Goal: Task Accomplishment & Management: Use online tool/utility

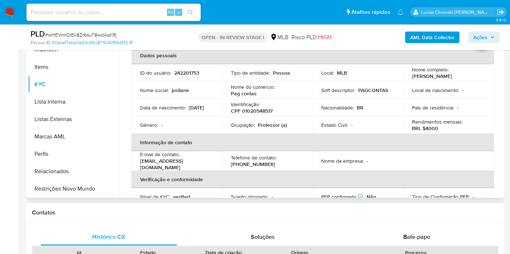
scroll to position [81, 0]
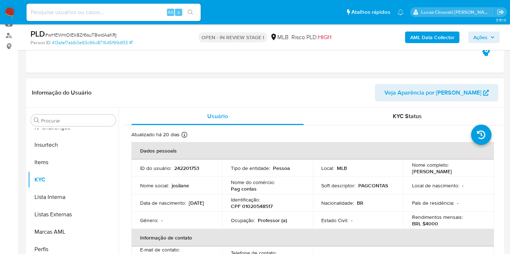
click at [254, 206] on p "CPF 01020548517" at bounding box center [252, 206] width 42 height 7
copy p "01020548517"
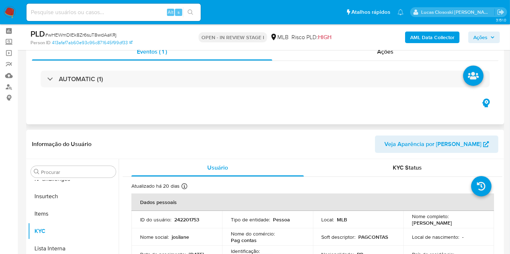
scroll to position [0, 0]
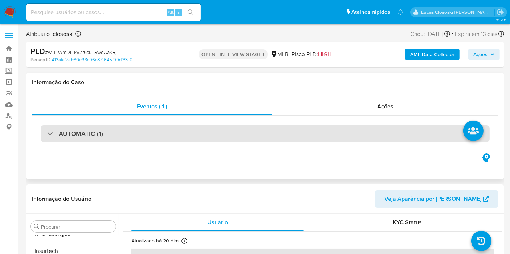
click at [128, 134] on div "AUTOMATIC (1)" at bounding box center [265, 134] width 449 height 17
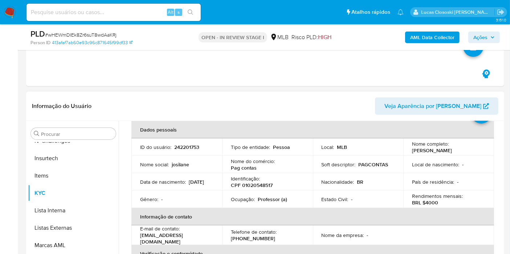
scroll to position [81, 0]
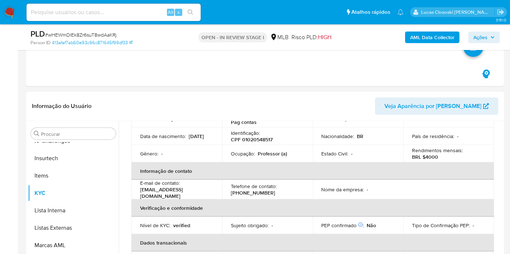
click at [265, 139] on p "CPF 01020548517" at bounding box center [252, 139] width 42 height 7
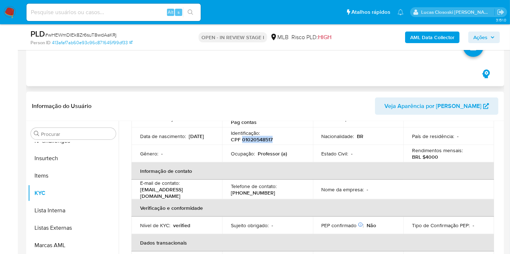
copy p "01020548517"
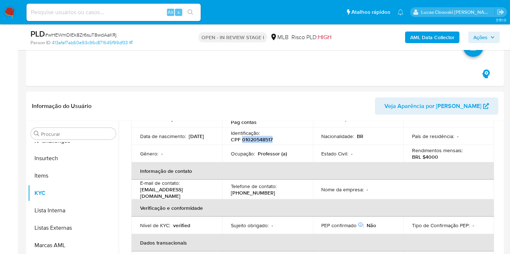
copy p "01020548517"
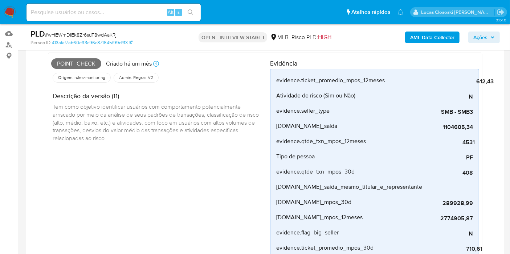
scroll to position [40, 0]
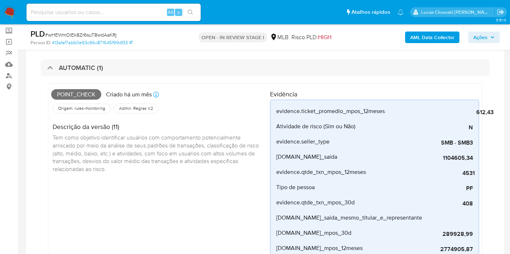
drag, startPoint x: 180, startPoint y: 69, endPoint x: 181, endPoint y: 79, distance: 10.2
click at [180, 69] on div "AUTOMATIC (1)" at bounding box center [265, 68] width 449 height 17
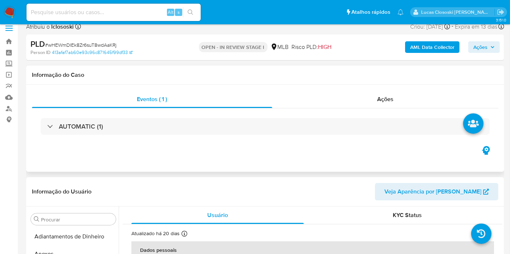
scroll to position [0, 0]
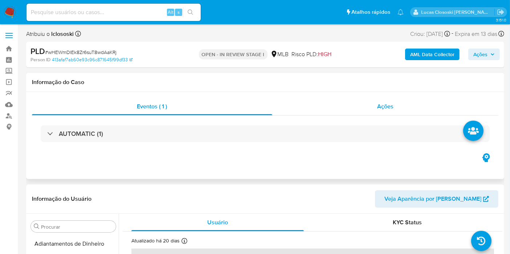
click at [342, 103] on div "Ações" at bounding box center [385, 106] width 226 height 17
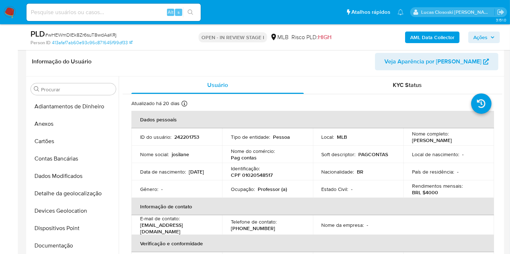
scroll to position [201, 0]
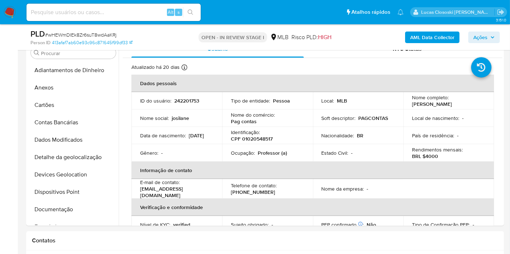
click at [439, 38] on b "AML Data Collector" at bounding box center [432, 38] width 44 height 12
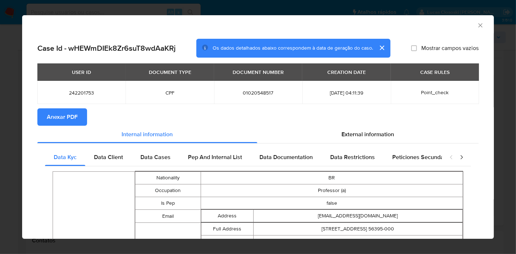
click at [65, 107] on div "USER ID DOCUMENT TYPE DOCUMENT NUMBER CREATION DATE CASE RULES 242201753 CPF 01…" at bounding box center [257, 86] width 441 height 45
click at [70, 113] on span "Anexar PDF" at bounding box center [62, 117] width 31 height 16
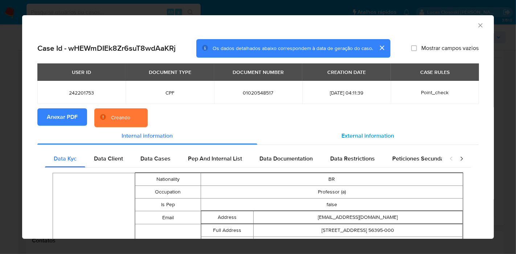
click at [365, 134] on span "External information" at bounding box center [368, 136] width 53 height 8
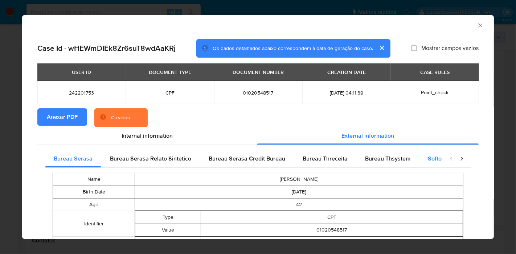
click at [420, 154] on div "Softon" at bounding box center [436, 158] width 34 height 17
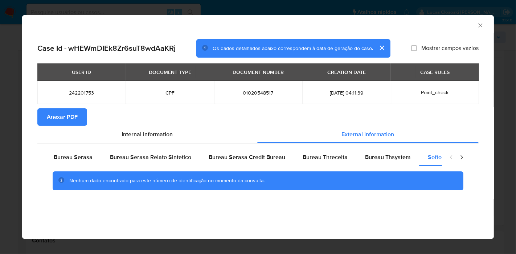
click at [480, 23] on icon "Fechar a janela" at bounding box center [480, 25] width 7 height 7
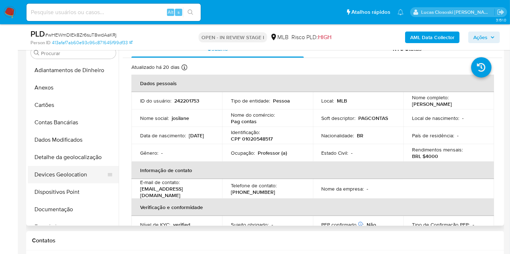
click at [65, 177] on button "Devices Geolocation" at bounding box center [70, 174] width 85 height 17
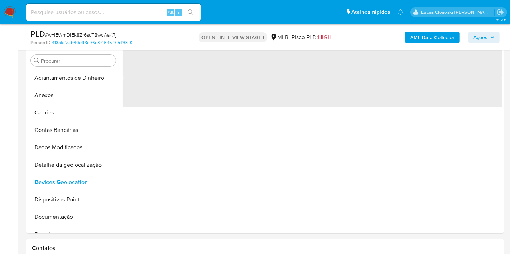
scroll to position [169, 0]
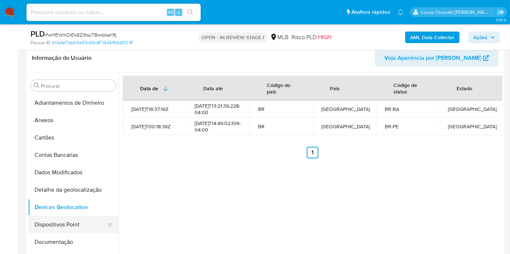
click at [65, 222] on button "Dispositivos Point" at bounding box center [70, 224] width 85 height 17
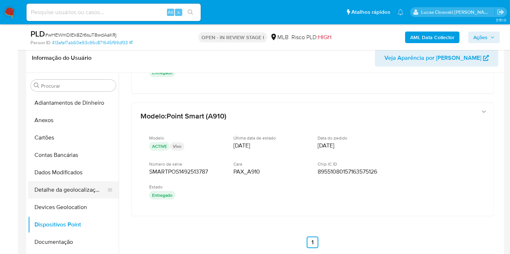
scroll to position [40, 0]
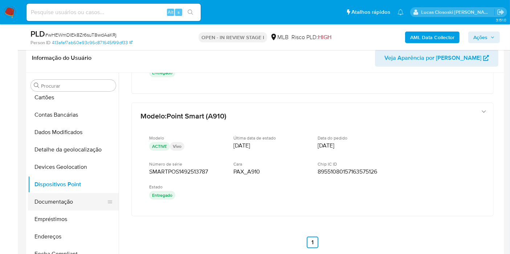
click at [56, 197] on button "Documentação" at bounding box center [70, 201] width 85 height 17
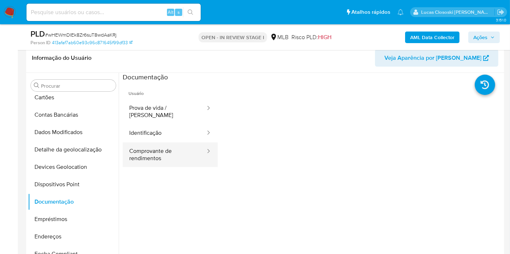
click at [140, 148] on button "Comprovante de rendimentos" at bounding box center [164, 155] width 83 height 25
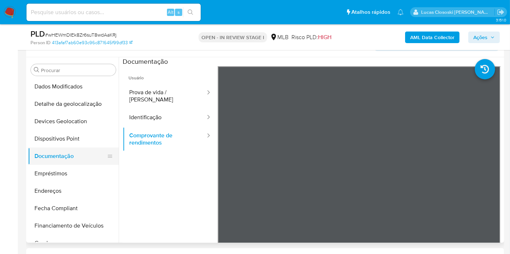
scroll to position [121, 0]
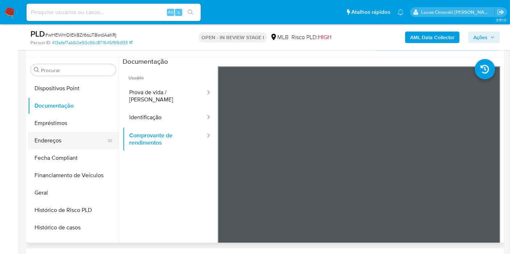
click at [58, 146] on button "Endereços" at bounding box center [70, 140] width 85 height 17
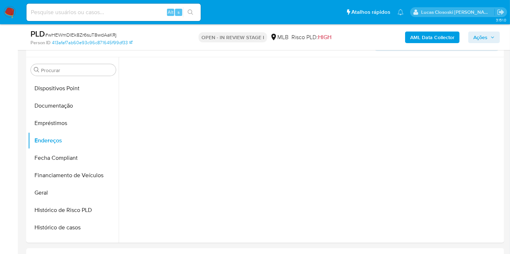
scroll to position [179, 0]
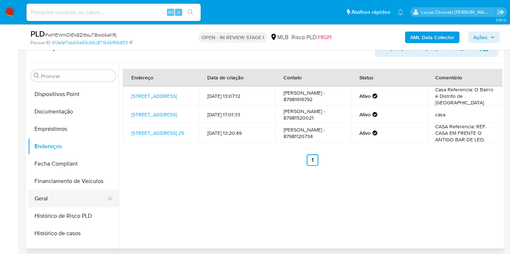
click at [80, 191] on button "Geral" at bounding box center [70, 198] width 85 height 17
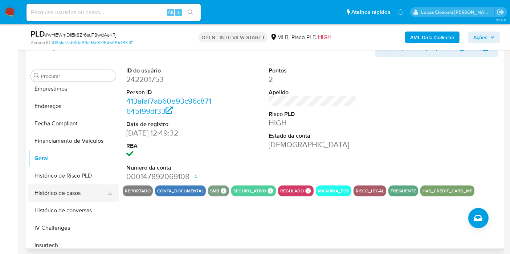
click at [66, 197] on button "Histórico de casos" at bounding box center [70, 193] width 85 height 17
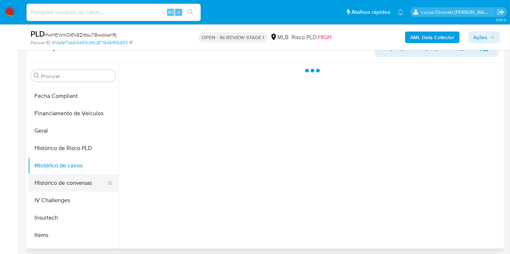
scroll to position [201, 0]
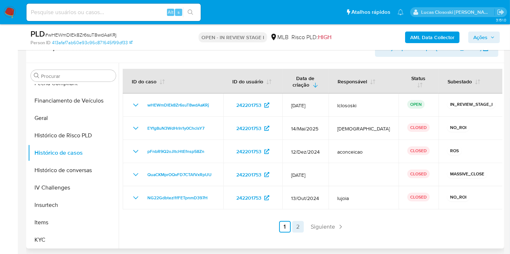
click at [297, 224] on link "2" at bounding box center [298, 227] width 12 height 12
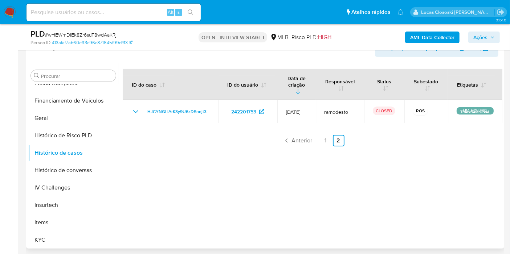
click at [320, 135] on link "1" at bounding box center [326, 141] width 12 height 12
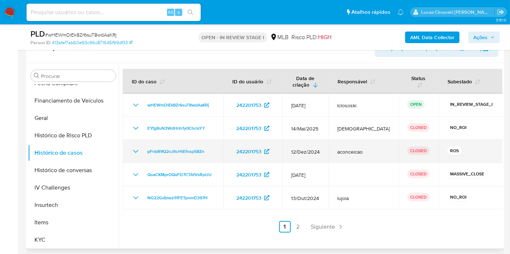
drag, startPoint x: 212, startPoint y: 151, endPoint x: 143, endPoint y: 158, distance: 70.1
click at [143, 158] on td "pFnbR9Q2oJltcHtEfnsp58Zn" at bounding box center [173, 151] width 101 height 23
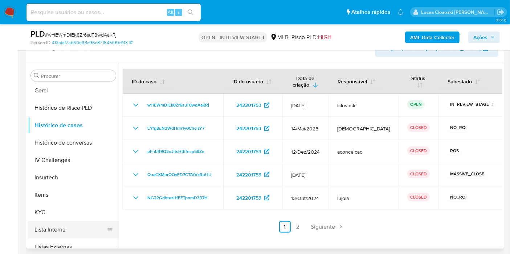
scroll to position [242, 0]
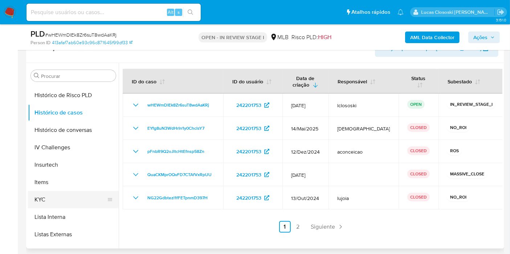
click at [66, 195] on button "KYC" at bounding box center [70, 199] width 85 height 17
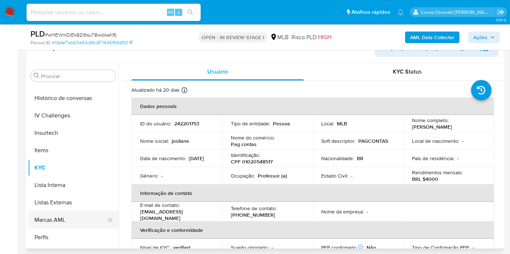
scroll to position [306, 0]
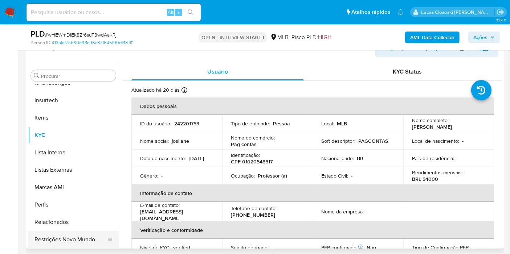
click at [93, 233] on button "Restrições Novo Mundo" at bounding box center [70, 239] width 85 height 17
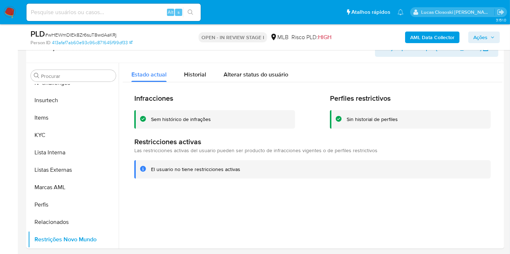
click at [92, 36] on span "# wHEWmDIEk8Zr6suT8wdAaKRj" at bounding box center [80, 34] width 71 height 7
copy span "wHEWmDIEk8Zr6suT8wdAaKRj"
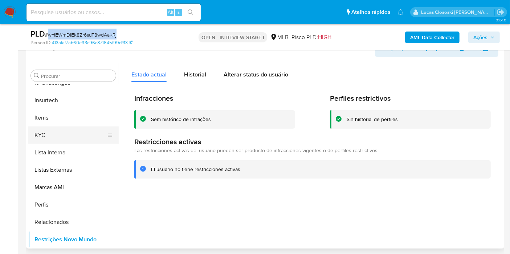
click at [53, 135] on button "KYC" at bounding box center [70, 135] width 85 height 17
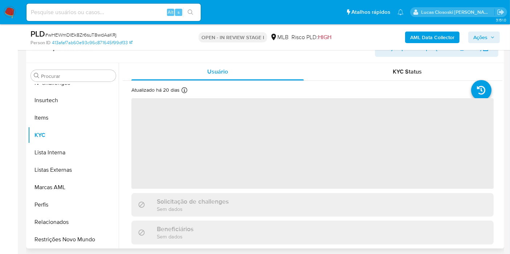
click at [189, 56] on div "Informação do Usuário Veja Aparência por [PERSON_NAME]" at bounding box center [265, 48] width 478 height 29
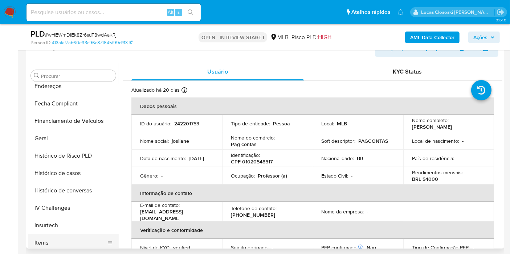
scroll to position [145, 0]
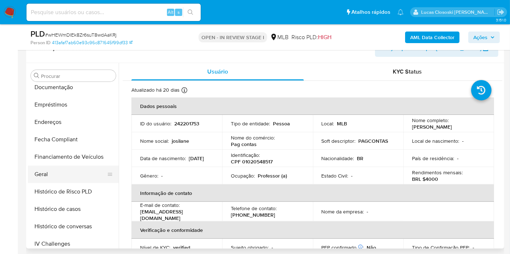
click at [48, 173] on button "Geral" at bounding box center [70, 174] width 85 height 17
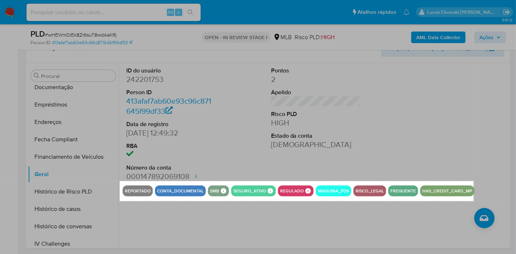
drag, startPoint x: 120, startPoint y: 181, endPoint x: 474, endPoint y: 201, distance: 354.4
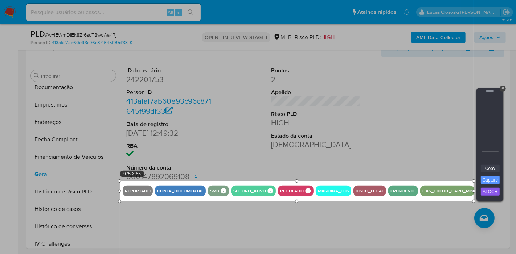
click at [499, 168] on link "Copy" at bounding box center [490, 169] width 19 height 8
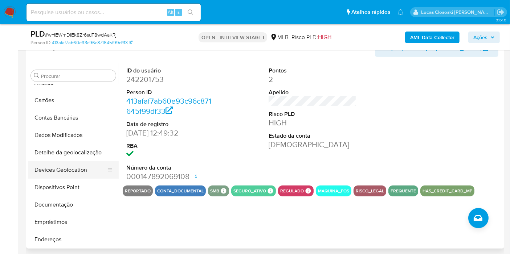
scroll to position [40, 0]
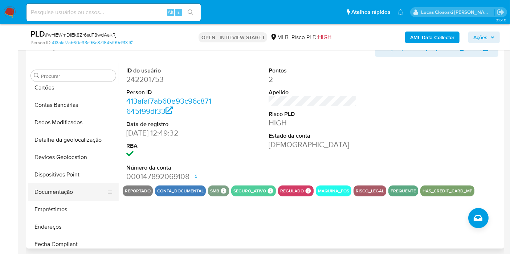
click at [65, 185] on button "Documentação" at bounding box center [70, 192] width 85 height 17
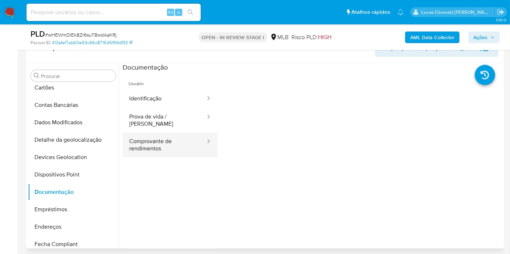
click at [171, 141] on button "Comprovante de rendimentos" at bounding box center [164, 145] width 83 height 25
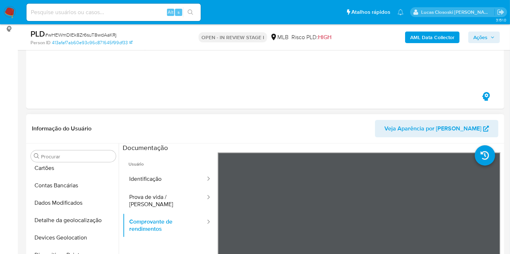
scroll to position [179, 0]
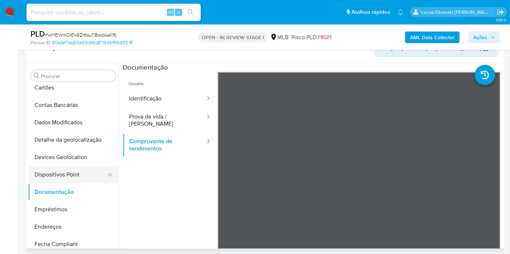
click at [71, 175] on button "Dispositivos Point" at bounding box center [70, 174] width 85 height 17
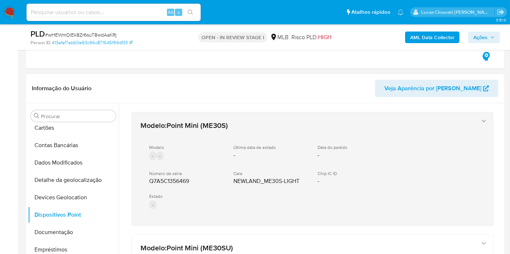
click at [200, 165] on div "Modelo - - Última data de estado - Data do pedido - Número de série Q7A5C135646…" at bounding box center [305, 178] width 330 height 78
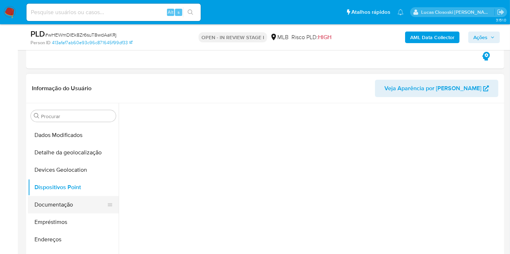
scroll to position [81, 0]
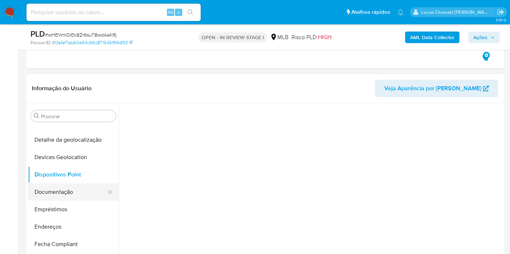
click at [55, 189] on button "Documentação" at bounding box center [70, 192] width 85 height 17
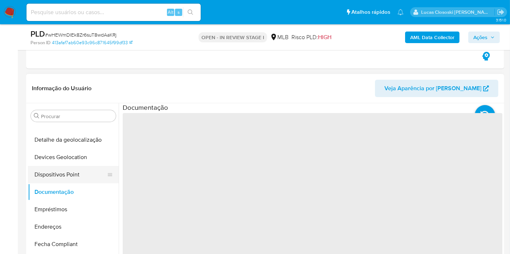
click at [58, 166] on button "Dispositivos Point" at bounding box center [70, 174] width 85 height 17
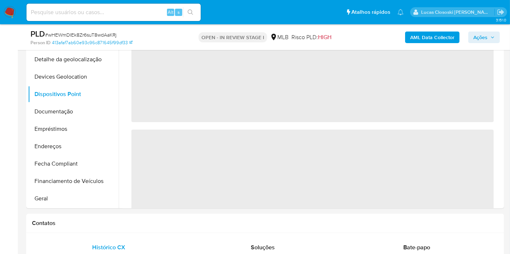
scroll to position [179, 0]
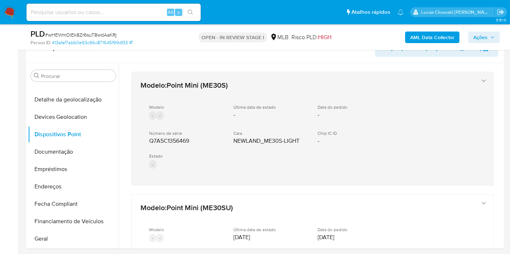
drag, startPoint x: 214, startPoint y: 188, endPoint x: 147, endPoint y: 136, distance: 85.1
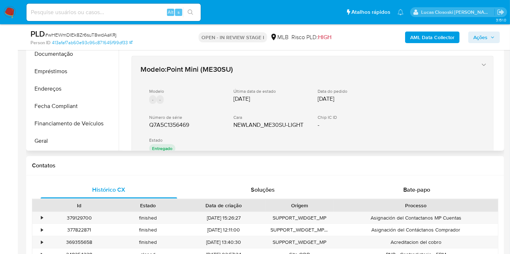
scroll to position [81, 0]
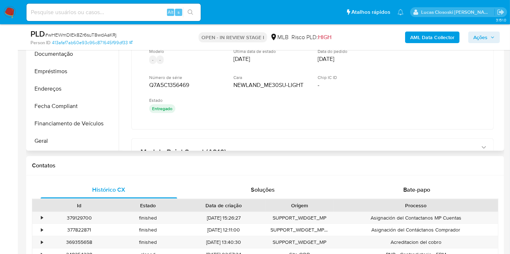
click at [259, 132] on div "Modelo : Point Mini (ME30S) Modelo - - Última data de estado - Data do pedido -…" at bounding box center [313, 89] width 380 height 409
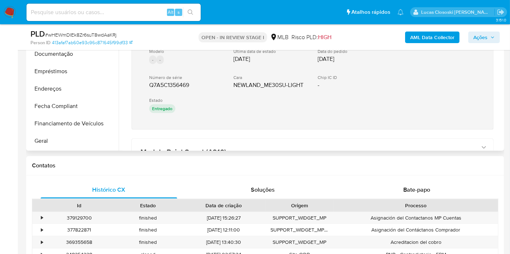
drag, startPoint x: 254, startPoint y: 134, endPoint x: 144, endPoint y: 82, distance: 121.3
click at [144, 82] on div "Modelo : Point Mini (ME30S) Modelo - - Última data de estado - Data do pedido -…" at bounding box center [313, 89] width 380 height 409
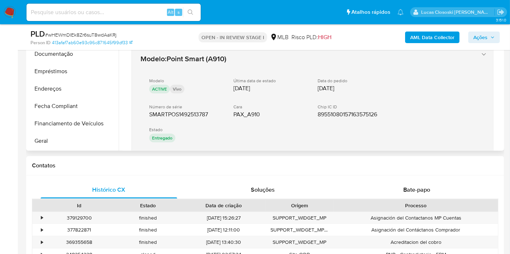
scroll to position [201, 0]
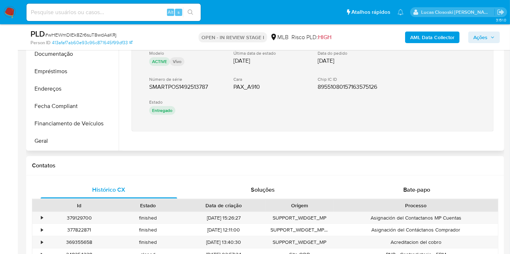
drag, startPoint x: 226, startPoint y: 140, endPoint x: 143, endPoint y: 81, distance: 101.4
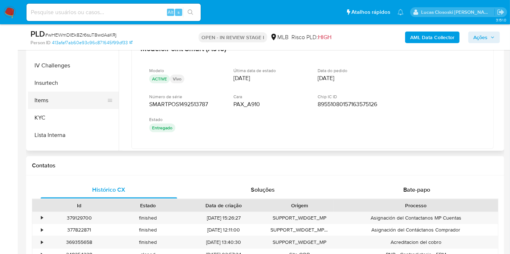
scroll to position [282, 0]
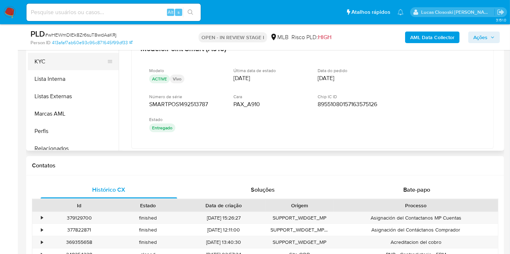
click at [52, 58] on button "KYC" at bounding box center [70, 61] width 85 height 17
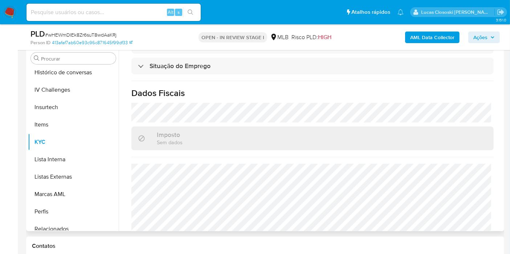
scroll to position [330, 0]
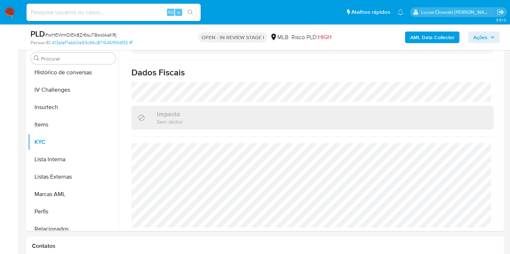
click at [488, 33] on span "Ações" at bounding box center [483, 37] width 21 height 10
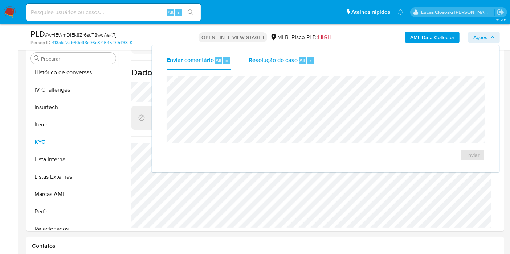
drag, startPoint x: 351, startPoint y: 52, endPoint x: 299, endPoint y: 61, distance: 52.2
click at [350, 53] on div "Enviar comentário Alt c Resolução do caso Alt r" at bounding box center [325, 60] width 335 height 19
click at [300, 61] on span "Alt" at bounding box center [303, 60] width 6 height 7
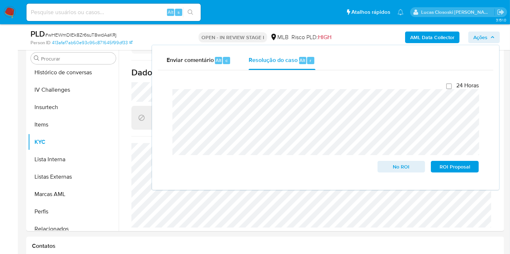
click at [479, 33] on span "Ações" at bounding box center [480, 38] width 14 height 12
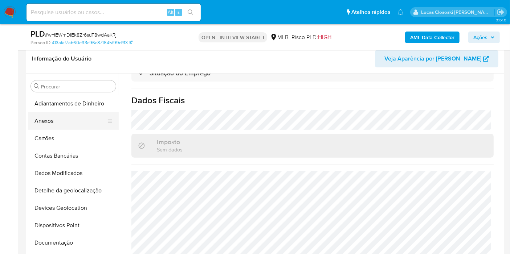
scroll to position [156, 0]
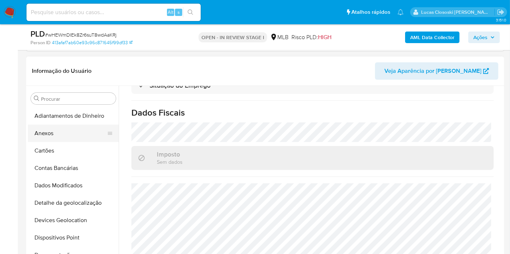
click at [65, 96] on input "Procurar" at bounding box center [77, 99] width 72 height 7
click at [62, 123] on button "Adiantamentos de Dinheiro" at bounding box center [73, 115] width 91 height 17
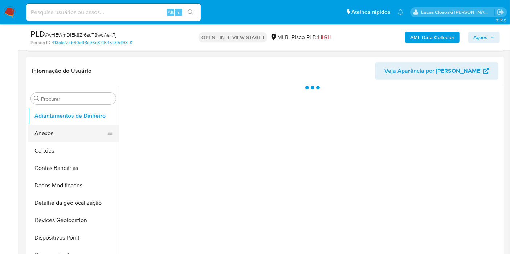
click at [62, 128] on button "Anexos" at bounding box center [70, 133] width 85 height 17
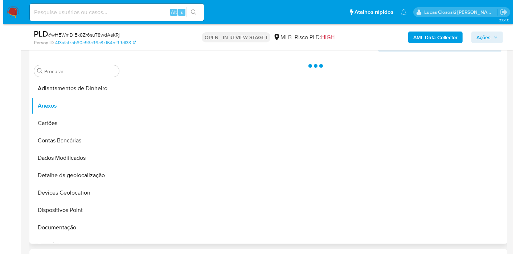
scroll to position [196, 0]
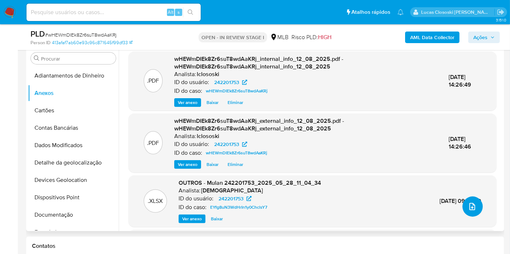
click at [465, 200] on button "upload-file" at bounding box center [472, 207] width 20 height 20
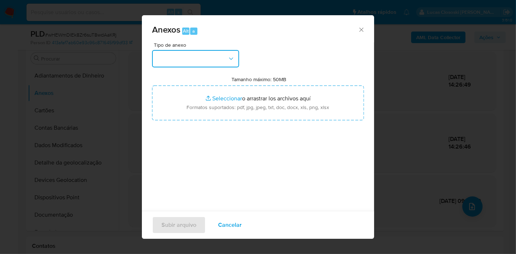
click at [218, 61] on button "button" at bounding box center [195, 58] width 87 height 17
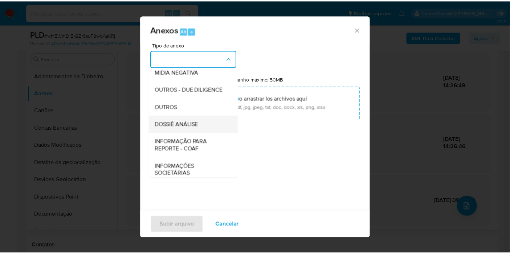
scroll to position [111, 0]
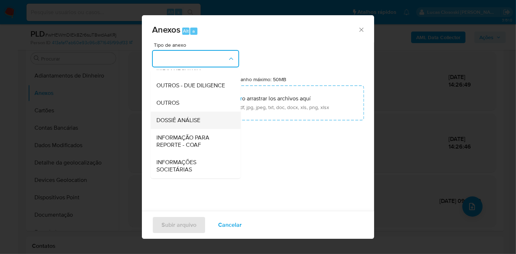
click at [197, 123] on span "DOSSIÊ ANÁLISE" at bounding box center [178, 120] width 44 height 7
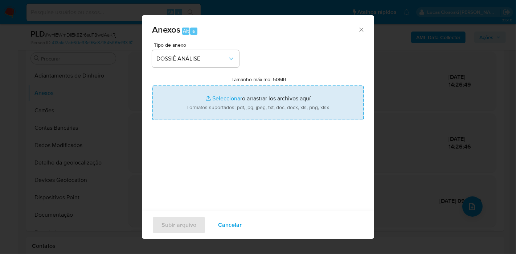
click at [260, 113] on input "Tamanho máximo: 50MB Seleccionar archivos" at bounding box center [258, 103] width 212 height 35
type input "C:\fakepath\3º SAR - XXXX - CPF 01020548517 - JOSILANE FERREIRA BONFIM.pdf"
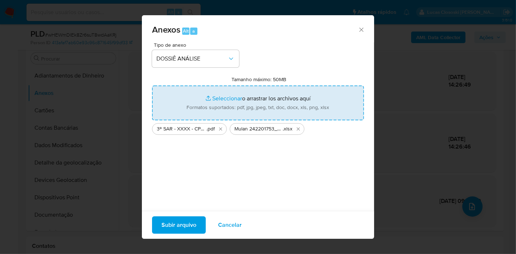
click at [185, 219] on span "Subir arquivo" at bounding box center [178, 225] width 35 height 16
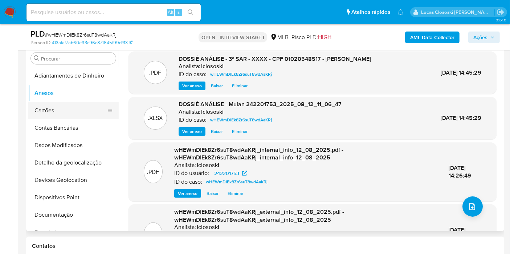
click at [50, 106] on button "Cartões" at bounding box center [70, 110] width 85 height 17
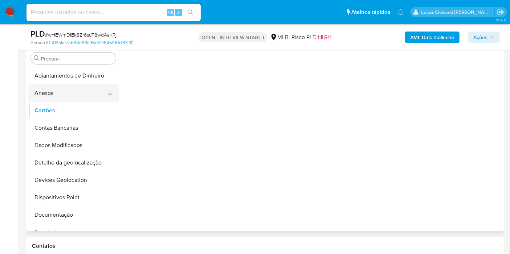
click at [49, 95] on button "Anexos" at bounding box center [70, 93] width 85 height 17
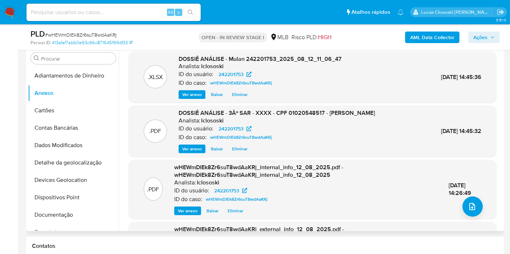
scroll to position [156, 0]
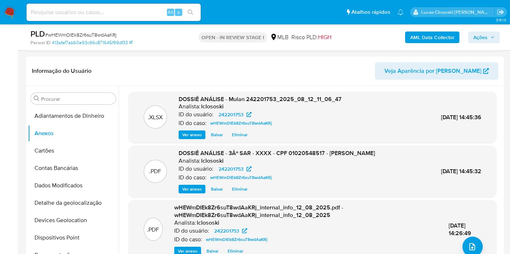
click at [488, 40] on span "Ações" at bounding box center [483, 37] width 21 height 10
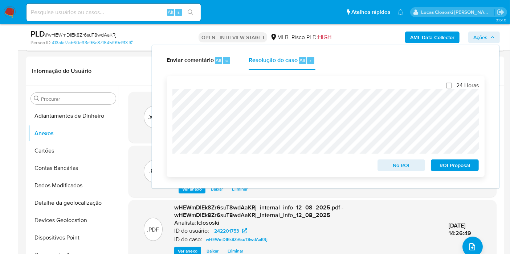
click at [455, 163] on span "ROI Proposal" at bounding box center [455, 165] width 38 height 10
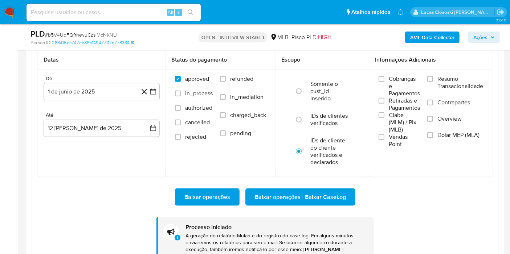
scroll to position [306, 0]
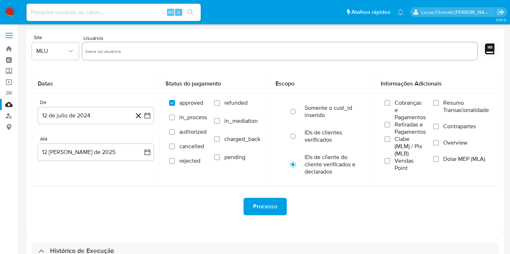
select select "10"
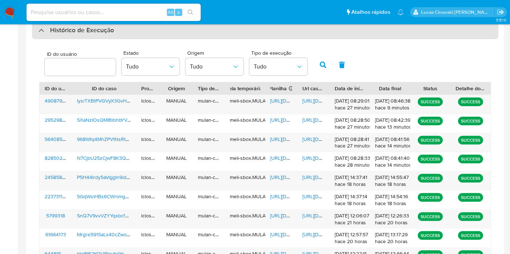
click at [260, 30] on div "Histórico de Execução" at bounding box center [265, 30] width 466 height 17
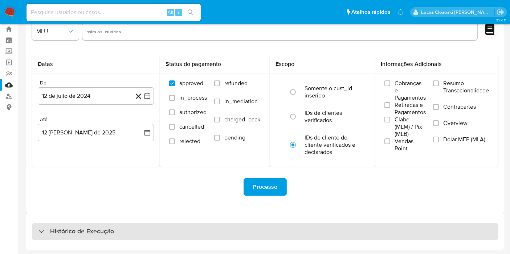
click at [211, 236] on div "Histórico de Execução" at bounding box center [265, 231] width 466 height 17
select select "10"
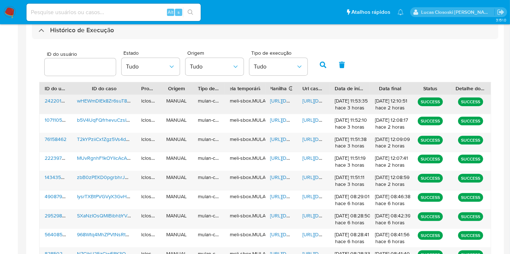
click at [287, 100] on span "https://docs.google.com/spreadsheets/d/14cvEbEz2aqjV0UA5xgiWlw7tJl4HRKKxUWOJNaz…" at bounding box center [295, 100] width 50 height 7
click at [308, 98] on span "https://docs.google.com/document/d/1vfCdWoHG7pmAQd9xAf1CH3gnwXchLSKChFyRTbLNUYE…" at bounding box center [327, 100] width 50 height 7
click at [283, 177] on span "https://docs.google.com/spreadsheets/d/1m67szqbuqK9UavmdEjkW_9kVSeVqkSwPLrNMgHL…" at bounding box center [295, 177] width 50 height 7
click at [311, 178] on span "https://docs.google.com/document/d/1HTIp5tCYbA-XL0Q4gDnlz5EGBZ-4L9McS_uqfwqaX_w…" at bounding box center [327, 177] width 50 height 7
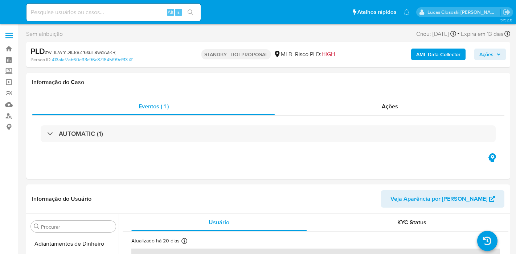
select select "10"
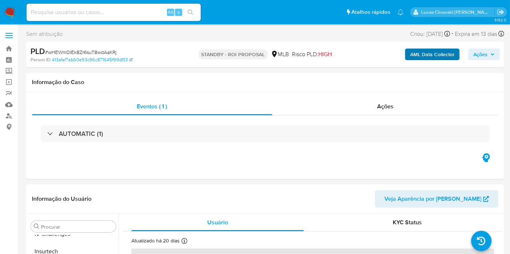
scroll to position [306, 0]
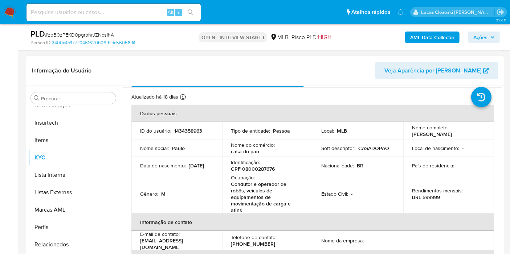
scroll to position [40, 0]
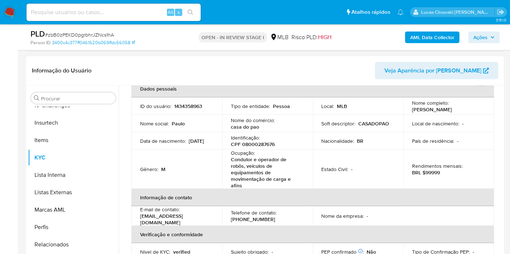
click at [255, 142] on p "CPF 08000287676" at bounding box center [253, 144] width 44 height 7
copy p "08000287676"
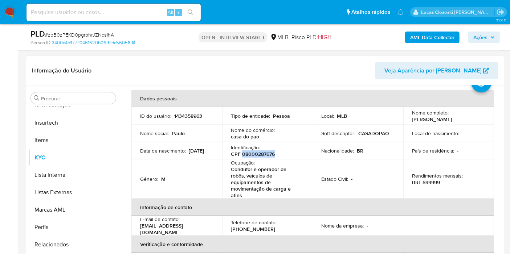
scroll to position [0, 0]
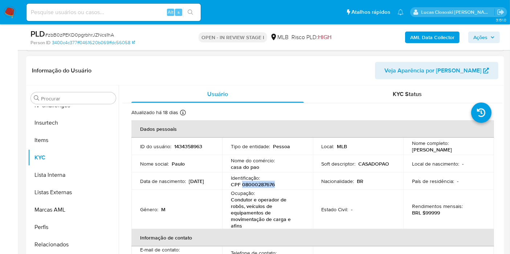
copy p "08000287676"
click at [431, 32] on b "AML Data Collector" at bounding box center [432, 38] width 44 height 12
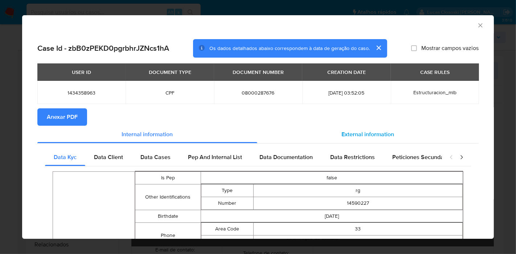
click at [373, 131] on span "External information" at bounding box center [368, 134] width 53 height 8
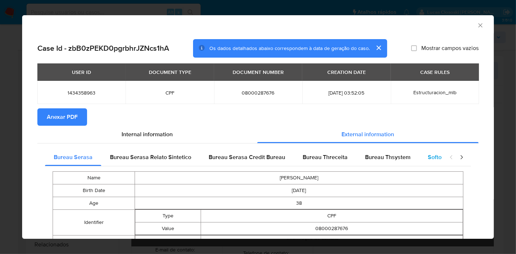
click at [419, 156] on div "Softon" at bounding box center [436, 157] width 34 height 17
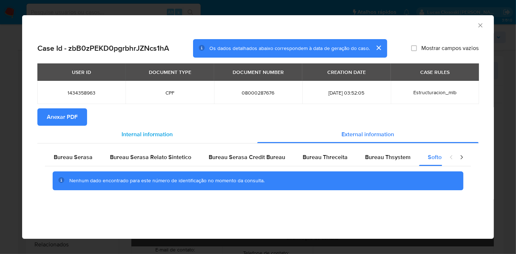
click at [76, 127] on div "Internal information" at bounding box center [147, 134] width 220 height 17
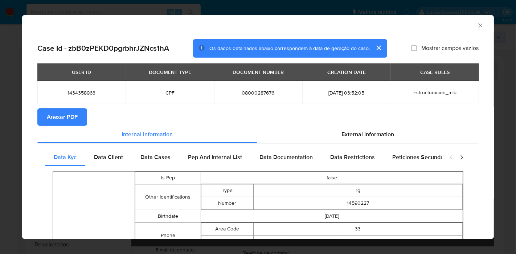
click at [355, 141] on div "External information" at bounding box center [367, 134] width 221 height 17
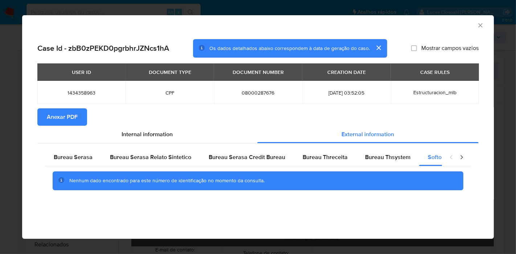
click at [77, 123] on button "Anexar PDF" at bounding box center [62, 117] width 50 height 17
click at [480, 25] on icon "Fechar a janela" at bounding box center [480, 25] width 4 height 4
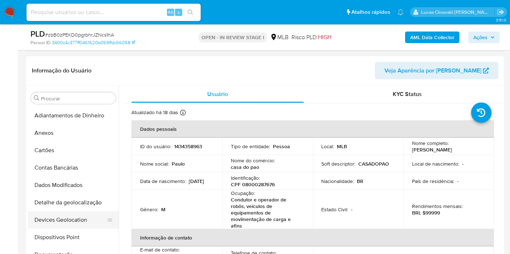
click at [71, 221] on button "Devices Geolocation" at bounding box center [70, 220] width 85 height 17
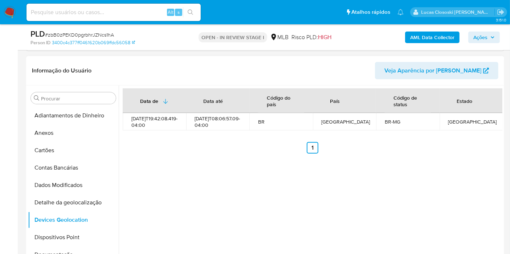
scroll to position [81, 0]
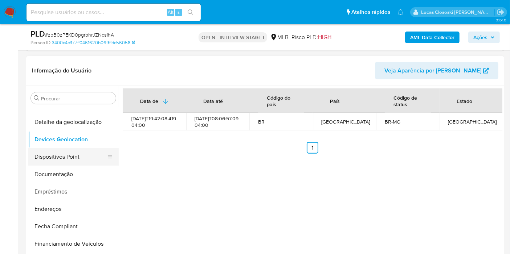
click at [80, 163] on button "Dispositivos Point" at bounding box center [70, 156] width 85 height 17
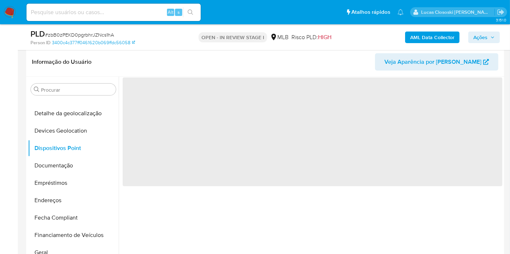
click at [252, 67] on header "Informação do Usuário Veja Aparência por Pessoa" at bounding box center [265, 61] width 466 height 17
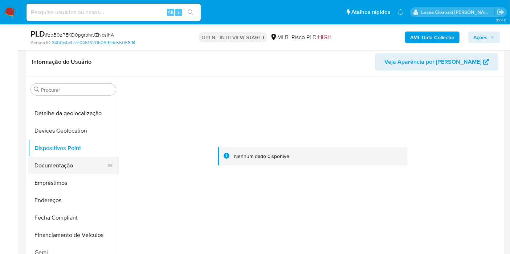
click at [59, 172] on button "Documentação" at bounding box center [70, 165] width 85 height 17
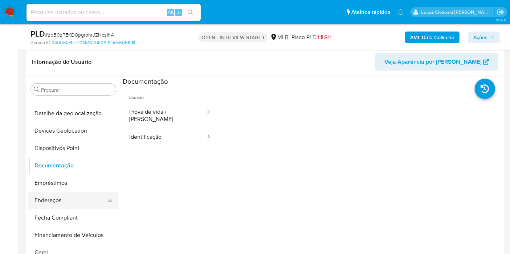
click at [53, 205] on button "Endereços" at bounding box center [70, 200] width 85 height 17
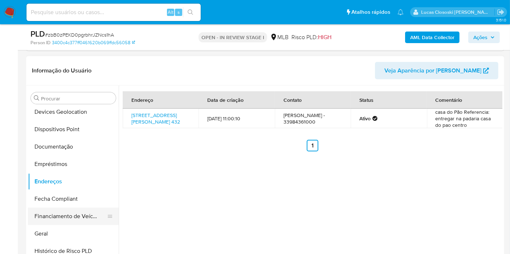
scroll to position [121, 0]
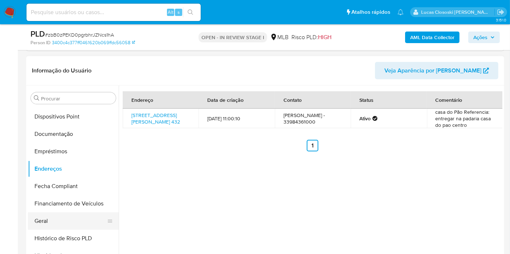
click at [64, 220] on button "Geral" at bounding box center [70, 221] width 85 height 17
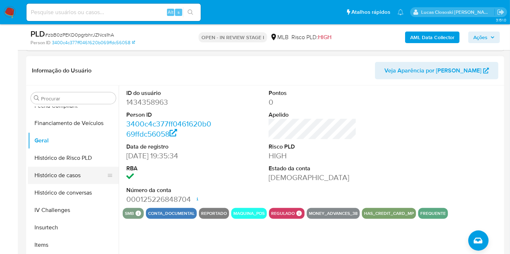
scroll to position [242, 0]
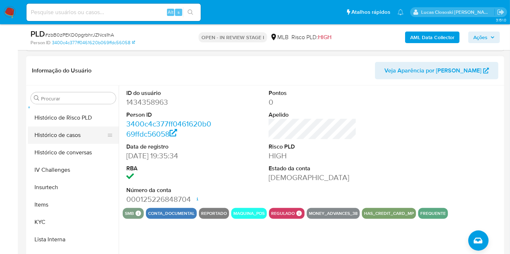
click at [63, 135] on button "Histórico de casos" at bounding box center [70, 135] width 85 height 17
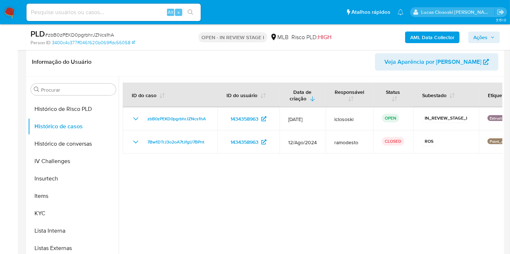
drag, startPoint x: 215, startPoint y: 144, endPoint x: 246, endPoint y: 246, distance: 106.3
click at [147, 144] on td "7Bw1DTrJ3o2oA7tJfgU7BPnt" at bounding box center [170, 142] width 95 height 23
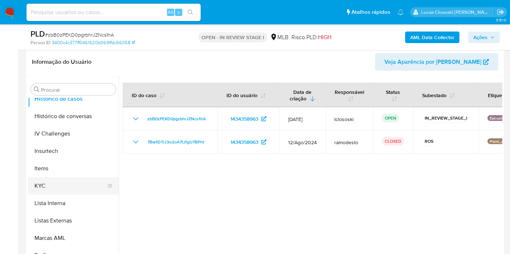
scroll to position [282, 0]
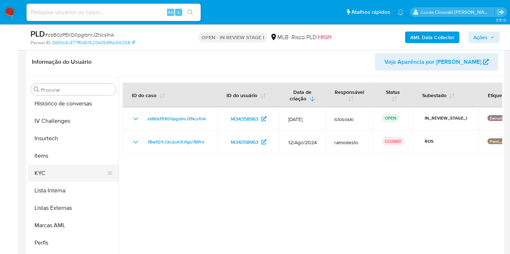
click at [57, 175] on button "KYC" at bounding box center [70, 173] width 85 height 17
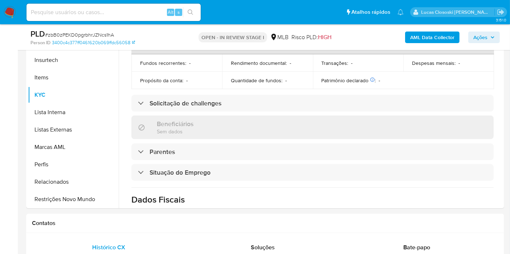
scroll to position [392, 0]
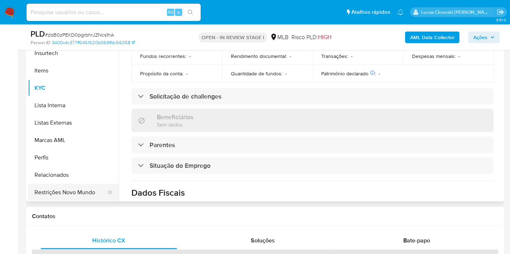
click at [69, 188] on button "Restrições Novo Mundo" at bounding box center [70, 192] width 85 height 17
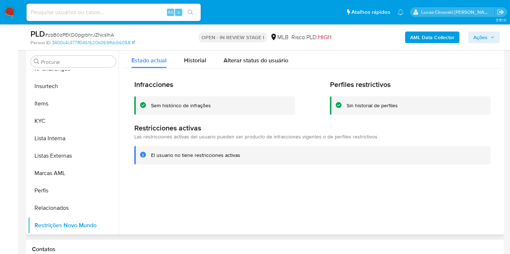
scroll to position [327, 0]
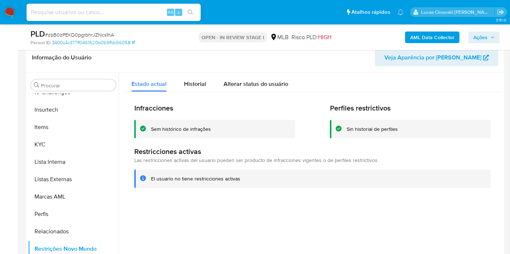
click at [304, 199] on div at bounding box center [311, 166] width 384 height 186
click at [84, 31] on div "PLD # zbB0zPEKD0pgrbhrJZNcs1hA" at bounding box center [107, 34] width 154 height 11
copy span "zbB0zPEKD0pgrbhrJZNcs1hA"
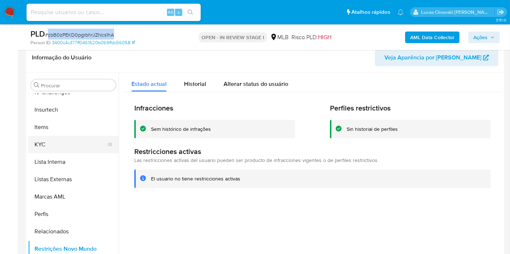
click at [53, 139] on button "KYC" at bounding box center [70, 144] width 85 height 17
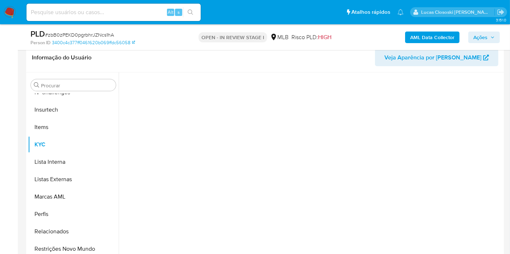
click at [176, 48] on div "PLD # zbB0zPEKD0pgrbhrJZNcs1hA Person ID 3400c4c377ff0461620b069ffdc56058 OPEN …" at bounding box center [265, 37] width 478 height 26
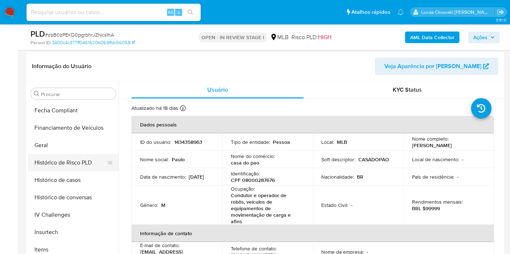
scroll to position [185, 0]
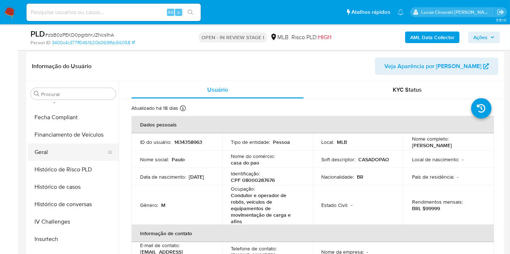
click at [52, 145] on button "Geral" at bounding box center [70, 152] width 85 height 17
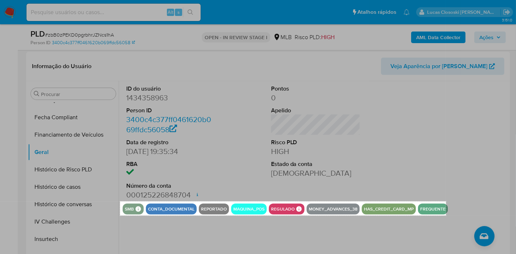
drag, startPoint x: 120, startPoint y: 202, endPoint x: 446, endPoint y: 216, distance: 326.2
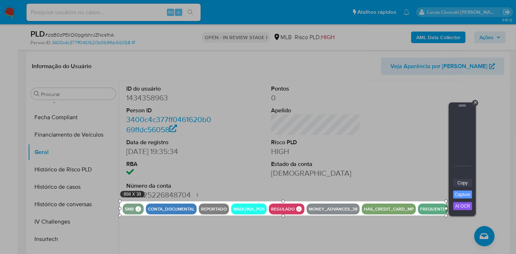
click at [458, 185] on link "Copy" at bounding box center [462, 183] width 19 height 8
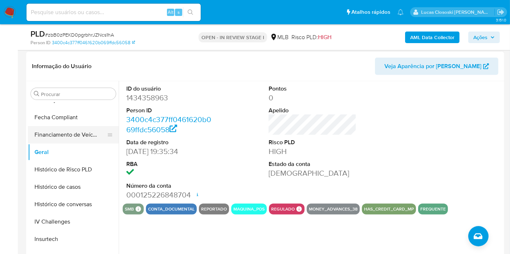
scroll to position [145, 0]
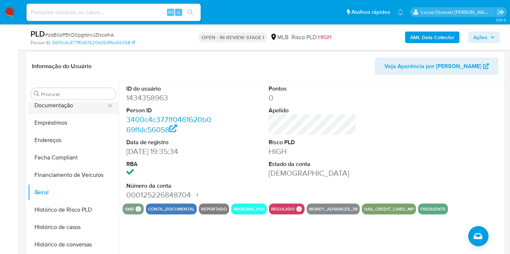
click at [64, 104] on button "Documentação" at bounding box center [70, 105] width 85 height 17
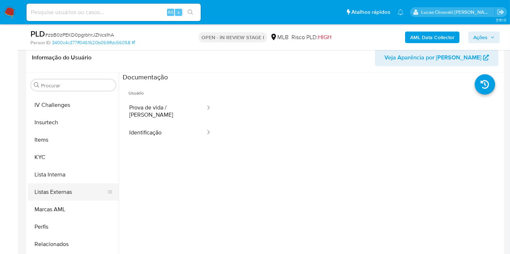
scroll to position [306, 0]
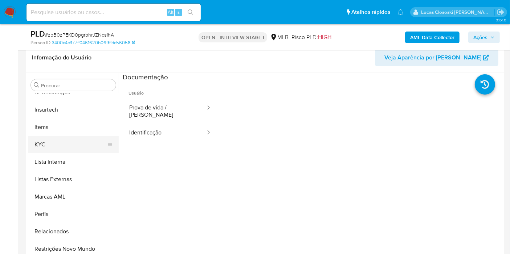
click at [50, 146] on button "KYC" at bounding box center [70, 144] width 85 height 17
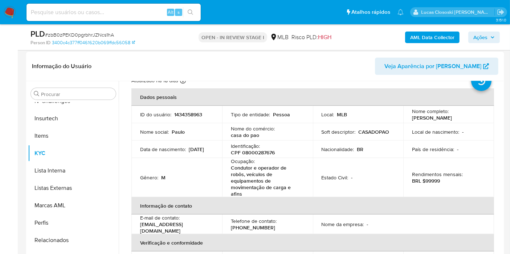
scroll to position [40, 0]
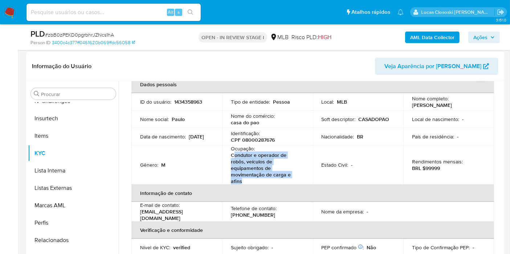
drag, startPoint x: 242, startPoint y: 181, endPoint x: 238, endPoint y: 149, distance: 32.9
click at [234, 156] on p "Condutor e operador de robôs, veículos de equipamentos de movimentação de carga…" at bounding box center [266, 168] width 70 height 33
copy p "ondutor e operador de robôs, veículos de equipamentos de movimentação de carga …"
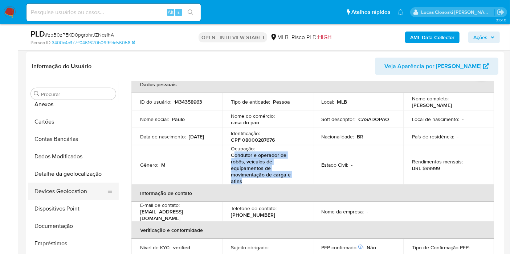
scroll to position [24, 0]
click at [65, 204] on button "Dispositivos Point" at bounding box center [70, 209] width 85 height 17
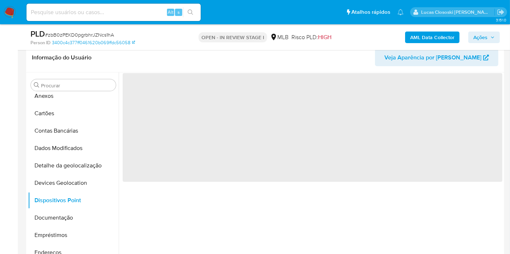
scroll to position [0, 0]
click at [260, 84] on span "‌" at bounding box center [313, 127] width 380 height 109
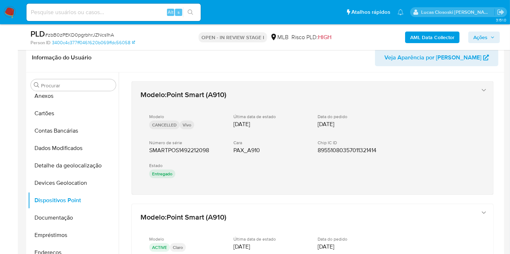
drag, startPoint x: 215, startPoint y: 198, endPoint x: 141, endPoint y: 150, distance: 88.4
click at [232, 183] on div "Modelo CANCELLED Vivo Última data de estado 24/07/2022 Data do pedido 04/07/202…" at bounding box center [305, 147] width 330 height 78
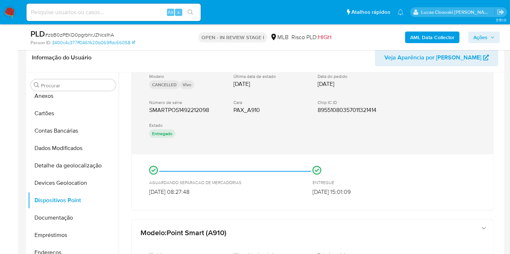
click at [225, 139] on div "Modelo CANCELLED Vivo Última data de estado 24/07/2022 Data do pedido 04/07/202…" at bounding box center [305, 107] width 330 height 78
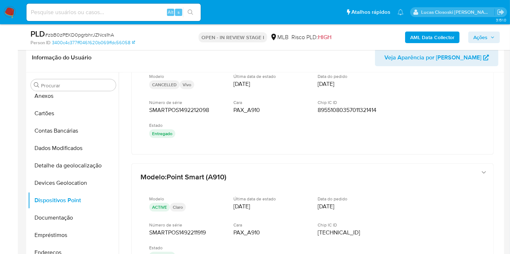
scroll to position [121, 0]
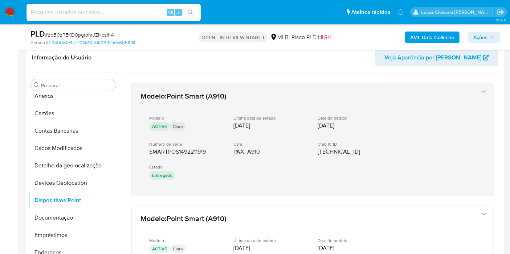
drag, startPoint x: 223, startPoint y: 201, endPoint x: 146, endPoint y: 149, distance: 93.0
click at [146, 149] on div "Modelo : Point Smart (A910) Modelo CANCELLED Vivo Última data de estado 24/07/2…" at bounding box center [313, 216] width 380 height 531
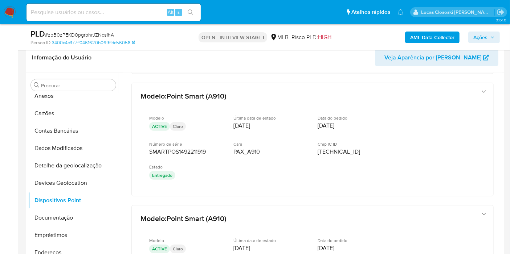
click at [274, 203] on div "Modelo : Point Smart (A910) Modelo CANCELLED Vivo Última data de estado 24/07/2…" at bounding box center [313, 216] width 380 height 531
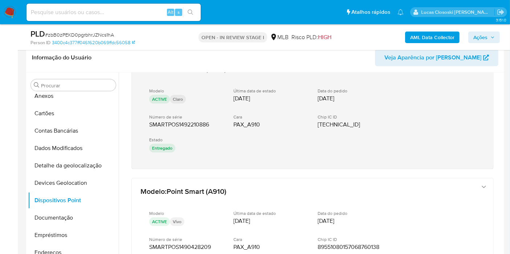
scroll to position [242, 0]
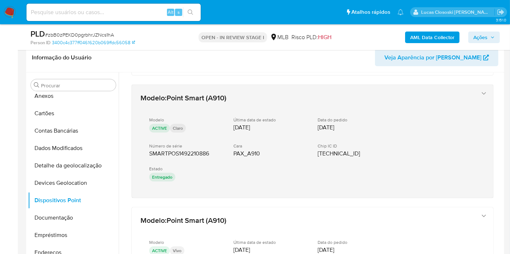
drag, startPoint x: 203, startPoint y: 202, endPoint x: 150, endPoint y: 148, distance: 75.2
click at [150, 148] on div "Modelo : Point Smart (A910) Modelo CANCELLED Vivo Última data de estado 24/07/2…" at bounding box center [313, 96] width 380 height 531
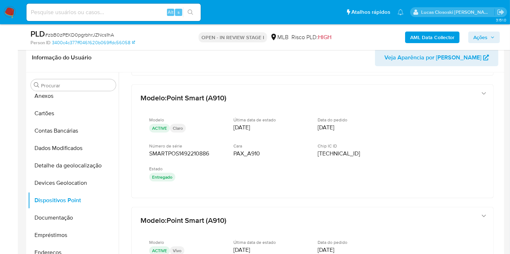
click at [289, 60] on header "Informação do Usuário Veja Aparência por [PERSON_NAME]" at bounding box center [265, 57] width 466 height 17
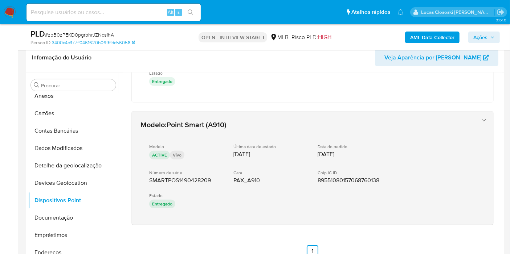
scroll to position [346, 0]
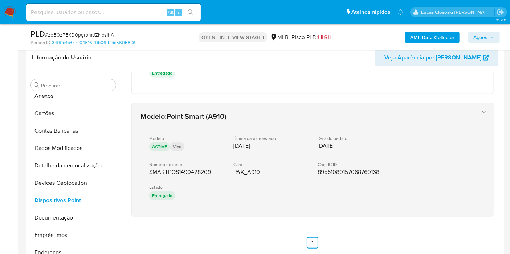
drag, startPoint x: 205, startPoint y: 219, endPoint x: 148, endPoint y: 169, distance: 75.9
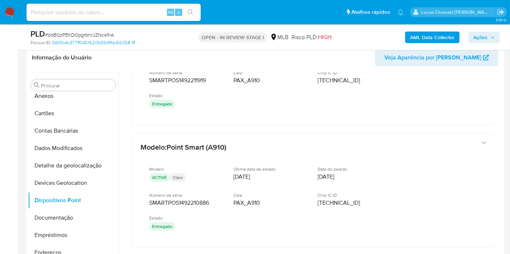
scroll to position [201, 0]
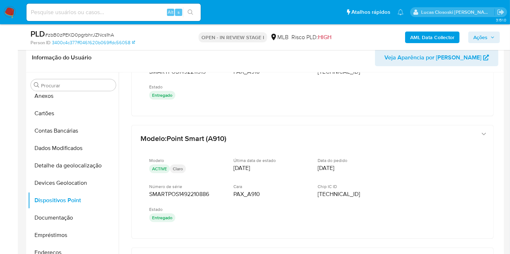
click at [482, 39] on span "Ações" at bounding box center [480, 38] width 14 height 12
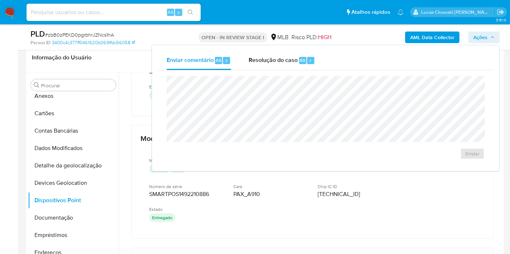
drag, startPoint x: 266, startPoint y: 57, endPoint x: 253, endPoint y: 73, distance: 20.4
click at [266, 57] on span "Resolução do caso" at bounding box center [273, 60] width 49 height 8
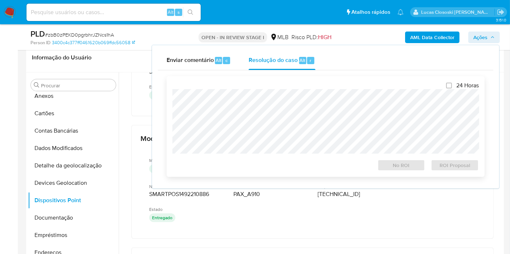
click at [252, 80] on div "24 Horas No ROI ROI Proposal" at bounding box center [326, 126] width 318 height 101
click at [496, 40] on button "Ações" at bounding box center [484, 38] width 32 height 12
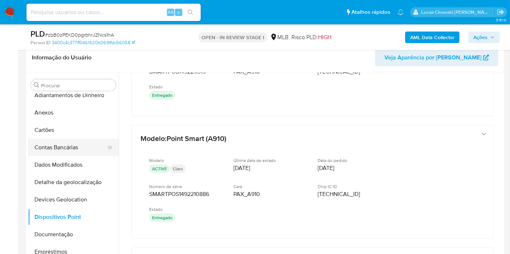
scroll to position [0, 0]
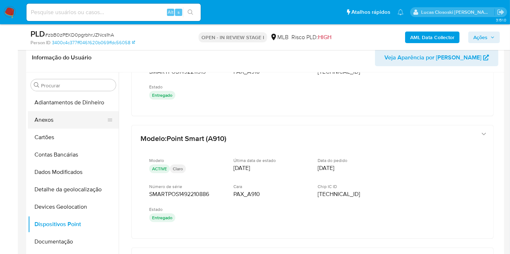
click at [52, 121] on button "Anexos" at bounding box center [70, 119] width 85 height 17
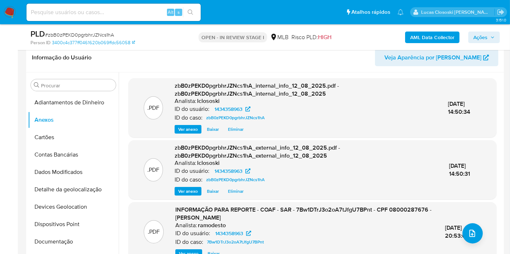
click at [490, 43] on div "AML Data Collector Ações" at bounding box center [422, 37] width 155 height 17
click at [478, 37] on span "Ações" at bounding box center [480, 38] width 14 height 12
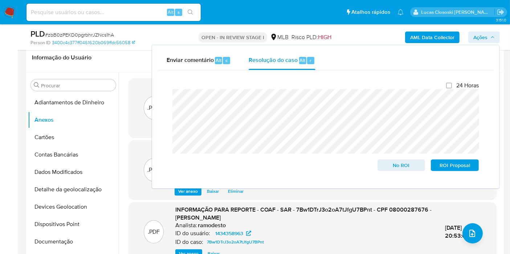
click at [496, 41] on button "Ações" at bounding box center [484, 38] width 32 height 12
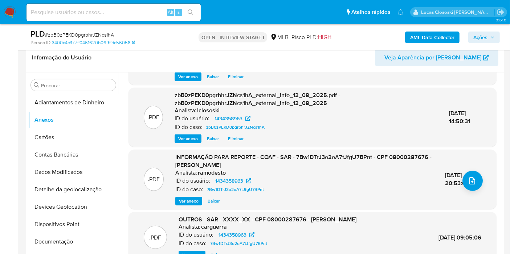
scroll to position [40, 0]
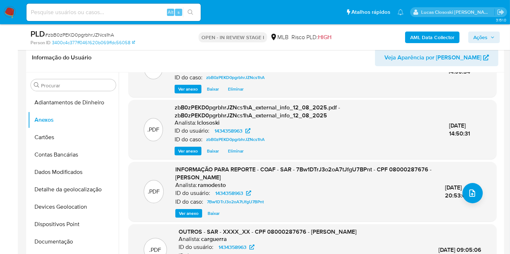
click at [497, 201] on div ".PDF zbB0zPEKD0pgrbhrJZNcs1hA_internal_info_12_08_2025.pdf - zbB0zPEKD0pgrbhrJZ…" at bounding box center [313, 168] width 380 height 261
click at [468, 199] on button "upload-file" at bounding box center [472, 193] width 20 height 20
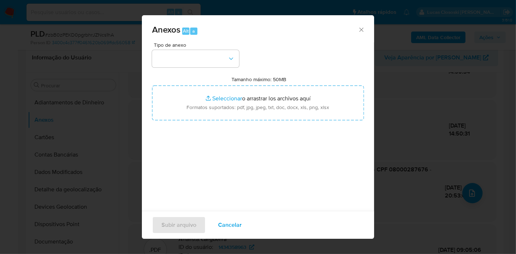
click at [358, 33] on icon "Cerrar" at bounding box center [361, 29] width 7 height 7
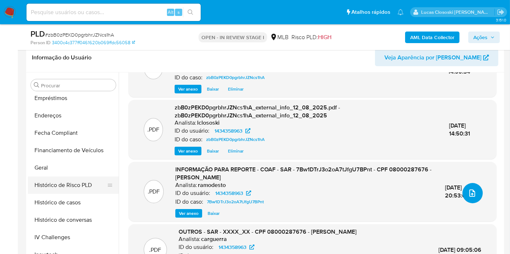
scroll to position [242, 0]
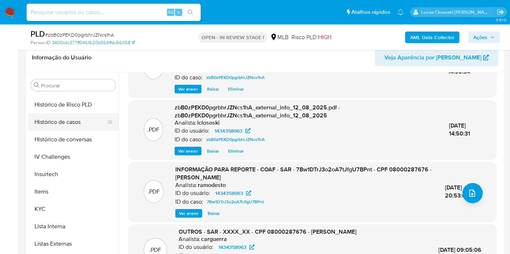
click at [65, 121] on button "Histórico de casos" at bounding box center [70, 122] width 85 height 17
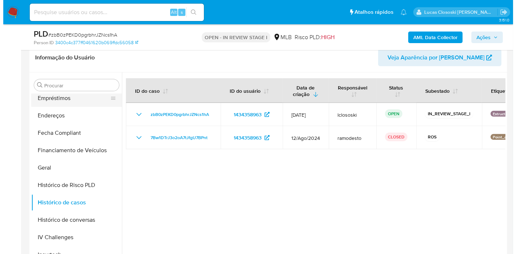
scroll to position [0, 0]
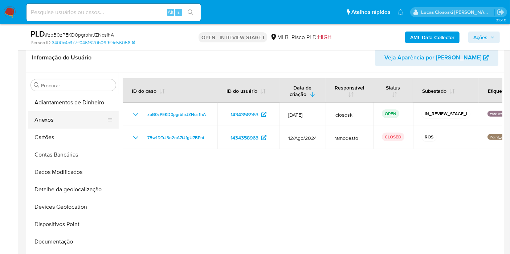
click at [57, 115] on button "Anexos" at bounding box center [70, 119] width 85 height 17
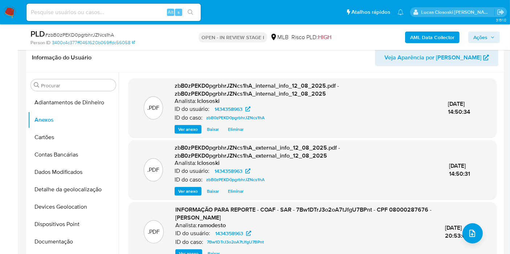
click at [480, 237] on div ".PDF INFORMAÇÃO PARA REPORTE - COAF - SAR - 7Bw1DTrJ3o2oA7tJfgU7BPnt - CPF 0800…" at bounding box center [312, 232] width 361 height 52
click at [475, 234] on button "upload-file" at bounding box center [472, 234] width 20 height 20
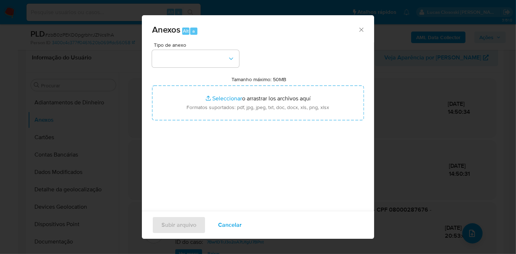
click at [221, 54] on button "button" at bounding box center [195, 58] width 87 height 17
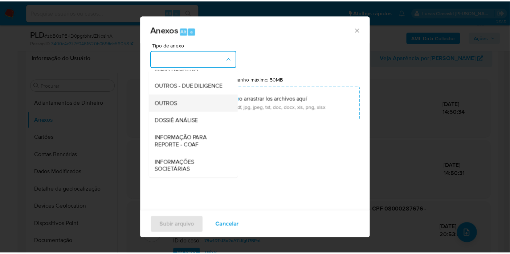
scroll to position [111, 0]
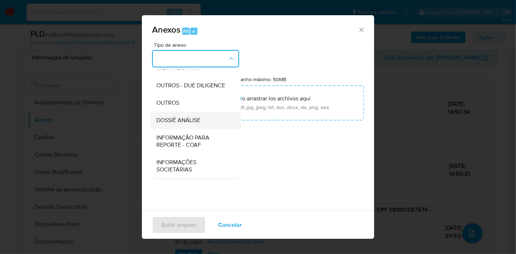
click at [194, 127] on div "DOSSIÊ ANÁLISE" at bounding box center [193, 120] width 74 height 17
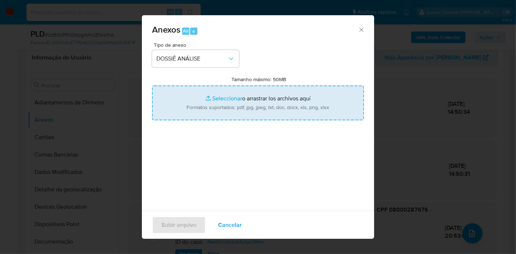
click at [207, 109] on input "Tamanho máximo: 50MB Seleccionar archivos" at bounding box center [258, 103] width 212 height 35
type input "C:\fakepath\2º SAR - XXXX - CPF 08000287676 - PAULO HENRIQUE NORBERTO.pdf"
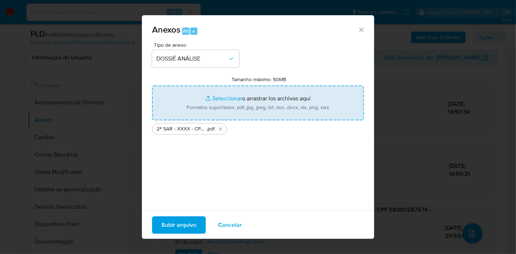
click at [186, 225] on span "Subir arquivo" at bounding box center [178, 225] width 35 height 16
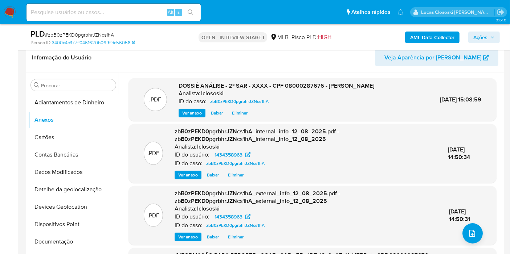
click at [477, 39] on span "Ações" at bounding box center [480, 38] width 14 height 12
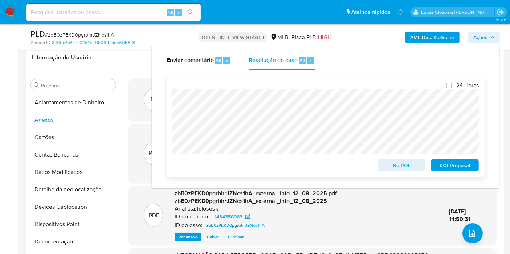
click at [460, 168] on span "ROI Proposal" at bounding box center [455, 165] width 38 height 10
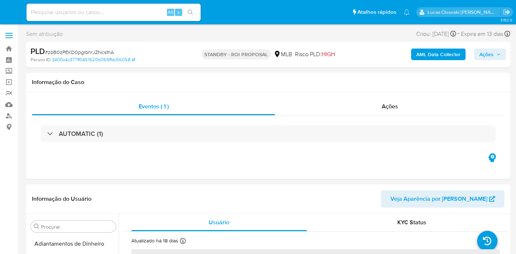
select select "10"
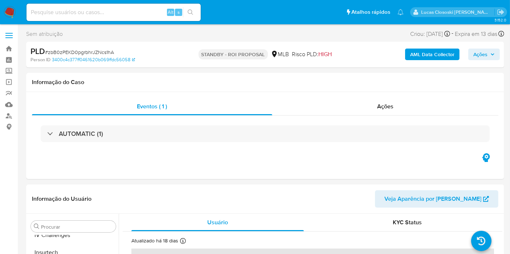
scroll to position [306, 0]
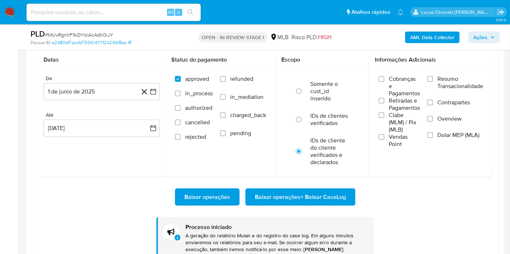
scroll to position [306, 0]
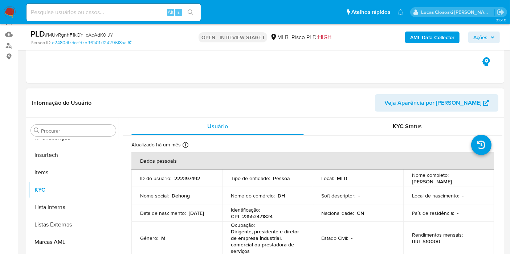
scroll to position [128, 0]
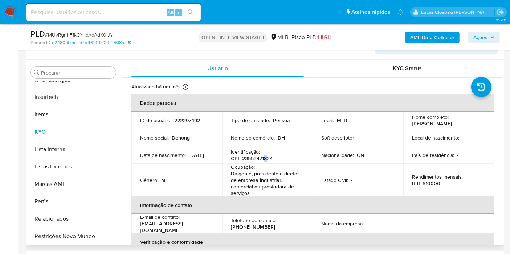
click at [264, 158] on p "CPF 23553471824" at bounding box center [252, 158] width 42 height 7
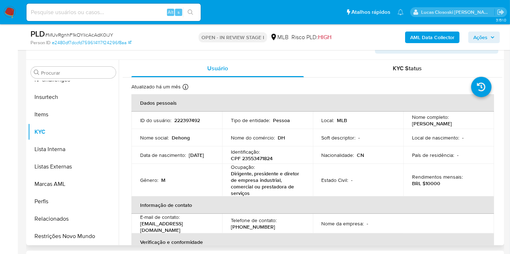
click at [269, 164] on div "Ocupação : Dirigente, presidente e diretor de empresa industrial, comercial ou …" at bounding box center [267, 180] width 73 height 33
click at [265, 159] on p "CPF 23553471824" at bounding box center [252, 158] width 42 height 7
copy p "23553471824"
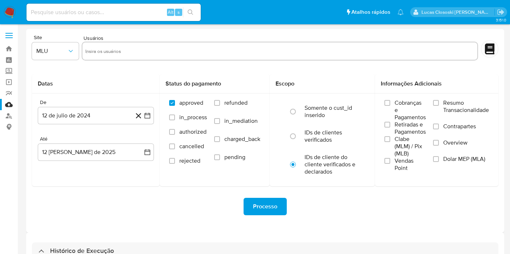
select select "10"
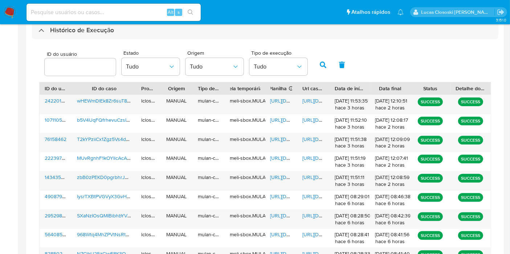
scroll to position [221, 0]
click at [278, 141] on span "[URL][DOMAIN_NAME]" at bounding box center [295, 139] width 50 height 7
click at [308, 142] on span "[URL][DOMAIN_NAME]" at bounding box center [327, 139] width 50 height 7
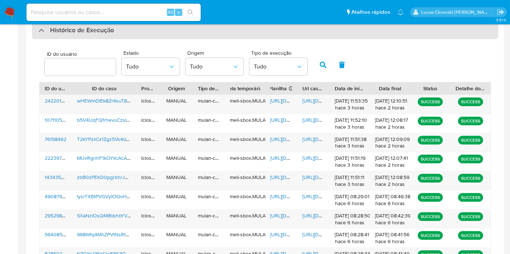
click at [238, 26] on div "Histórico de Execução" at bounding box center [265, 30] width 466 height 17
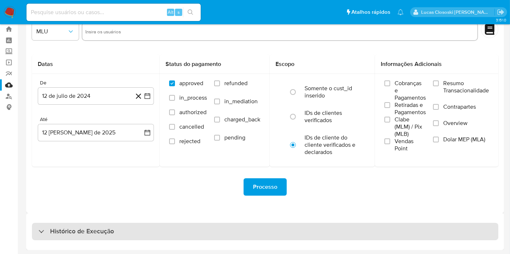
click at [204, 232] on div "Histórico de Execução" at bounding box center [265, 231] width 466 height 17
select select "10"
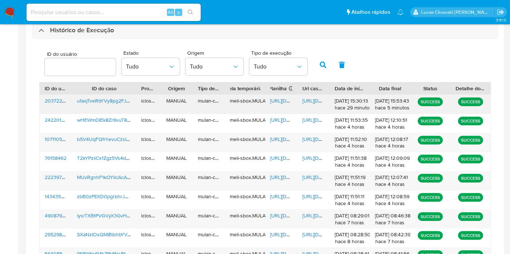
click at [286, 101] on span "[URL][DOMAIN_NAME]" at bounding box center [295, 100] width 50 height 7
click at [313, 104] on div "[URL][DOMAIN_NAME]" at bounding box center [313, 104] width 32 height 19
click at [309, 97] on span "[URL][DOMAIN_NAME]" at bounding box center [327, 100] width 50 height 7
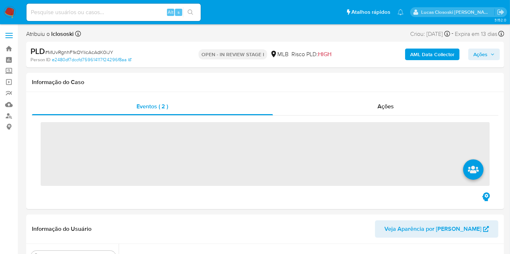
scroll to position [306, 0]
click at [124, 12] on input at bounding box center [113, 12] width 174 height 9
paste input "ufaxjTveRbYVy8pg2FJN25U3"
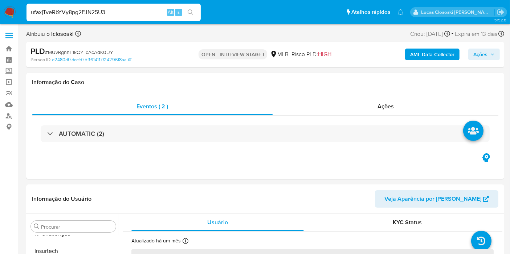
type input "ufaxjTveRbYVy8pg2FJN25U3"
click at [201, 9] on li "ufaxjTveRbYVy8pg2FJN25U3 Alt s" at bounding box center [114, 12] width 178 height 18
select select "10"
click at [196, 13] on button "search-icon" at bounding box center [190, 12] width 15 height 10
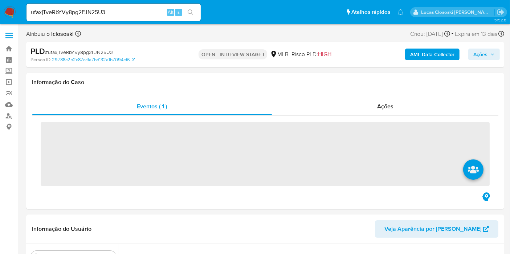
scroll to position [306, 0]
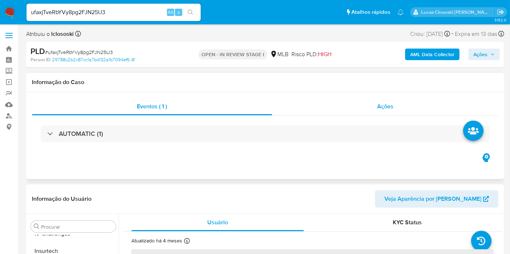
click at [388, 99] on div "Ações" at bounding box center [385, 106] width 226 height 17
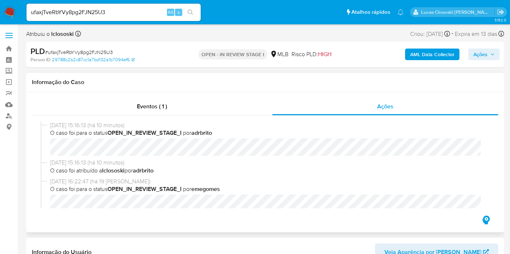
select select "10"
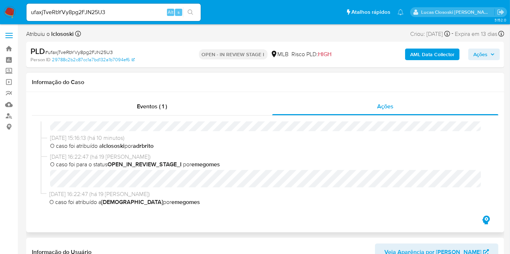
scroll to position [0, 0]
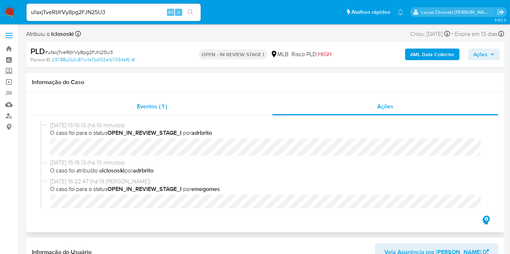
click at [162, 112] on div "Eventos ( 1 )" at bounding box center [152, 106] width 240 height 17
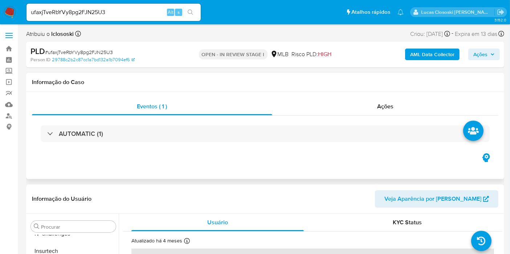
click at [165, 143] on div "AUTOMATIC (1)" at bounding box center [265, 134] width 466 height 36
click at [165, 124] on div "AUTOMATIC (1)" at bounding box center [265, 134] width 466 height 36
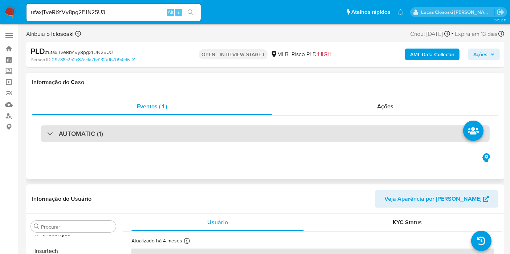
click at [168, 128] on div "AUTOMATIC (1)" at bounding box center [265, 134] width 449 height 17
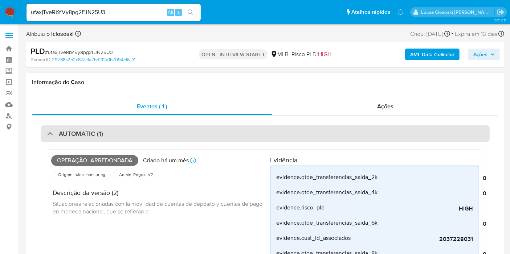
click at [196, 135] on div "AUTOMATIC (1)" at bounding box center [265, 134] width 449 height 17
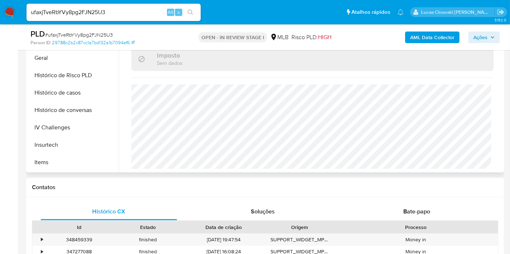
scroll to position [145, 0]
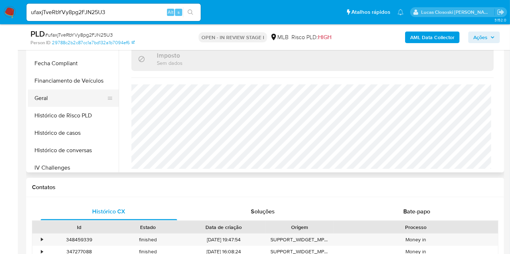
click at [49, 93] on button "Geral" at bounding box center [70, 98] width 85 height 17
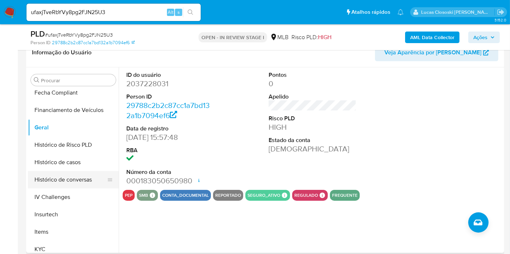
scroll to position [226, 0]
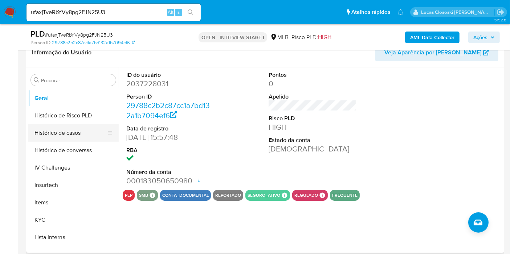
click at [68, 126] on button "Histórico de casos" at bounding box center [70, 132] width 85 height 17
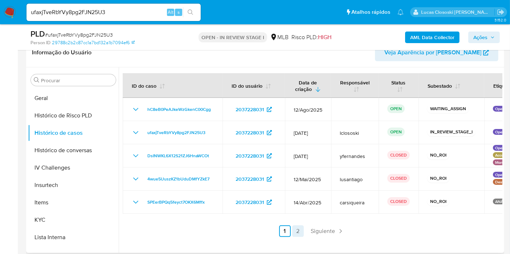
click at [299, 226] on link "2" at bounding box center [298, 232] width 12 height 12
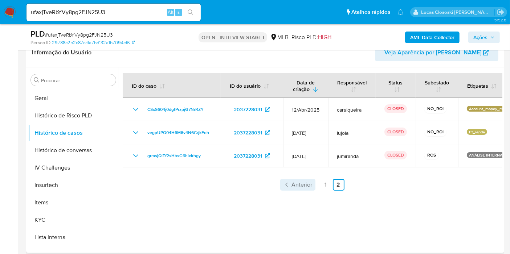
click at [280, 187] on link "Anterior" at bounding box center [297, 185] width 35 height 12
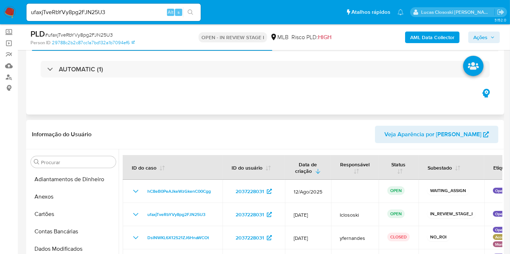
scroll to position [0, 0]
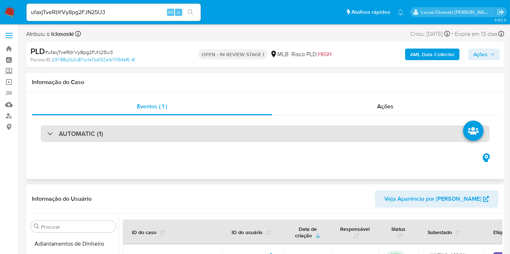
click at [150, 135] on div "AUTOMATIC (1)" at bounding box center [265, 134] width 449 height 17
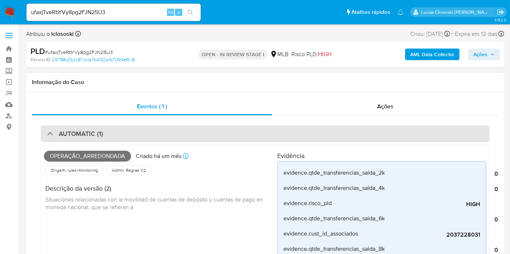
click at [207, 136] on div "AUTOMATIC (1)" at bounding box center [265, 134] width 449 height 17
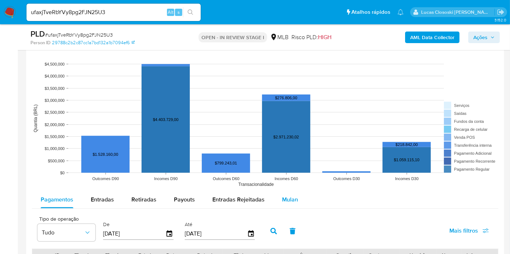
click at [291, 200] on span "Mulan" at bounding box center [290, 200] width 16 height 8
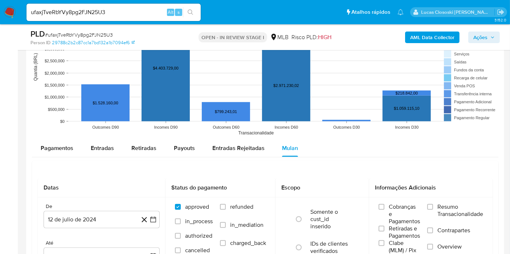
scroll to position [711, 0]
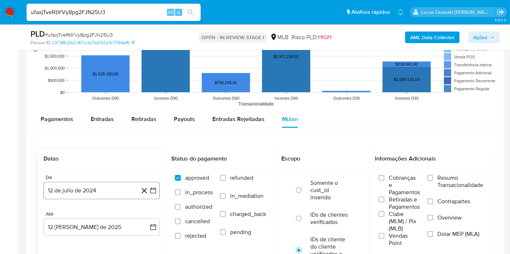
click at [152, 187] on icon "button" at bounding box center [153, 190] width 7 height 7
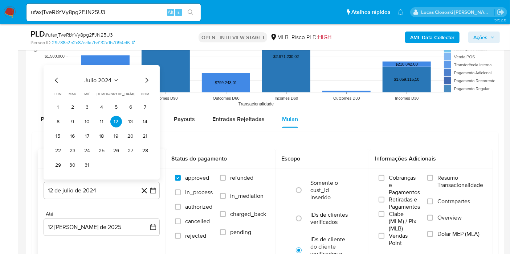
click at [103, 79] on span "julio 2024" at bounding box center [98, 80] width 27 height 7
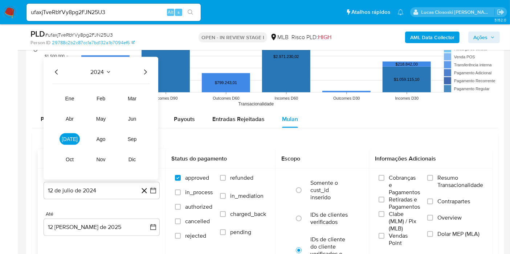
click at [155, 75] on div "2024 2024 ene feb mar abr may jun jul ago sep oct nov dic" at bounding box center [101, 118] width 115 height 123
click at [155, 71] on div "2024 2024 ene feb mar abr may jun jul ago sep oct nov dic" at bounding box center [101, 118] width 115 height 123
click at [146, 69] on icon "Año siguiente" at bounding box center [145, 72] width 9 height 9
click at [136, 116] on span "jun" at bounding box center [132, 119] width 8 height 6
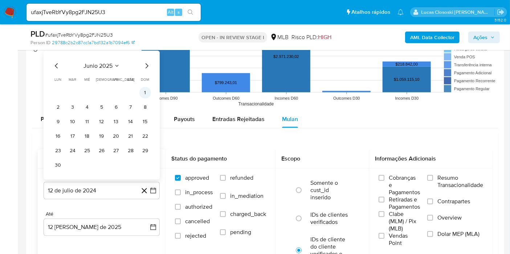
click at [143, 94] on button "1" at bounding box center [145, 93] width 12 height 12
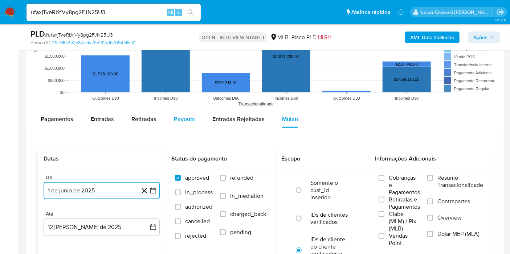
scroll to position [831, 0]
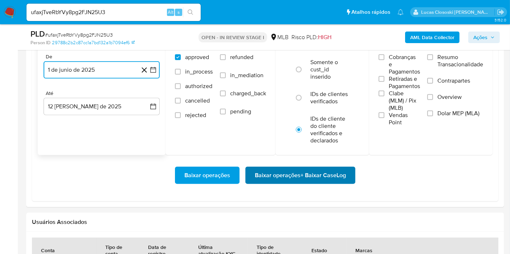
click at [325, 169] on span "Baixar operações + Baixar CaseLog" at bounding box center [300, 176] width 91 height 16
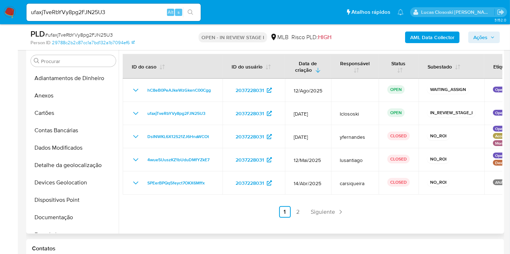
scroll to position [187, 0]
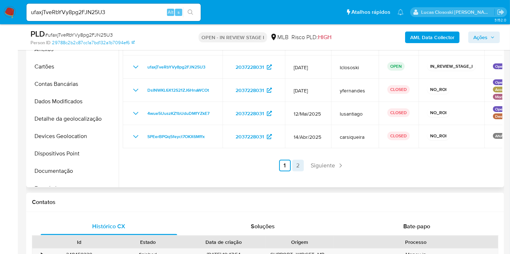
click at [298, 161] on link "2" at bounding box center [298, 166] width 12 height 12
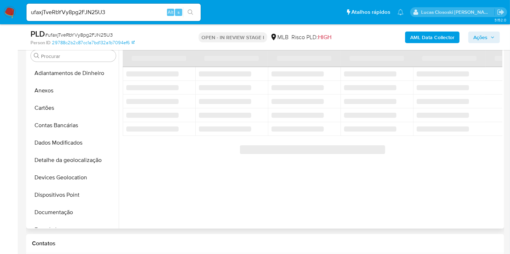
scroll to position [106, 0]
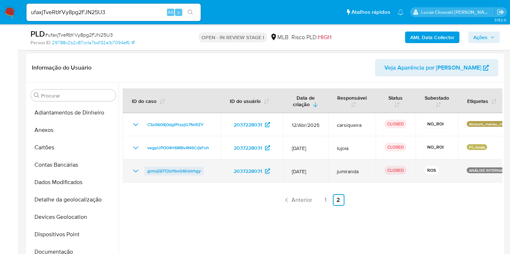
drag, startPoint x: 204, startPoint y: 168, endPoint x: 145, endPoint y: 170, distance: 59.2
click at [145, 170] on div "grmsjQiTf2sHbsG6hixlrhgy" at bounding box center [171, 171] width 81 height 9
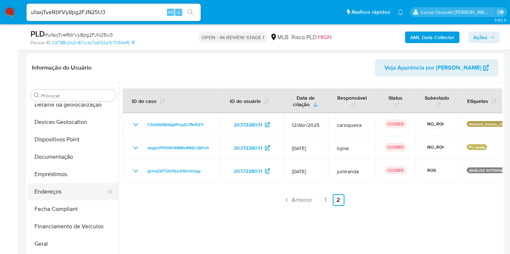
scroll to position [121, 0]
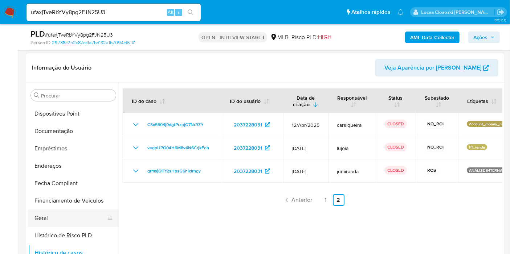
click at [50, 222] on button "Geral" at bounding box center [70, 218] width 85 height 17
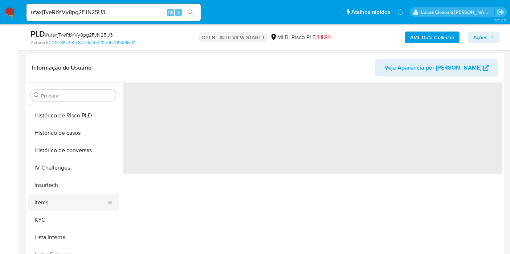
scroll to position [242, 0]
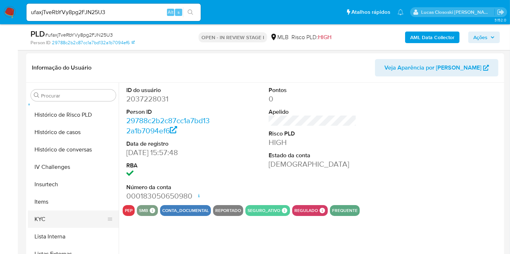
click at [50, 215] on button "KYC" at bounding box center [70, 219] width 85 height 17
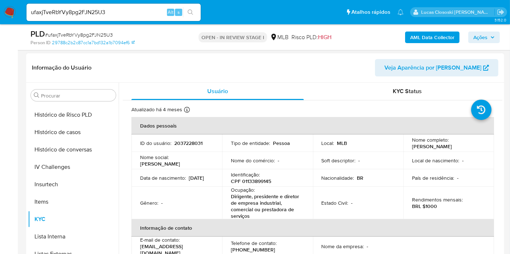
click at [258, 182] on p "CPF 01133899145" at bounding box center [251, 181] width 40 height 7
copy p "01133899145"
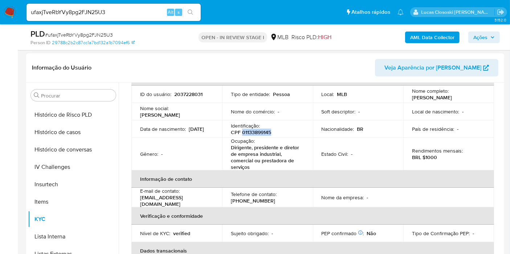
scroll to position [0, 0]
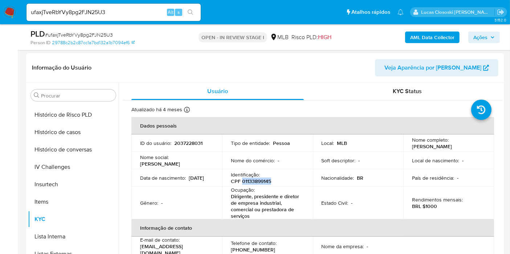
click at [437, 40] on b "AML Data Collector" at bounding box center [432, 38] width 44 height 12
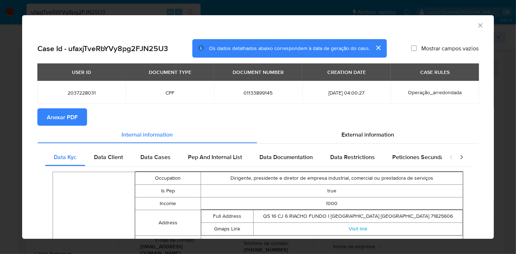
click at [75, 114] on span "Anexar PDF" at bounding box center [62, 117] width 31 height 16
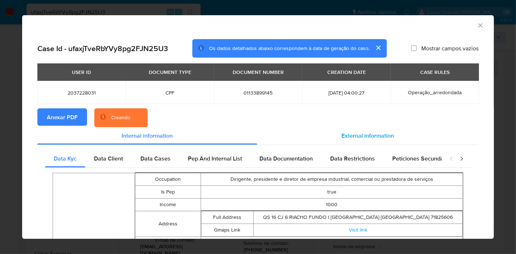
click at [363, 139] on span "External information" at bounding box center [368, 136] width 53 height 8
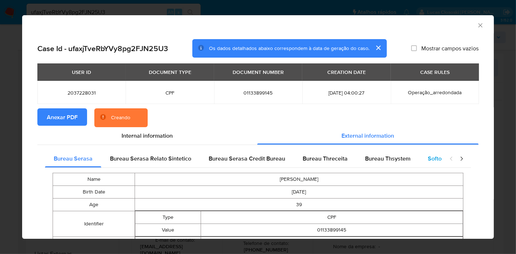
click at [419, 156] on div "Softon" at bounding box center [436, 158] width 34 height 17
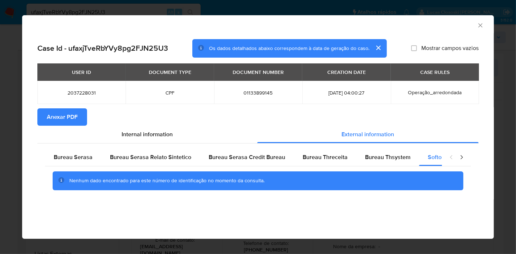
click at [479, 25] on icon "Fechar a janela" at bounding box center [480, 25] width 7 height 7
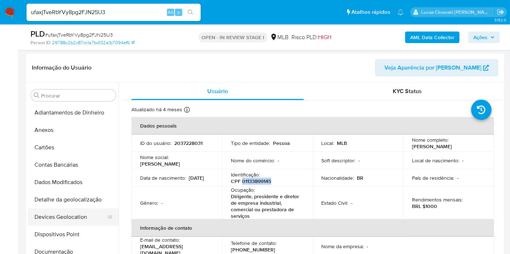
click at [66, 223] on button "Devices Geolocation" at bounding box center [70, 217] width 85 height 17
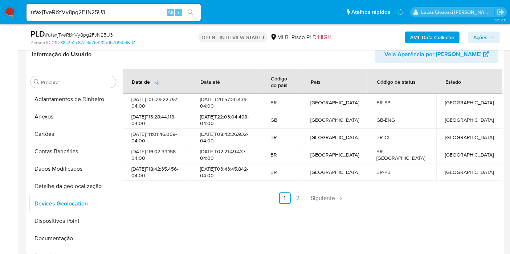
scroll to position [122, 0]
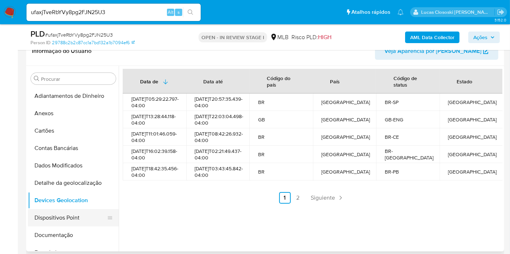
click at [61, 215] on button "Dispositivos Point" at bounding box center [70, 217] width 85 height 17
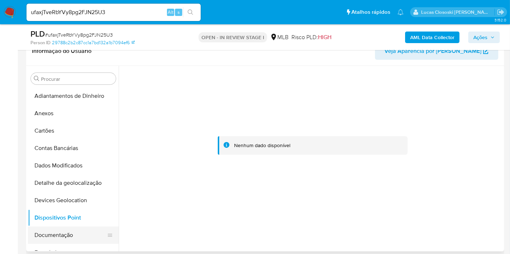
click at [82, 235] on button "Documentação" at bounding box center [70, 235] width 85 height 17
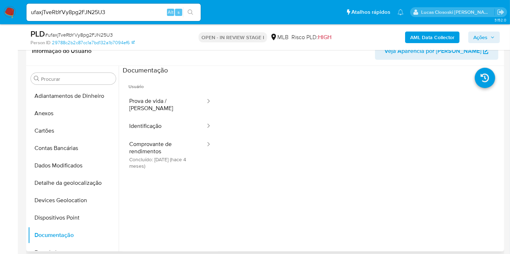
scroll to position [143, 0]
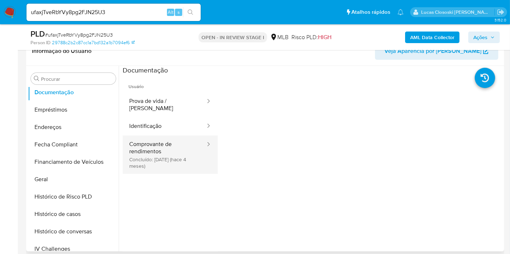
click at [148, 151] on button "Comprovante de rendimentos Concluído: 24/04/2025 (hace 4 meses)" at bounding box center [164, 155] width 83 height 38
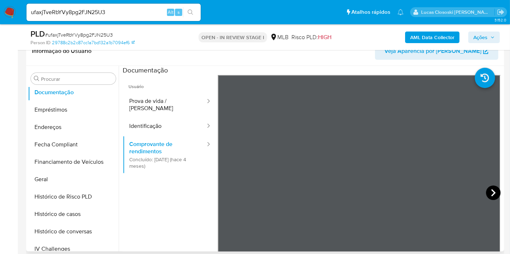
click at [486, 189] on icon at bounding box center [493, 193] width 15 height 15
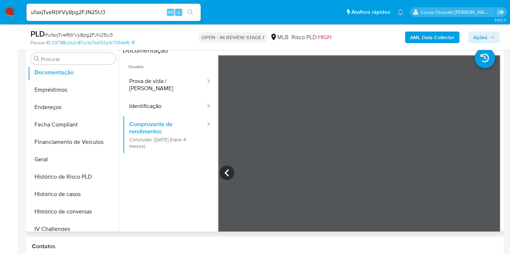
scroll to position [157, 0]
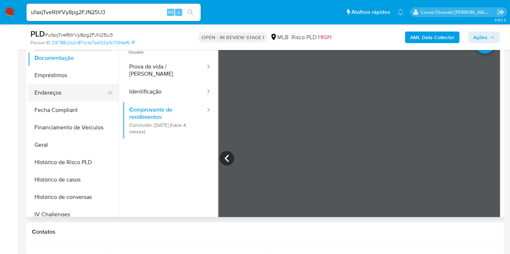
click at [56, 93] on button "Endereços" at bounding box center [70, 92] width 85 height 17
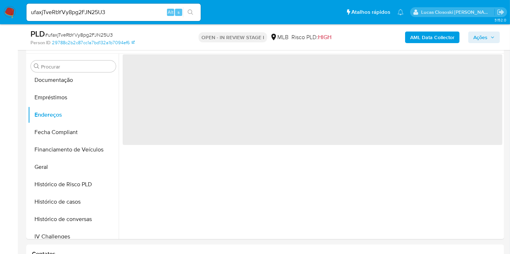
scroll to position [116, 0]
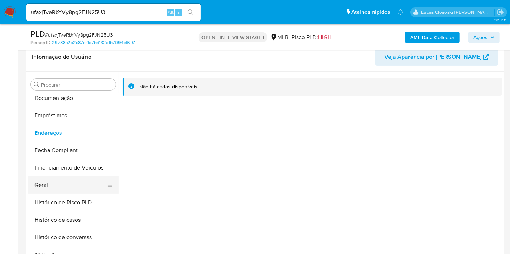
click at [57, 186] on button "Geral" at bounding box center [70, 185] width 85 height 17
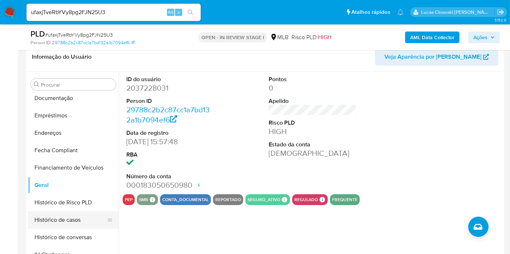
click at [64, 221] on button "Histórico de casos" at bounding box center [70, 220] width 85 height 17
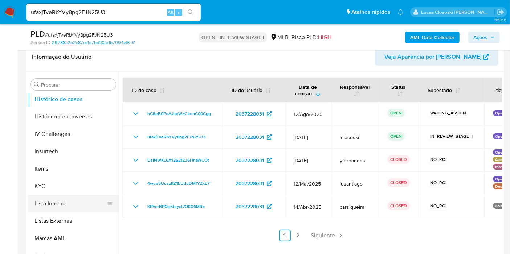
scroll to position [264, 0]
click at [60, 188] on button "KYC" at bounding box center [70, 185] width 85 height 17
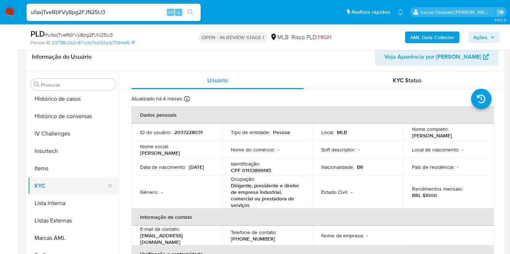
scroll to position [306, 0]
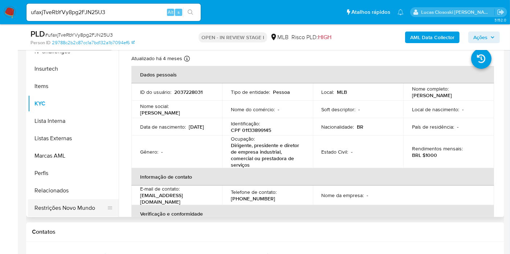
click at [78, 209] on button "Restrições Novo Mundo" at bounding box center [70, 208] width 85 height 17
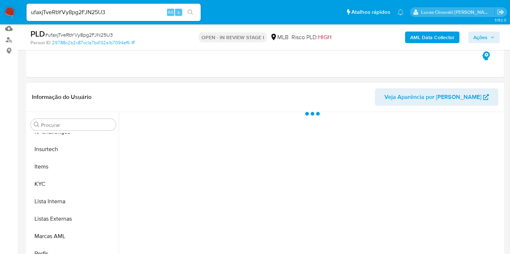
click at [277, 198] on div at bounding box center [311, 205] width 384 height 186
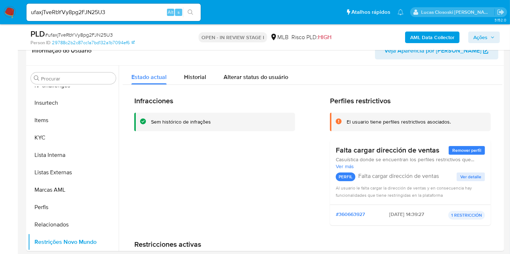
scroll to position [131, 0]
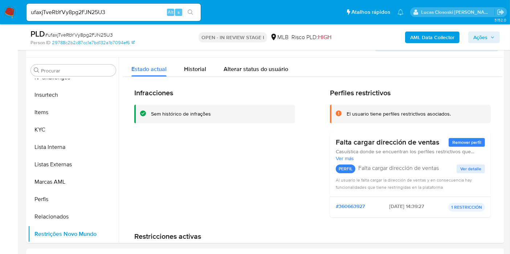
click at [94, 32] on span "# ufaxjTveRbYVy8pg2FJN25U3" at bounding box center [79, 34] width 68 height 7
copy span "ufaxjTveRbYVy8pg2FJN25U3"
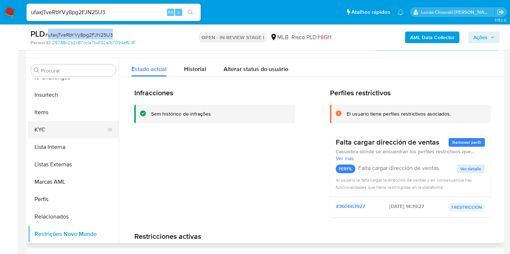
click at [78, 128] on button "KYC" at bounding box center [70, 129] width 85 height 17
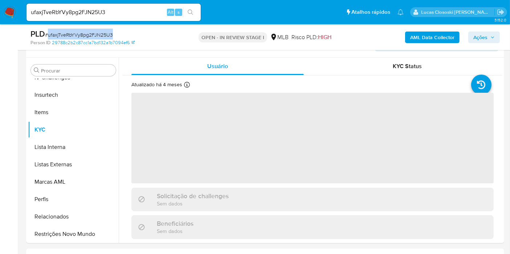
click at [171, 29] on div "PLD # ufaxjTveRbYVy8pg2FJN25U3" at bounding box center [107, 34] width 154 height 11
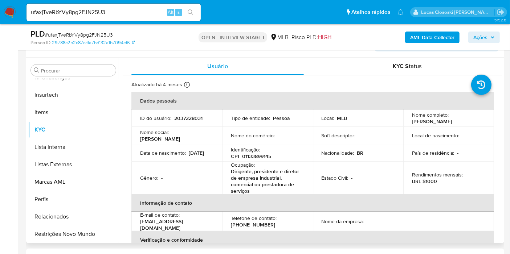
scroll to position [185, 0]
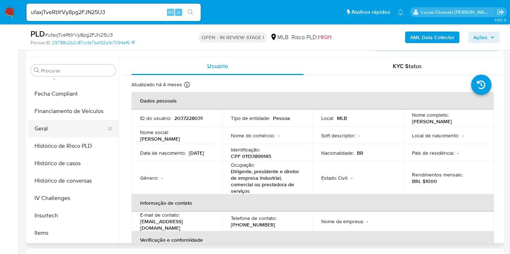
click at [52, 133] on button "Geral" at bounding box center [70, 128] width 85 height 17
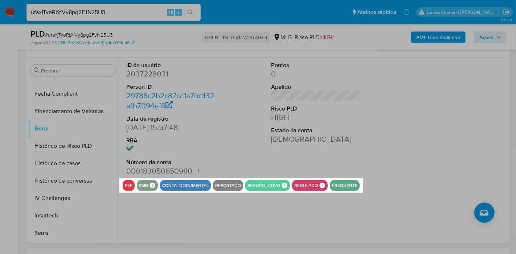
drag, startPoint x: 119, startPoint y: 179, endPoint x: 363, endPoint y: 193, distance: 243.9
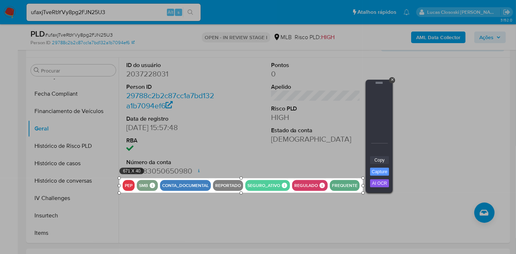
click at [382, 161] on link "Copy" at bounding box center [379, 160] width 19 height 8
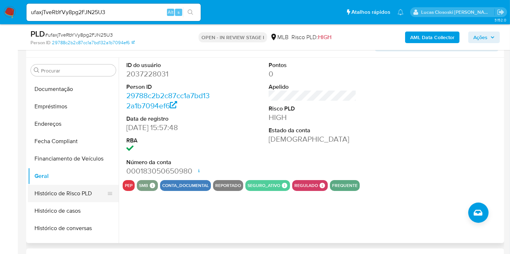
scroll to position [105, 0]
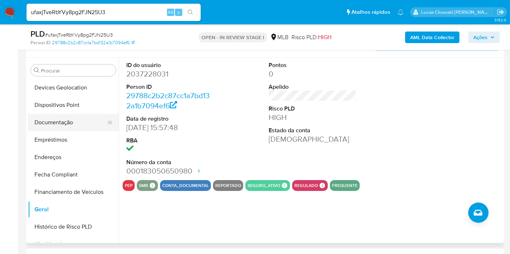
click at [60, 125] on button "Documentação" at bounding box center [70, 122] width 85 height 17
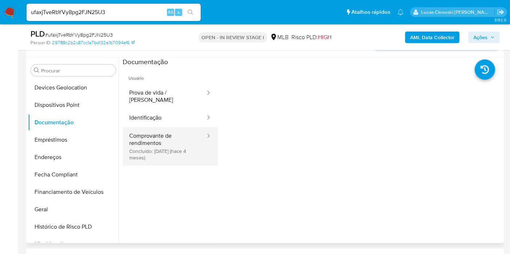
click at [148, 132] on button "Comprovante de rendimentos Concluído: 24/04/2025 (hace 4 meses)" at bounding box center [164, 146] width 83 height 38
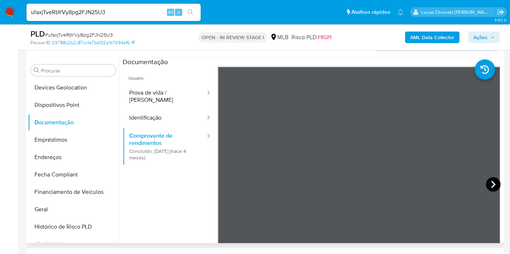
click at [492, 185] on icon at bounding box center [493, 184] width 4 height 7
click at [227, 183] on icon at bounding box center [227, 184] width 15 height 15
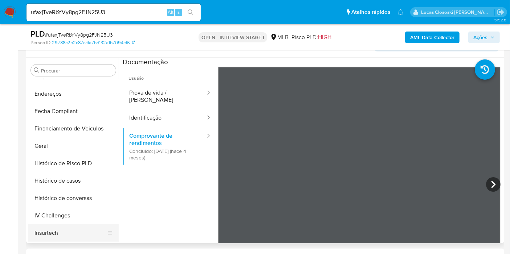
scroll to position [225, 0]
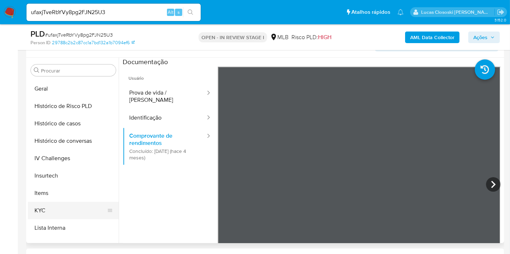
click at [61, 207] on button "KYC" at bounding box center [70, 210] width 85 height 17
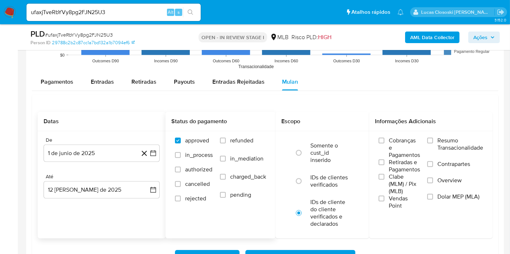
scroll to position [735, 0]
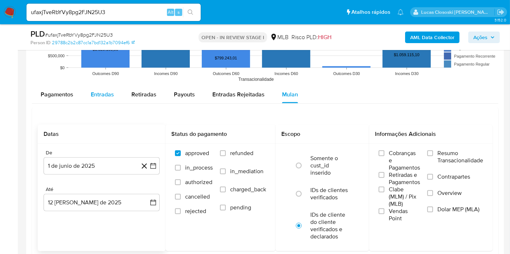
click at [112, 99] on div "Entradas" at bounding box center [102, 94] width 23 height 17
select select "10"
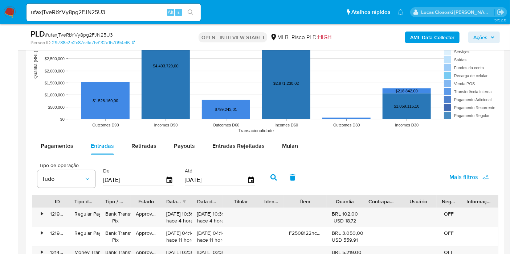
scroll to position [695, 0]
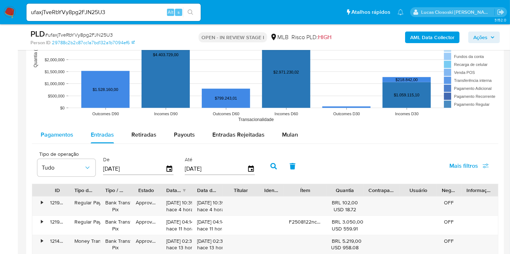
click at [70, 131] on span "Pagamentos" at bounding box center [57, 135] width 33 height 8
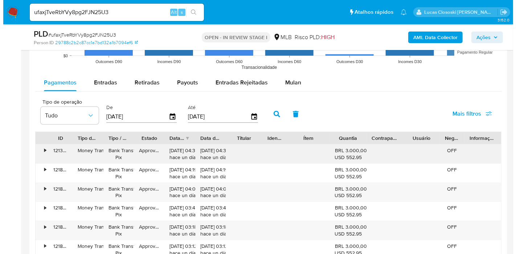
scroll to position [776, 0]
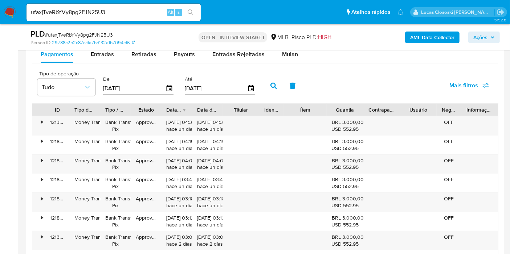
click at [167, 91] on div "15/05/2025" at bounding box center [138, 89] width 70 height 12
click at [169, 89] on icon "button" at bounding box center [169, 88] width 13 height 13
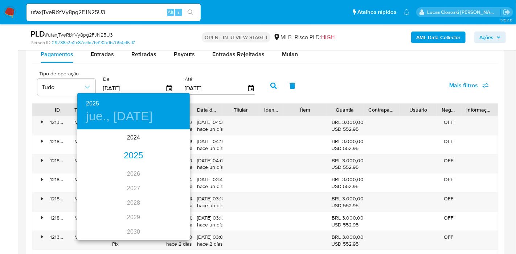
click at [136, 153] on div "2025" at bounding box center [133, 156] width 113 height 15
click at [169, 166] on div "jun." at bounding box center [170, 171] width 37 height 27
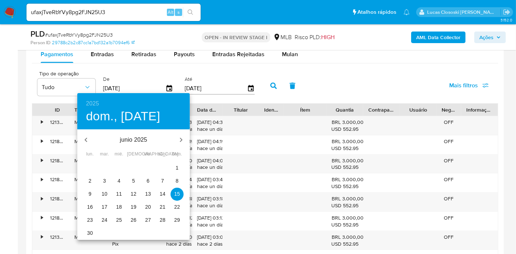
click at [179, 166] on span "1" at bounding box center [177, 167] width 13 height 7
type input "01/06/2025"
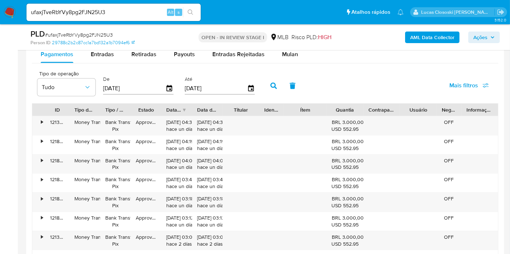
click at [273, 77] on button "button" at bounding box center [273, 85] width 19 height 17
click at [474, 82] on span "Mais filtros" at bounding box center [463, 85] width 29 height 17
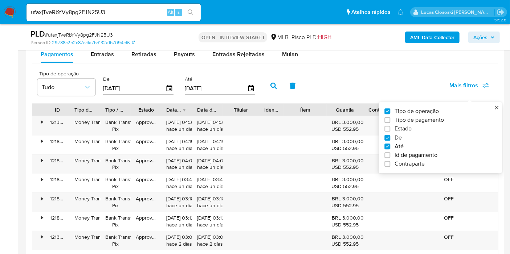
click at [410, 126] on span "Estado" at bounding box center [402, 129] width 17 height 7
click at [390, 126] on input "Estado" at bounding box center [387, 129] width 6 height 6
checkbox input "true"
type input "01/06/2025"
click at [155, 90] on button "Tudo" at bounding box center [130, 87] width 58 height 17
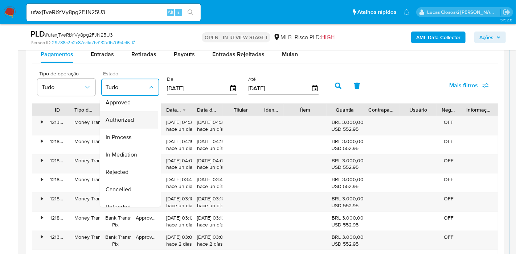
scroll to position [71, 0]
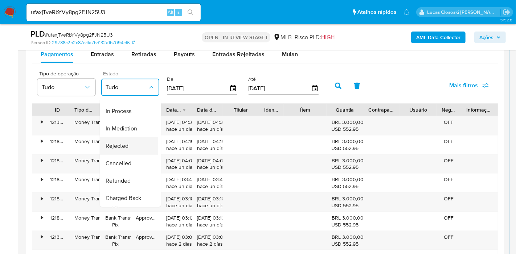
click at [124, 143] on div "Rejected" at bounding box center [127, 146] width 42 height 17
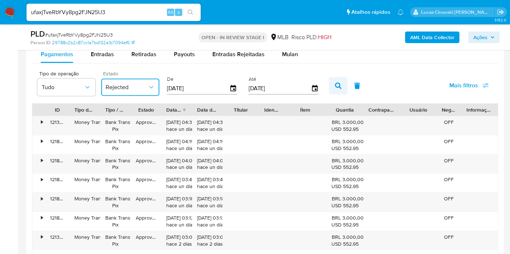
click at [329, 87] on button "button" at bounding box center [338, 85] width 19 height 17
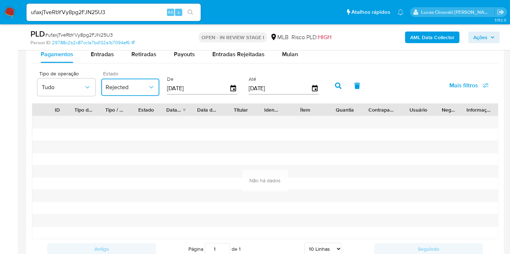
click at [110, 84] on span "Rejected" at bounding box center [127, 87] width 42 height 7
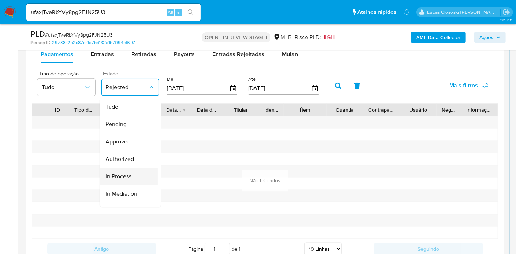
scroll to position [62, 0]
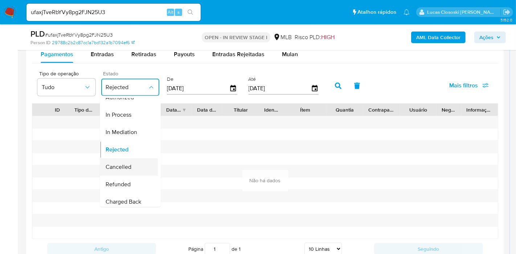
click at [125, 165] on span "Cancelled" at bounding box center [119, 167] width 26 height 7
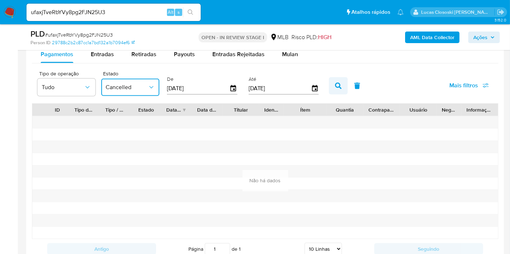
click at [337, 78] on button "button" at bounding box center [338, 85] width 19 height 17
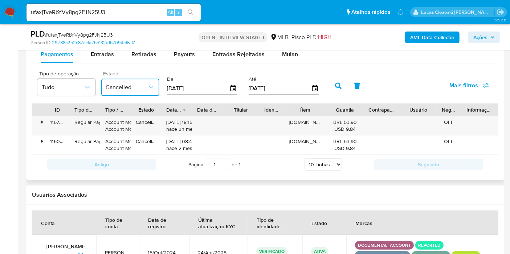
click at [136, 87] on span "Cancelled" at bounding box center [127, 87] width 42 height 7
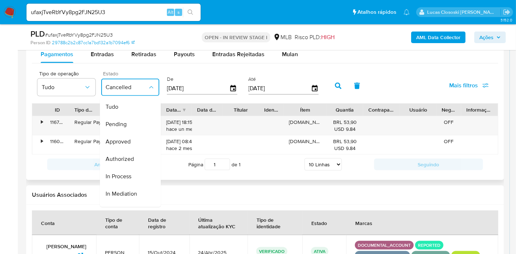
scroll to position [71, 0]
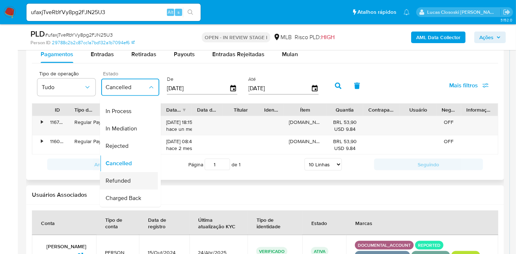
click at [137, 173] on div "Refunded" at bounding box center [127, 181] width 42 height 17
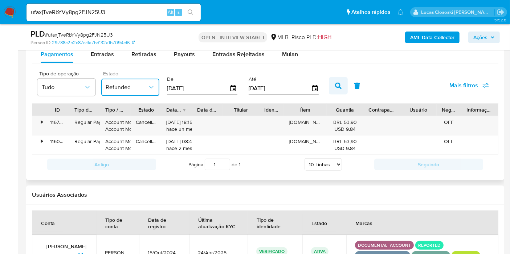
click at [336, 87] on icon "button" at bounding box center [338, 86] width 7 height 7
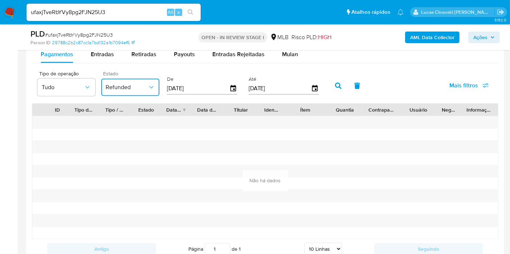
click at [120, 84] on span "Refunded" at bounding box center [127, 87] width 42 height 7
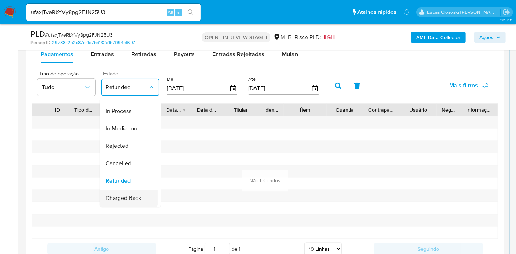
click at [127, 195] on span "Charged Back" at bounding box center [124, 198] width 36 height 7
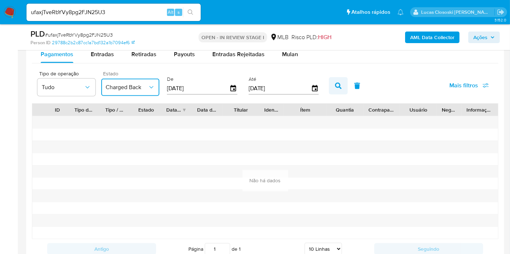
click at [332, 80] on button "button" at bounding box center [338, 85] width 19 height 17
click at [124, 77] on div "Estado Charged Back" at bounding box center [130, 83] width 58 height 25
click at [122, 96] on div "Estado Charged Back" at bounding box center [130, 85] width 58 height 28
click at [123, 85] on span "Charged Back" at bounding box center [127, 87] width 42 height 7
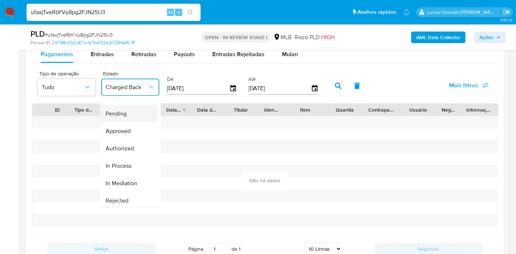
scroll to position [0, 0]
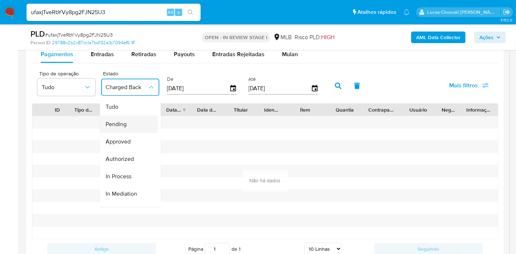
click at [121, 122] on span "Pending" at bounding box center [116, 124] width 21 height 7
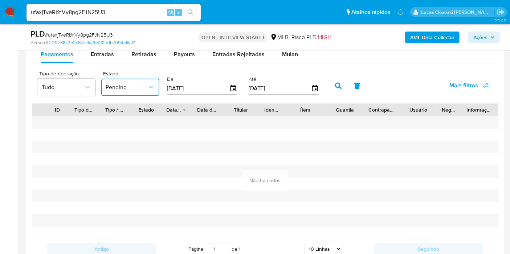
click at [335, 86] on icon "button" at bounding box center [338, 86] width 7 height 7
click at [145, 87] on span "Pending" at bounding box center [127, 87] width 42 height 7
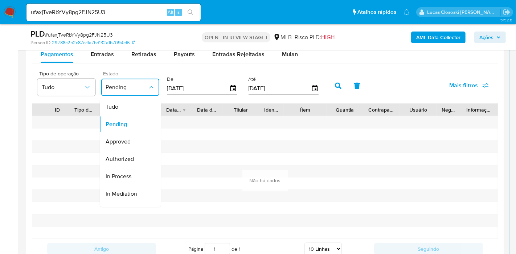
click at [133, 101] on div "Tudo" at bounding box center [127, 107] width 42 height 17
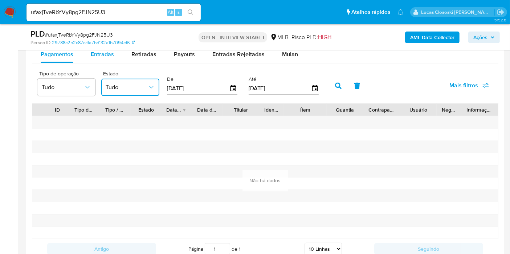
click at [105, 51] on span "Entradas" at bounding box center [102, 54] width 23 height 8
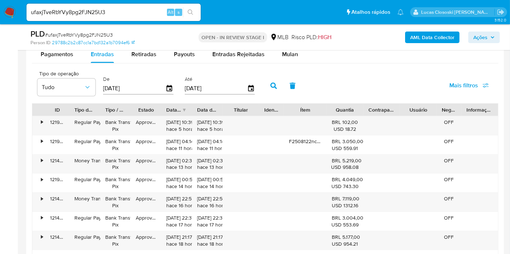
click at [163, 92] on input "15/05/2025" at bounding box center [134, 89] width 62 height 12
click at [167, 90] on icon "button" at bounding box center [170, 88] width 6 height 7
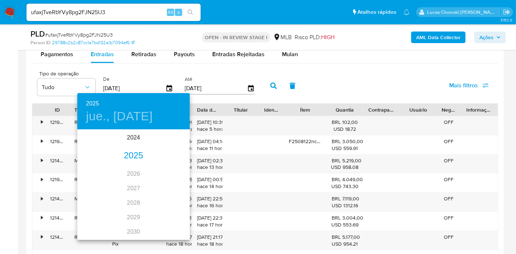
click at [131, 151] on div "2025" at bounding box center [133, 156] width 113 height 15
click at [169, 164] on div "jun." at bounding box center [170, 171] width 37 height 27
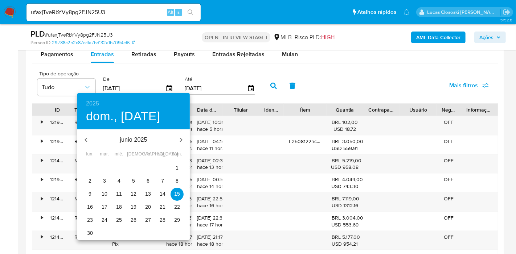
click at [180, 167] on span "1" at bounding box center [177, 167] width 13 height 7
type input "01/06/2025"
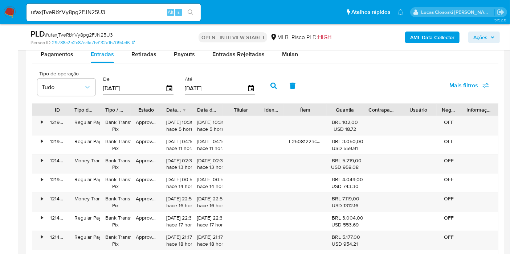
click at [455, 85] on span "Mais filtros" at bounding box center [463, 85] width 29 height 17
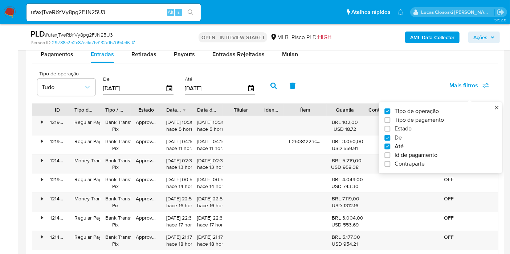
click at [401, 126] on span "Estado" at bounding box center [402, 129] width 17 height 7
click at [390, 126] on input "Estado" at bounding box center [387, 129] width 6 height 6
checkbox input "true"
type input "01/06/2025"
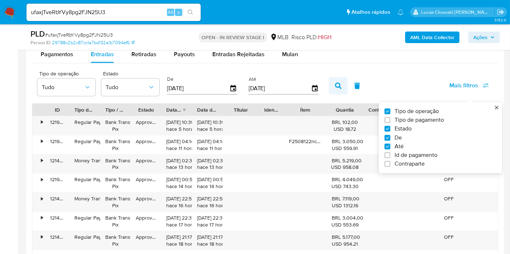
click at [339, 80] on button "button" at bounding box center [338, 85] width 19 height 17
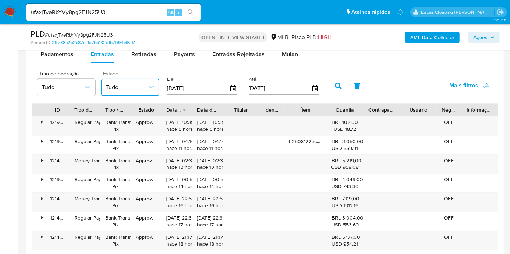
click at [122, 84] on span "Tudo" at bounding box center [127, 87] width 42 height 7
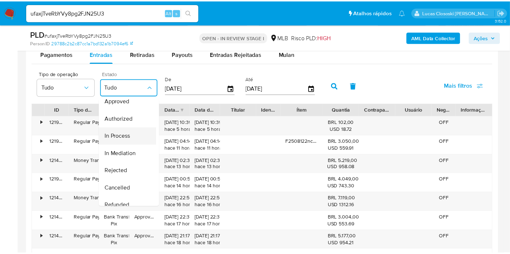
scroll to position [71, 0]
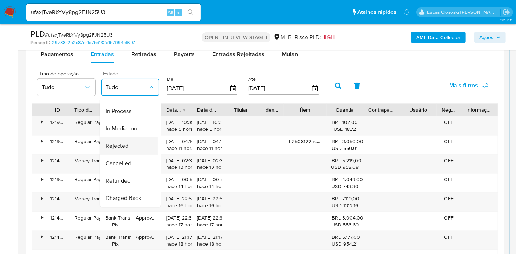
click at [125, 143] on span "Rejected" at bounding box center [117, 146] width 23 height 7
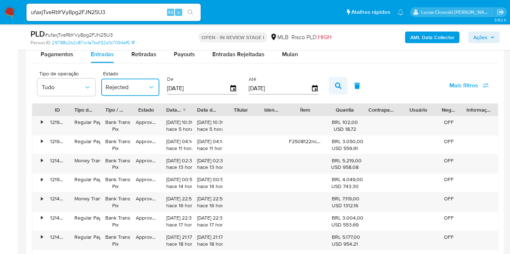
click at [336, 87] on icon "button" at bounding box center [338, 86] width 7 height 7
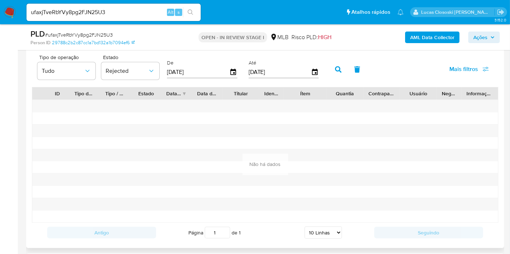
scroll to position [735, 0]
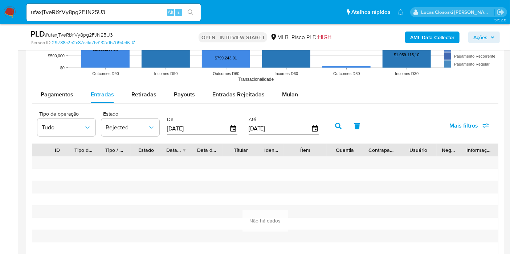
click at [483, 38] on span "Ações" at bounding box center [480, 38] width 14 height 12
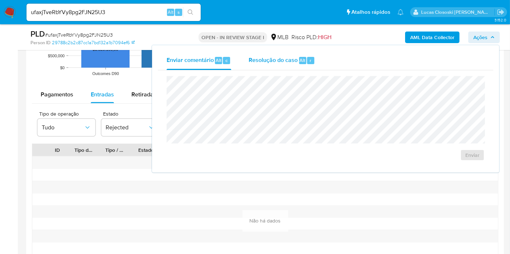
click at [289, 62] on span "Resolução do caso" at bounding box center [273, 60] width 49 height 8
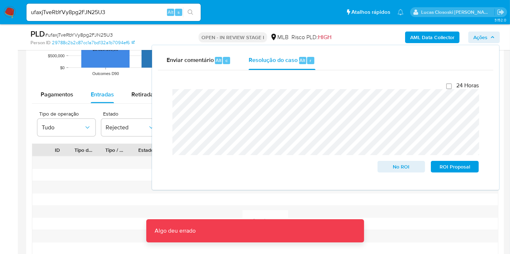
click at [479, 32] on span "Ações" at bounding box center [480, 38] width 14 height 12
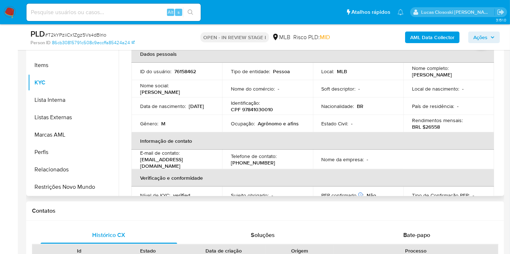
scroll to position [161, 0]
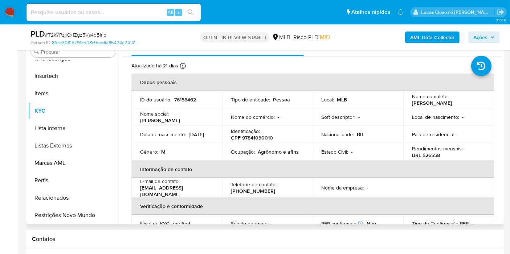
click at [257, 136] on p "CPF 97841030010" at bounding box center [252, 138] width 42 height 7
copy p "97841030010"
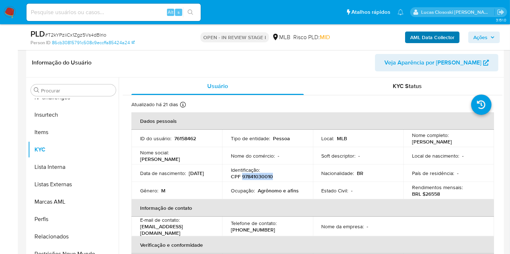
scroll to position [81, 0]
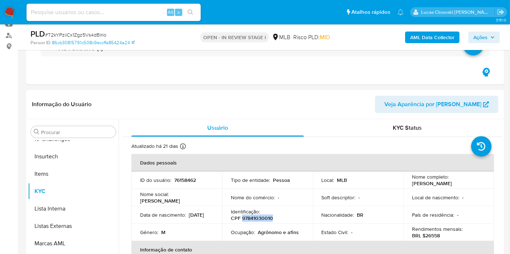
click at [425, 37] on b "AML Data Collector" at bounding box center [432, 38] width 44 height 12
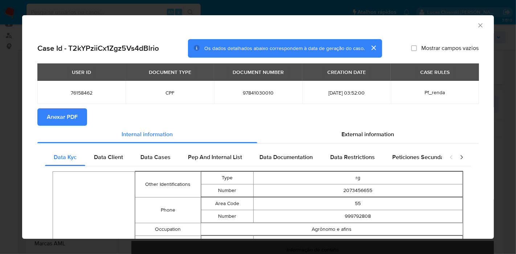
click at [70, 122] on span "Anexar PDF" at bounding box center [62, 117] width 31 height 16
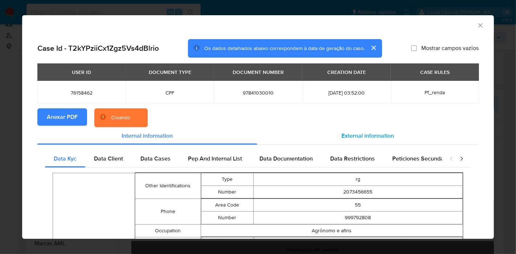
click at [365, 138] on span "External information" at bounding box center [368, 136] width 53 height 8
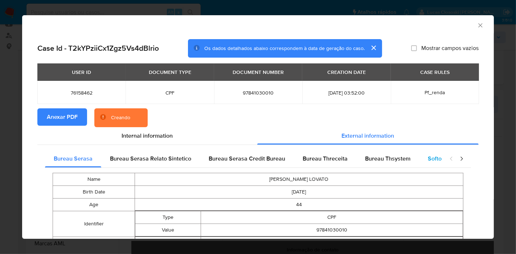
click at [429, 153] on div "Softon" at bounding box center [436, 158] width 34 height 17
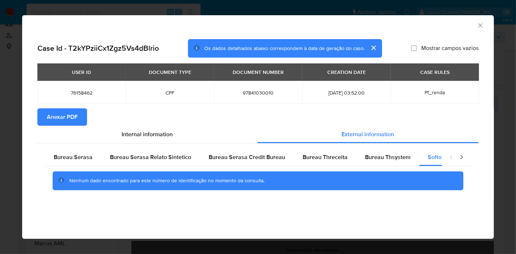
click at [479, 22] on icon "Fechar a janela" at bounding box center [480, 25] width 7 height 7
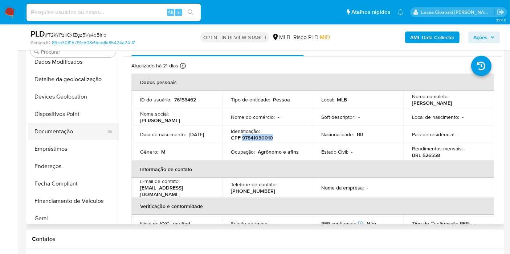
scroll to position [64, 0]
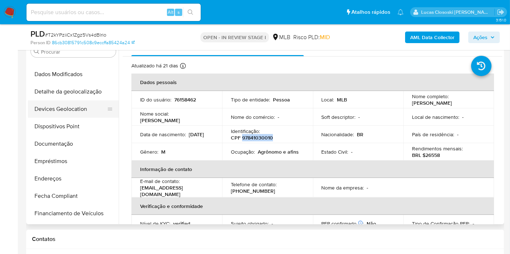
click at [69, 111] on button "Devices Geolocation" at bounding box center [70, 109] width 85 height 17
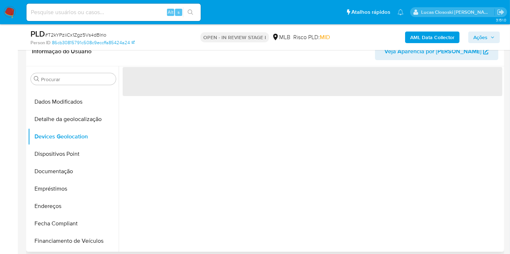
scroll to position [121, 0]
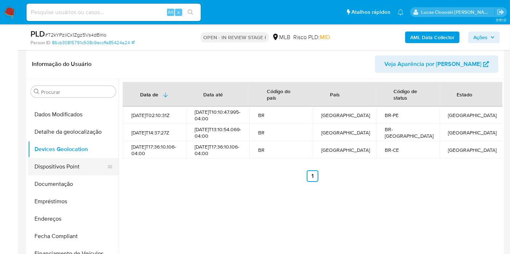
click at [54, 169] on button "Dispositivos Point" at bounding box center [70, 166] width 85 height 17
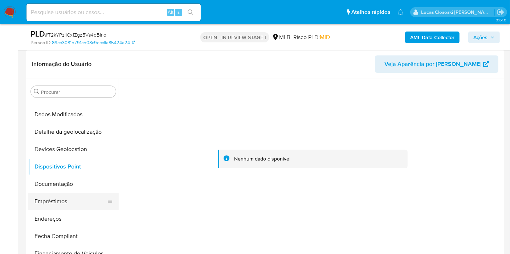
click at [62, 193] on button "Empréstimos" at bounding box center [70, 201] width 85 height 17
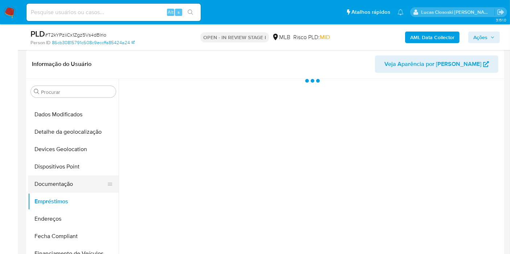
click at [65, 189] on button "Documentação" at bounding box center [70, 184] width 85 height 17
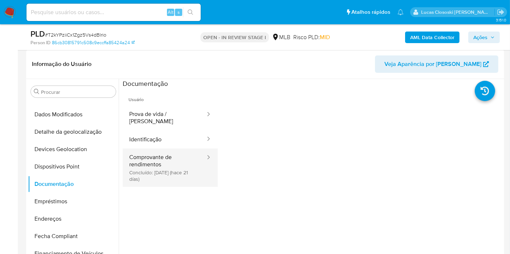
click at [159, 167] on button "Comprovante de rendimentos Concluído: 22/07/2025 (hace 21 días)" at bounding box center [164, 168] width 83 height 38
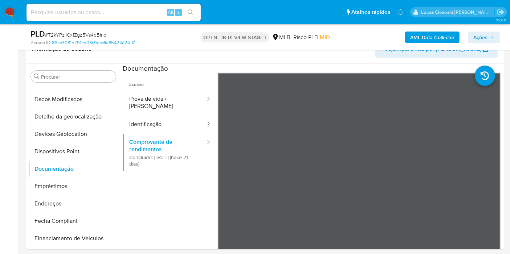
scroll to position [176, 0]
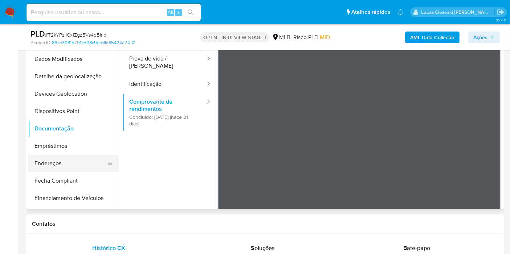
click at [60, 165] on button "Endereços" at bounding box center [70, 163] width 85 height 17
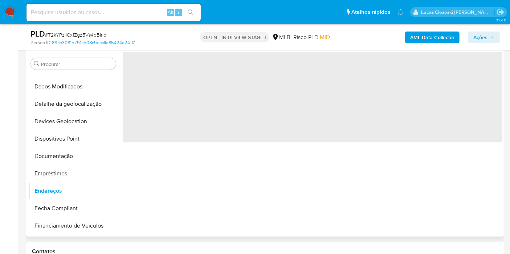
scroll to position [136, 0]
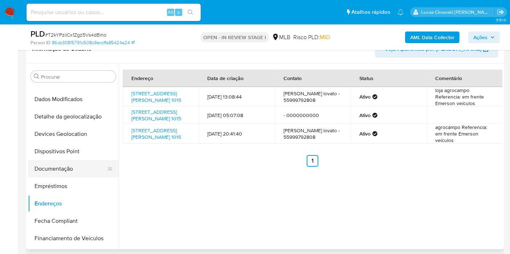
click at [66, 162] on button "Documentação" at bounding box center [70, 168] width 85 height 17
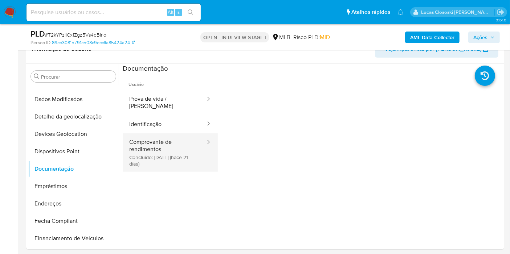
click at [138, 134] on button "Comprovante de rendimentos Concluído: 22/07/2025 (hace 21 días)" at bounding box center [164, 153] width 83 height 38
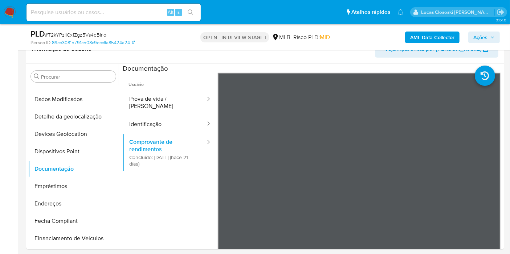
scroll to position [11, 0]
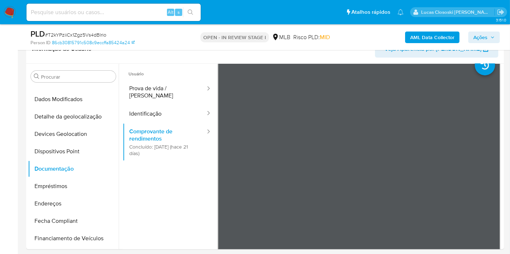
drag, startPoint x: 188, startPoint y: 179, endPoint x: 168, endPoint y: 180, distance: 19.3
click at [188, 179] on ul "Usuário Prova de vida / Selfie Identificação Comprovante de rendimentos Concluí…" at bounding box center [170, 166] width 95 height 209
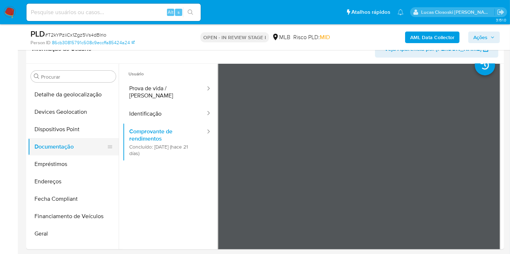
scroll to position [105, 0]
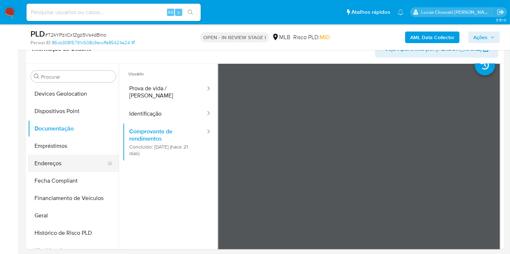
click at [53, 161] on button "Endereços" at bounding box center [70, 163] width 85 height 17
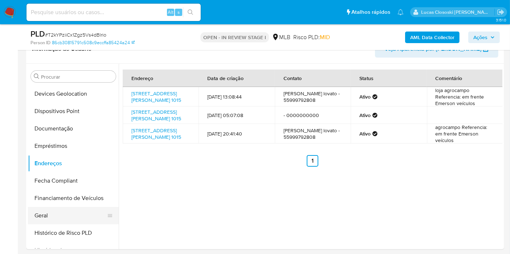
click at [56, 207] on button "Geral" at bounding box center [70, 215] width 85 height 17
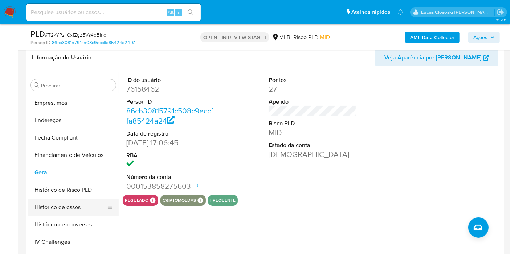
scroll to position [185, 0]
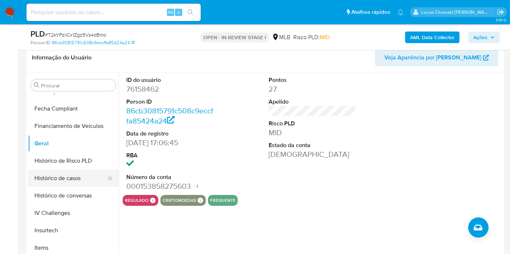
click at [78, 184] on button "Histórico de casos" at bounding box center [70, 178] width 85 height 17
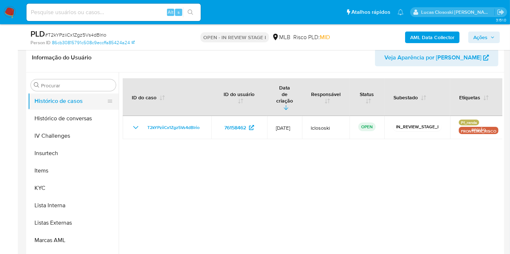
scroll to position [266, 0]
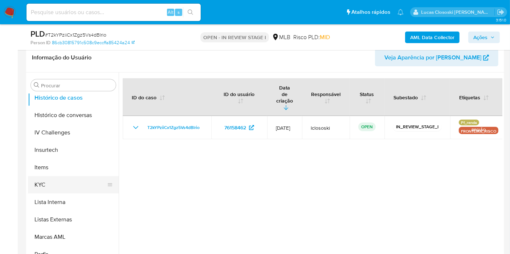
click at [40, 188] on button "KYC" at bounding box center [70, 184] width 85 height 17
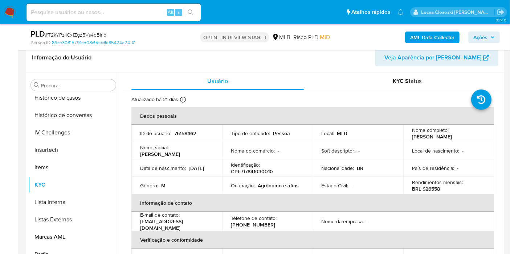
click at [239, 171] on p "CPF 97841030010" at bounding box center [252, 171] width 42 height 7
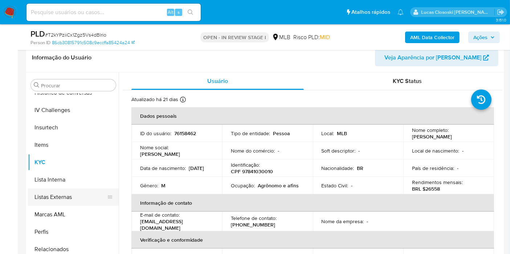
scroll to position [306, 0]
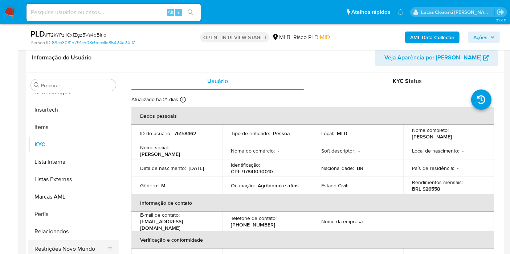
click at [93, 246] on button "Restrições Novo Mundo" at bounding box center [70, 249] width 85 height 17
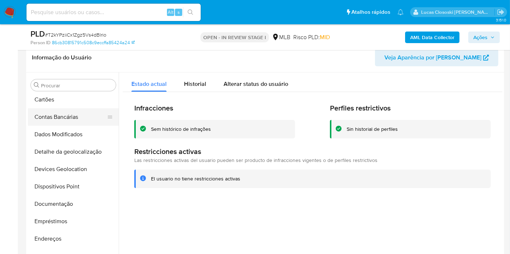
scroll to position [81, 0]
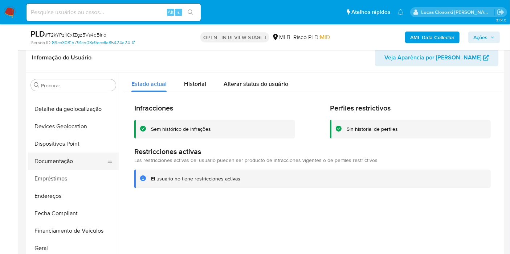
click at [70, 162] on button "Documentação" at bounding box center [70, 161] width 85 height 17
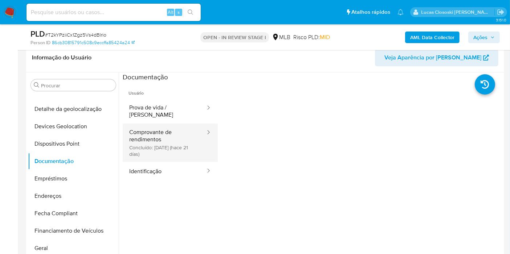
click at [181, 138] on button "Comprovante de rendimentos Concluído: 22/07/2025 (hace 21 días)" at bounding box center [164, 143] width 83 height 38
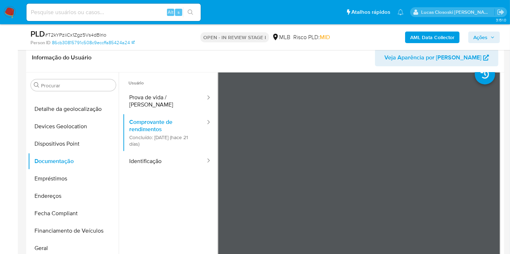
scroll to position [0, 0]
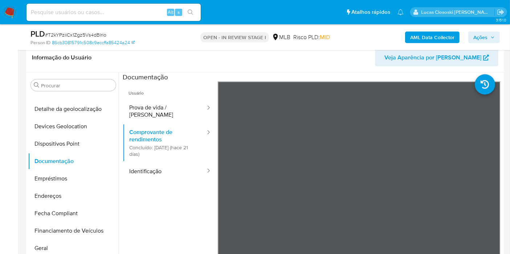
click at [180, 204] on ul "Usuário Prova de vida / Selfie Comprovante de rendimentos Concluído: 22/07/2025…" at bounding box center [170, 186] width 95 height 209
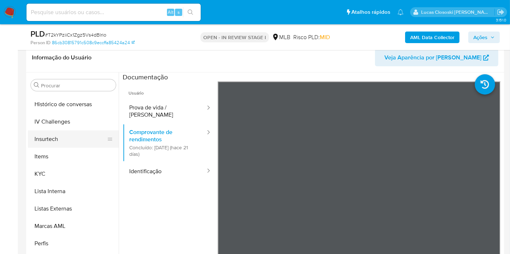
scroll to position [306, 0]
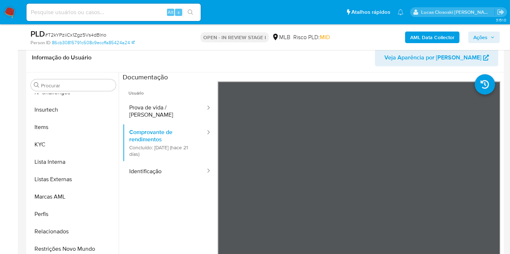
click at [74, 36] on span "# T2kYPziiCx1Zgz5Vs4dBlrio" at bounding box center [75, 34] width 61 height 7
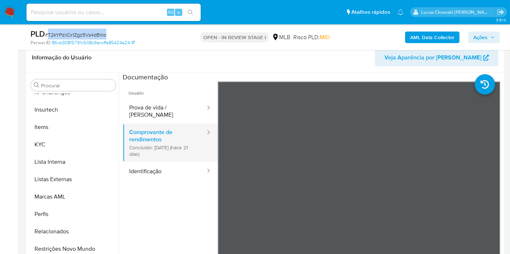
copy span "T2kYPziiCx1Zgz5Vs4dBlrio"
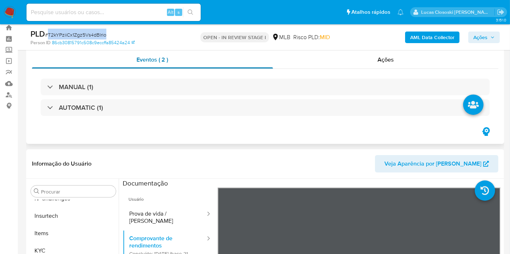
scroll to position [0, 0]
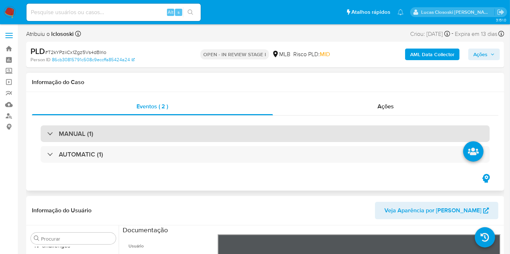
click at [116, 140] on div "MANUAL (1)" at bounding box center [265, 134] width 449 height 17
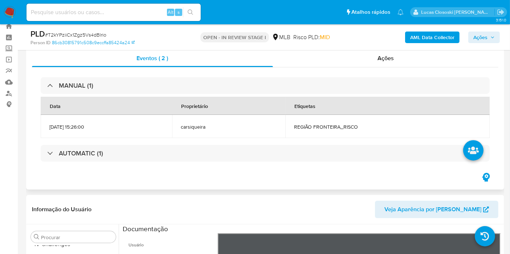
scroll to position [40, 0]
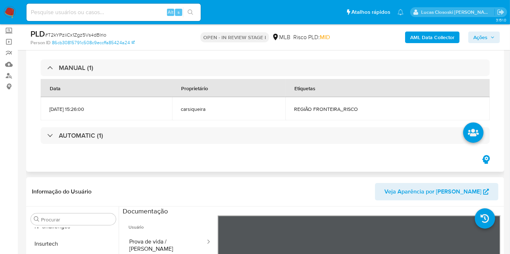
click at [335, 109] on span "REGIÃO FRONTEIRA_RISCO" at bounding box center [387, 109] width 187 height 7
copy span "FRONTEIRA_RISCO"
click at [327, 107] on span "REGIÃO FRONTEIRA_RISCO" at bounding box center [387, 109] width 187 height 7
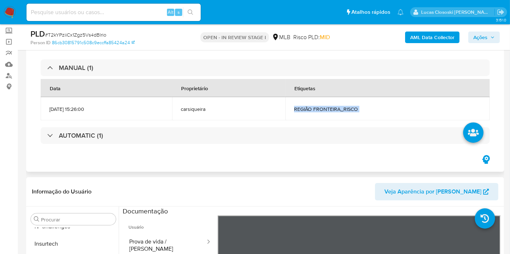
click at [327, 107] on span "REGIÃO FRONTEIRA_RISCO" at bounding box center [387, 109] width 187 height 7
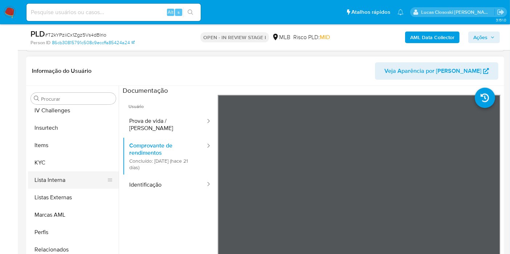
scroll to position [306, 0]
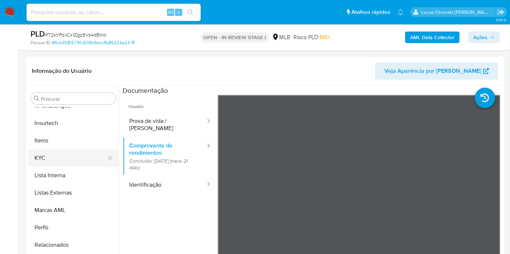
click at [56, 157] on button "KYC" at bounding box center [70, 158] width 85 height 17
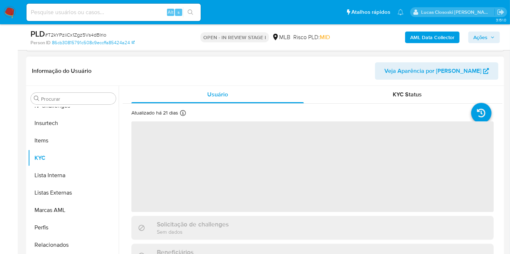
click at [120, 73] on header "Informação do Usuário Veja Aparência por Pessoa" at bounding box center [265, 70] width 466 height 17
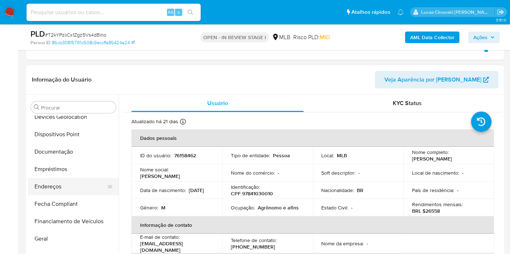
scroll to position [64, 0]
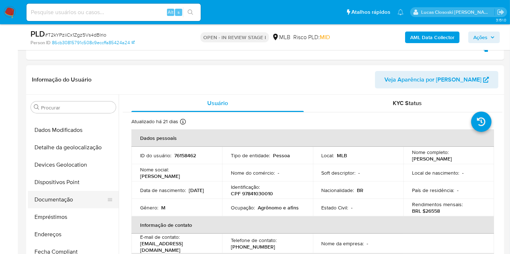
click at [56, 196] on button "Documentação" at bounding box center [70, 199] width 85 height 17
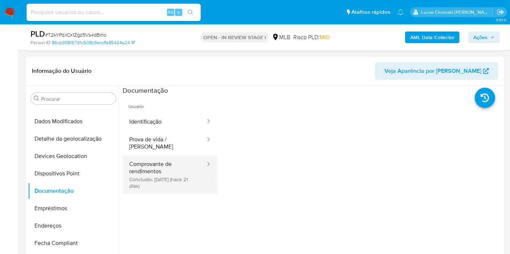
click at [172, 156] on button "Comprovante de rendimentos Concluído: 22/07/2025 (hace 21 días)" at bounding box center [164, 175] width 83 height 38
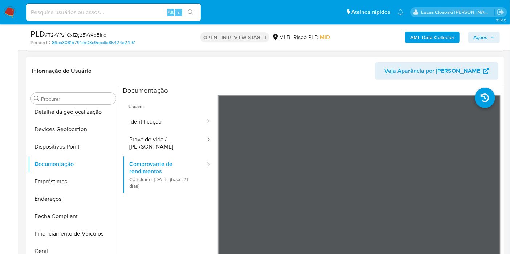
scroll to position [226, 0]
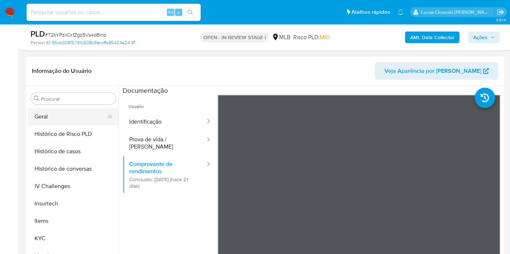
click at [47, 122] on button "Geral" at bounding box center [70, 116] width 85 height 17
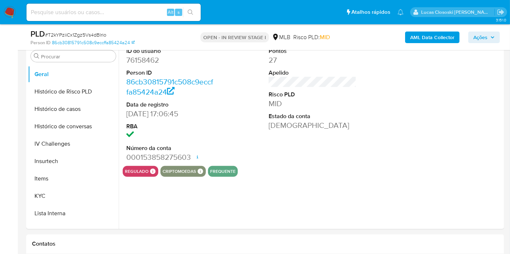
scroll to position [191, 0]
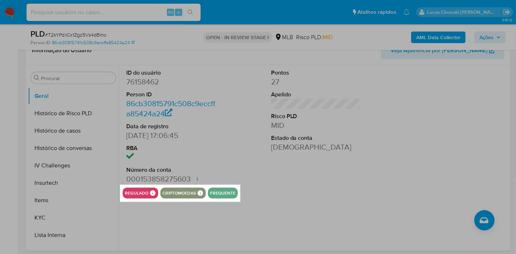
drag, startPoint x: 120, startPoint y: 185, endPoint x: 240, endPoint y: 202, distance: 121.3
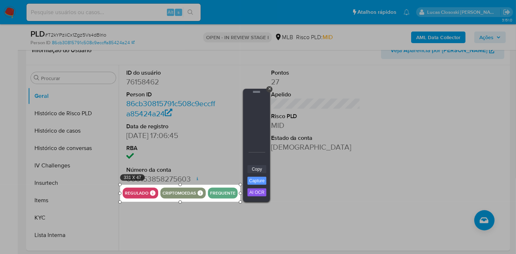
click at [257, 171] on link "Copy" at bounding box center [257, 169] width 19 height 8
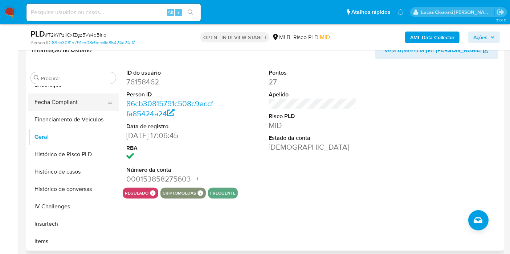
scroll to position [145, 0]
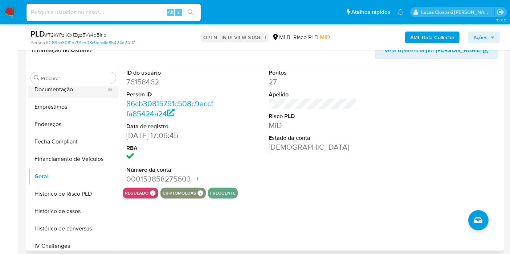
click at [61, 91] on button "Documentação" at bounding box center [70, 89] width 85 height 17
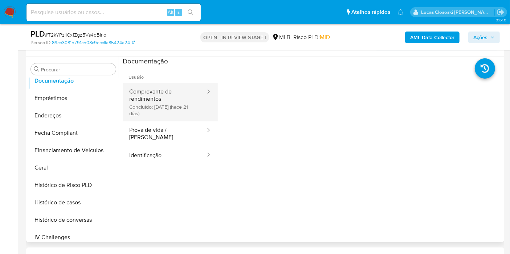
click at [161, 103] on button "Comprovante de rendimentos Concluído: 22/07/2025 (hace 21 días)" at bounding box center [164, 102] width 83 height 38
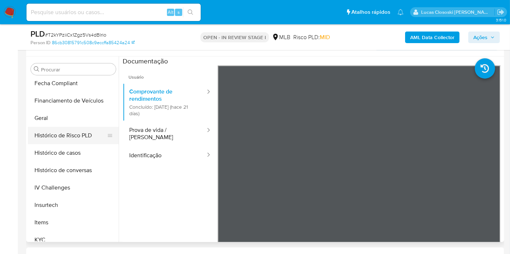
scroll to position [266, 0]
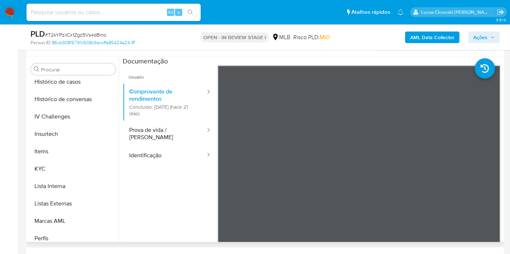
click at [70, 76] on div "Procurar Adiantamentos de Dinheiro Anexos Cartões Contas Bancárias Dados Modifi…" at bounding box center [73, 150] width 91 height 185
click at [70, 77] on div "Procurar Adiantamentos de Dinheiro Anexos Cartões Contas Bancárias Dados Modifi…" at bounding box center [73, 150] width 91 height 185
click at [63, 86] on button "Histórico de casos" at bounding box center [70, 81] width 85 height 17
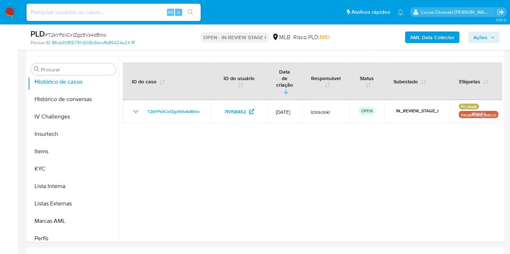
click at [490, 38] on span "Ações" at bounding box center [483, 37] width 21 height 10
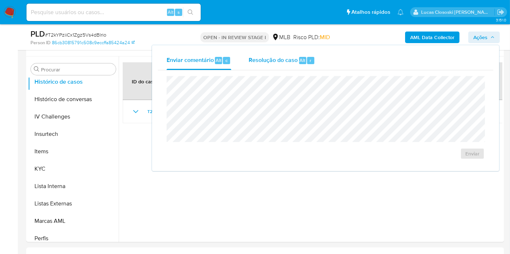
click at [284, 66] on div "Resolução do caso Alt r" at bounding box center [282, 60] width 66 height 19
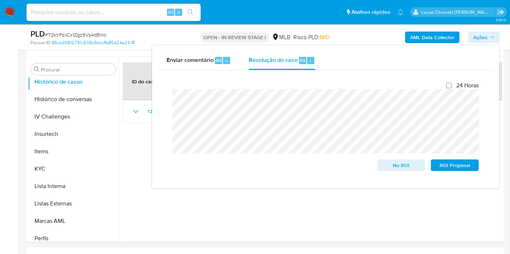
click at [484, 32] on span "Ações" at bounding box center [480, 38] width 14 height 12
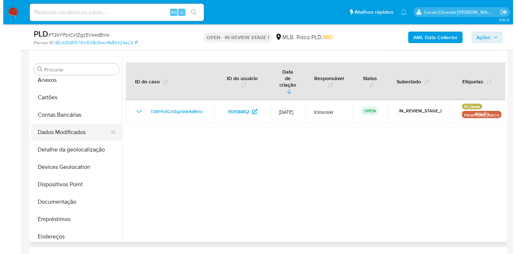
scroll to position [0, 0]
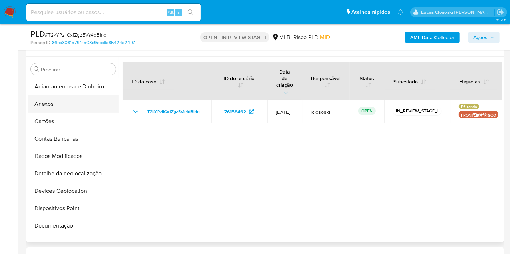
click at [57, 101] on button "Anexos" at bounding box center [70, 103] width 85 height 17
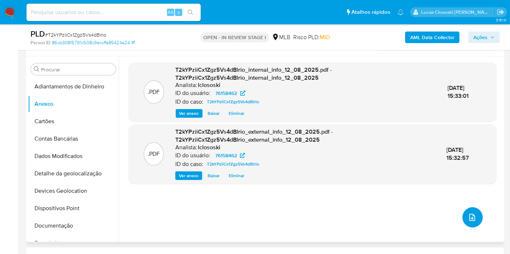
click at [468, 217] on icon "upload-file" at bounding box center [472, 217] width 9 height 9
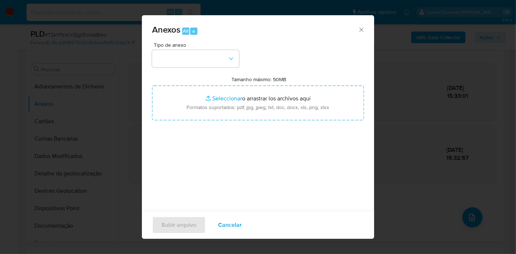
click at [192, 73] on div "Tipo de anexo Tamanho máximo: 50MB Seleccionar archivos Seleccionar o arrastrar…" at bounding box center [258, 127] width 212 height 171
click at [194, 67] on button "button" at bounding box center [195, 58] width 87 height 17
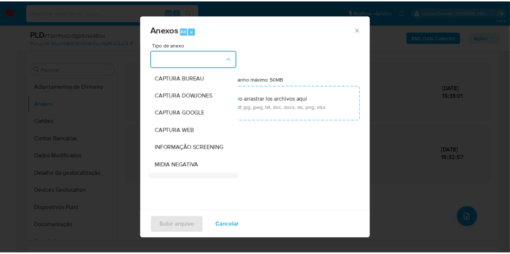
scroll to position [81, 0]
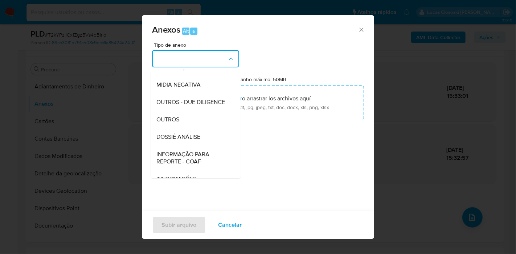
drag, startPoint x: 198, startPoint y: 149, endPoint x: 203, endPoint y: 129, distance: 20.7
click at [198, 141] on span "DOSSIÊ ANÁLISE" at bounding box center [178, 137] width 44 height 7
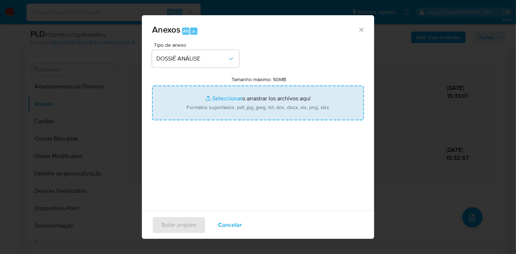
click at [213, 106] on input "Tamanho máximo: 50MB Seleccionar archivos" at bounding box center [258, 103] width 212 height 35
type input "C:\fakepath\SAR - XXXX - CPF 97841030010 - ANSELMO SANMARTIN LOVATO.pdf"
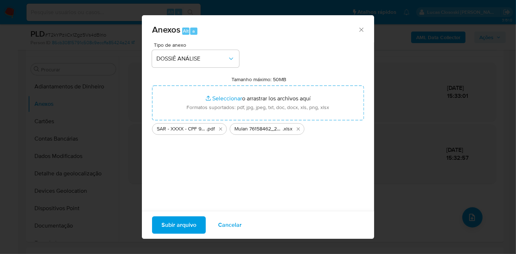
click at [194, 223] on span "Subir arquivo" at bounding box center [178, 225] width 35 height 16
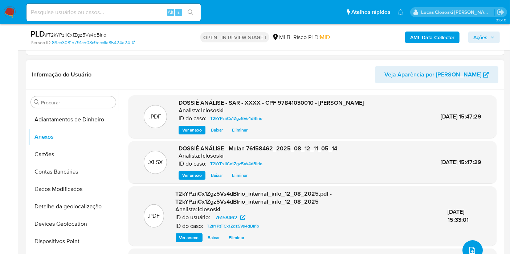
scroll to position [150, 0]
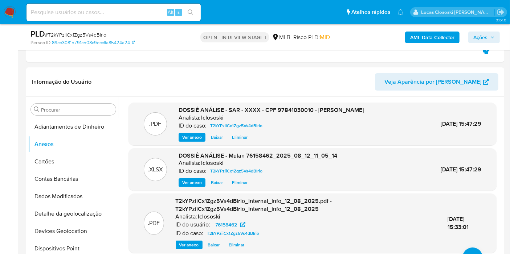
drag, startPoint x: 484, startPoint y: 37, endPoint x: 475, endPoint y: 40, distance: 9.3
click at [484, 37] on span "Ações" at bounding box center [480, 38] width 14 height 12
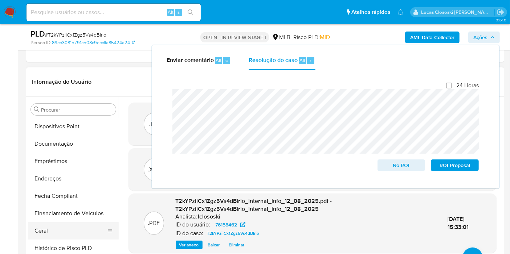
scroll to position [161, 0]
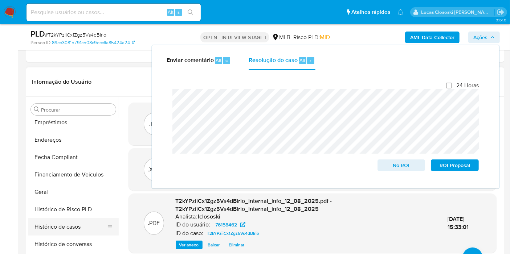
click at [77, 232] on button "Histórico de casos" at bounding box center [70, 226] width 85 height 17
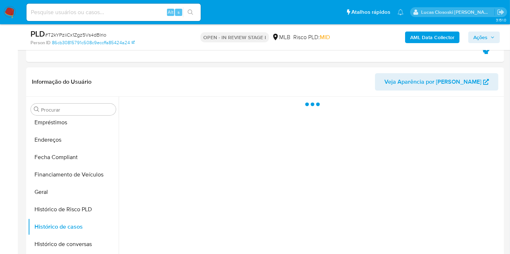
click at [492, 39] on icon "button" at bounding box center [492, 37] width 4 height 4
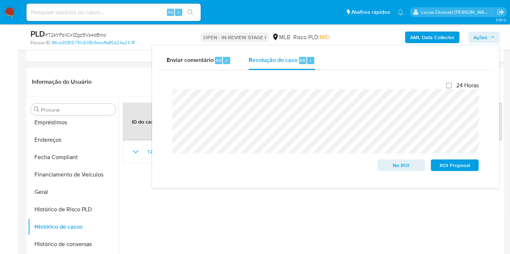
click at [488, 39] on span "Ações" at bounding box center [483, 37] width 21 height 10
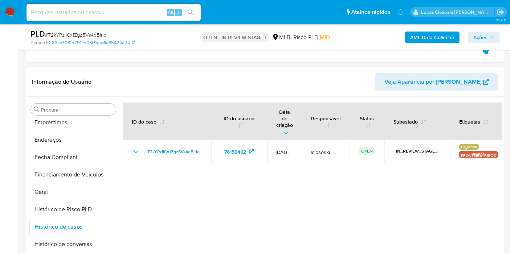
click at [488, 39] on span "Ações" at bounding box center [483, 37] width 21 height 10
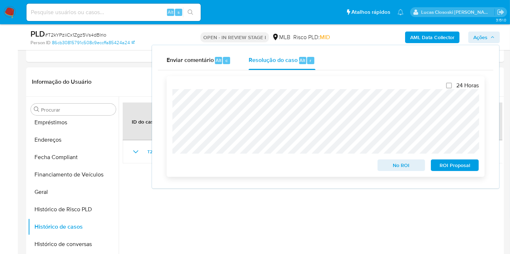
click at [470, 165] on span "ROI Proposal" at bounding box center [455, 165] width 38 height 10
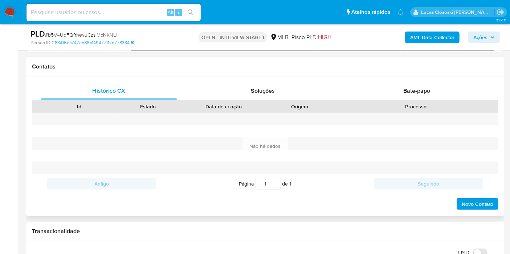
scroll to position [161, 0]
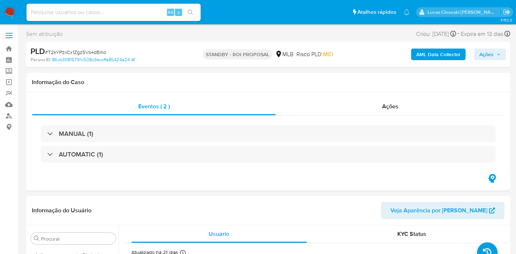
select select "10"
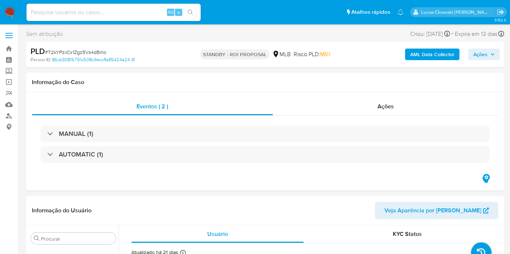
scroll to position [306, 0]
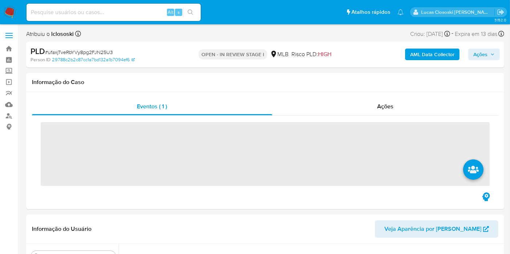
scroll to position [306, 0]
click at [479, 56] on span "Ações" at bounding box center [480, 55] width 14 height 12
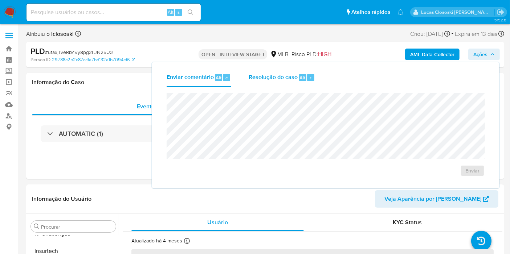
click at [316, 75] on button "Resolução do caso Alt r" at bounding box center [282, 77] width 84 height 19
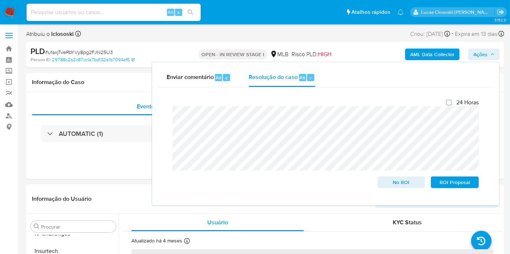
click at [489, 52] on span "Ações" at bounding box center [483, 54] width 21 height 10
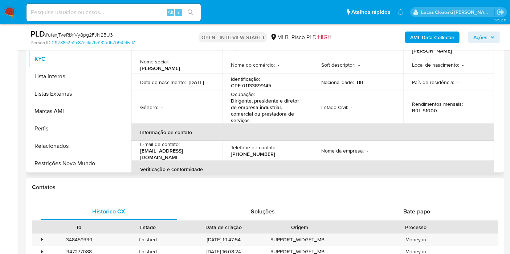
scroll to position [134, 0]
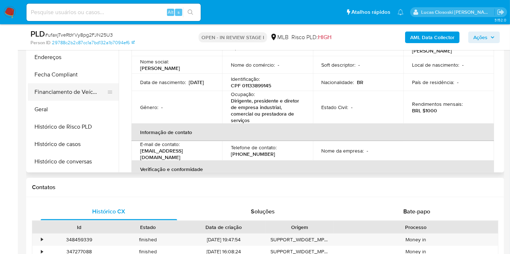
select select "10"
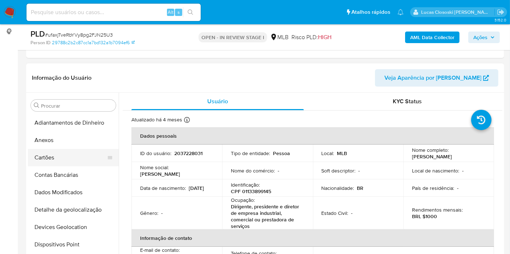
scroll to position [81, 0]
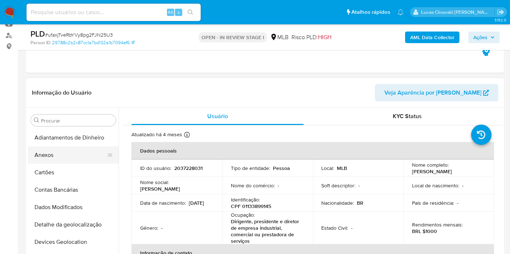
click at [62, 155] on button "Anexos" at bounding box center [70, 155] width 85 height 17
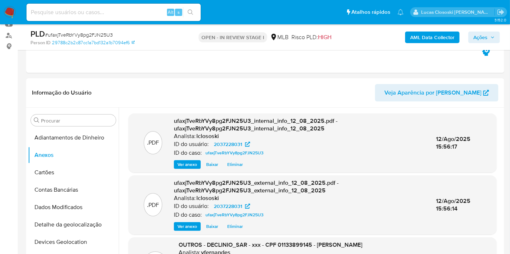
click at [495, 41] on button "Ações" at bounding box center [484, 38] width 32 height 12
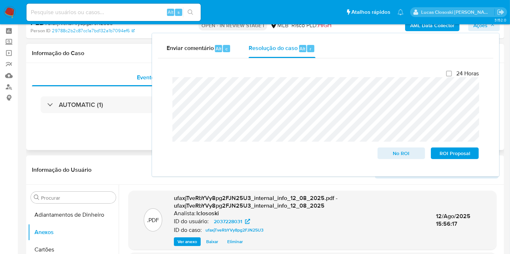
scroll to position [0, 0]
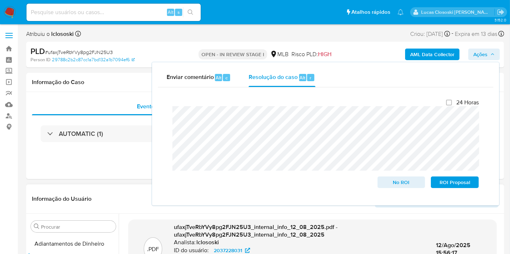
click at [133, 195] on header "Informação do Usuário Veja Aparência por [PERSON_NAME]" at bounding box center [265, 199] width 466 height 17
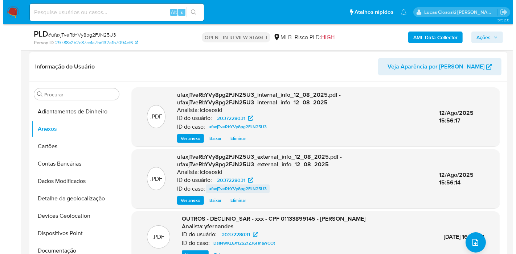
scroll to position [121, 0]
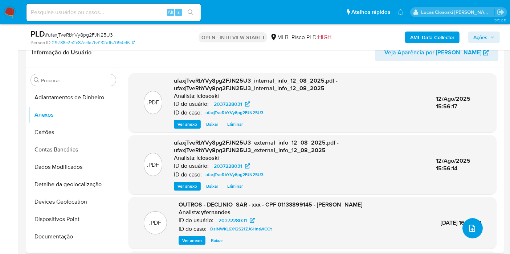
click at [471, 231] on icon "upload-file" at bounding box center [472, 228] width 6 height 7
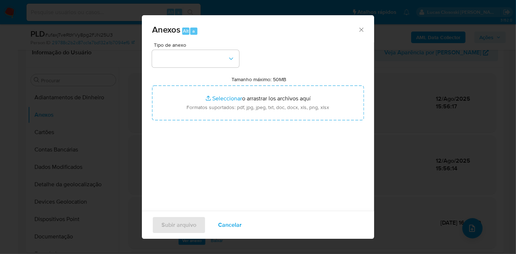
click at [194, 54] on button "button" at bounding box center [195, 58] width 87 height 17
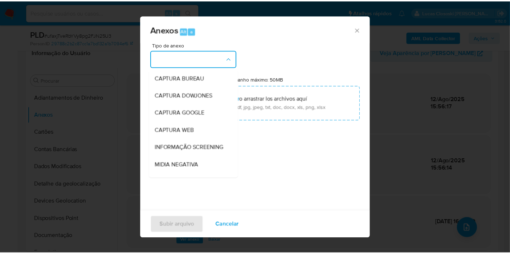
scroll to position [111, 0]
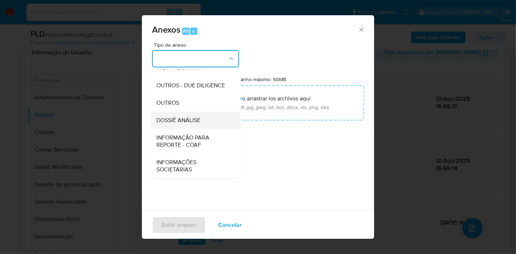
click at [189, 122] on span "DOSSIÊ ANÁLISE" at bounding box center [178, 120] width 44 height 7
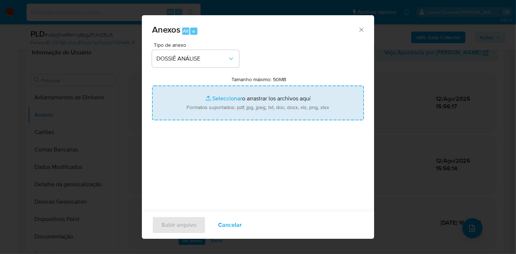
click at [195, 95] on input "Tamanho máximo: 50MB Seleccionar archivos" at bounding box center [258, 103] width 212 height 35
type input "C:\fakepath\Mulan 2037228031_2025_08_12_14_50_20.xlsx"
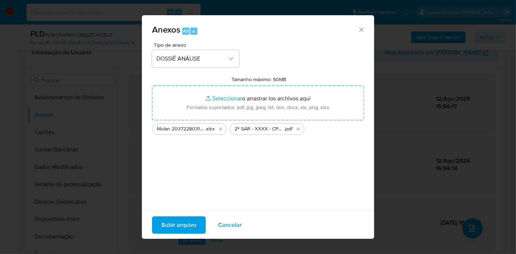
click at [189, 231] on span "Subir arquivo" at bounding box center [178, 225] width 35 height 16
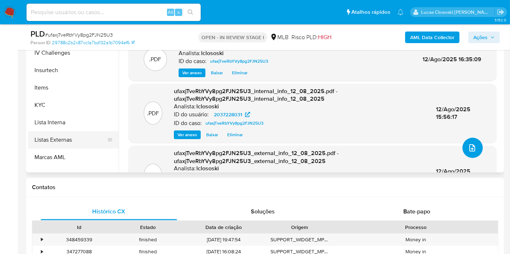
scroll to position [282, 0]
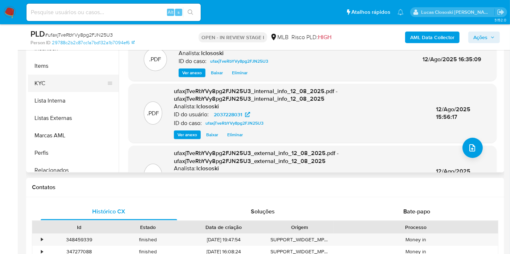
click at [46, 83] on button "KYC" at bounding box center [70, 83] width 85 height 17
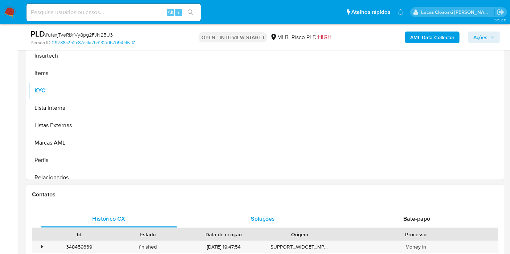
scroll to position [81, 0]
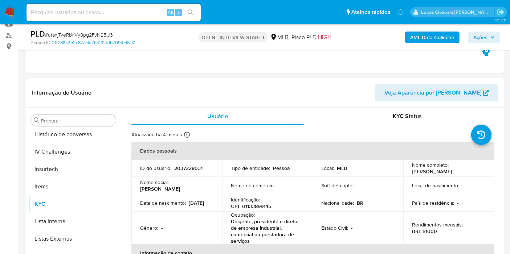
click at [491, 37] on icon "button" at bounding box center [492, 37] width 4 height 4
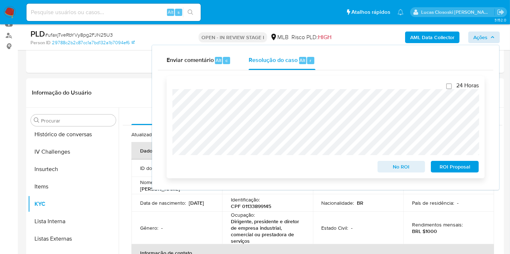
click at [448, 171] on span "ROI Proposal" at bounding box center [455, 167] width 38 height 10
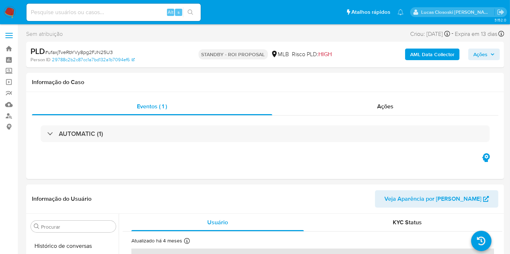
scroll to position [306, 0]
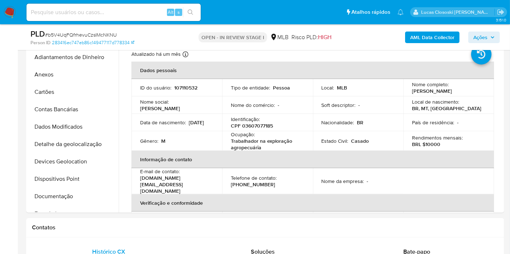
scroll to position [306, 0]
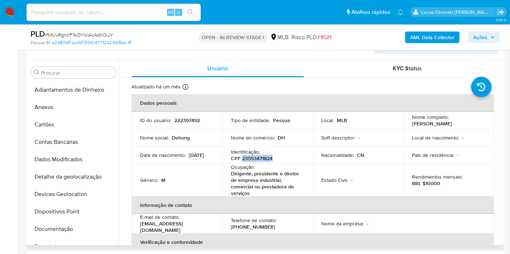
scroll to position [306, 0]
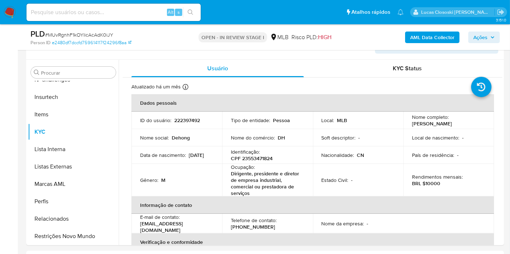
click at [435, 28] on div "PLD # MUvRgnhF1kOYIicAcAdK0iJY Person ID e2480df7dccfd759614117f24296f8aa OPEN …" at bounding box center [265, 37] width 478 height 26
click at [433, 32] on b "AML Data Collector" at bounding box center [432, 38] width 44 height 12
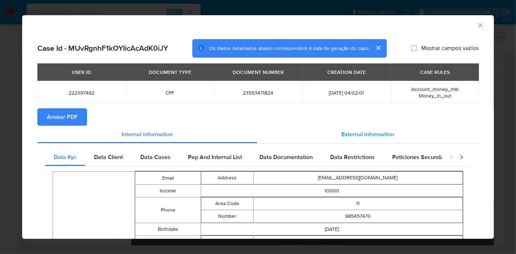
click at [349, 136] on span "External information" at bounding box center [368, 134] width 53 height 8
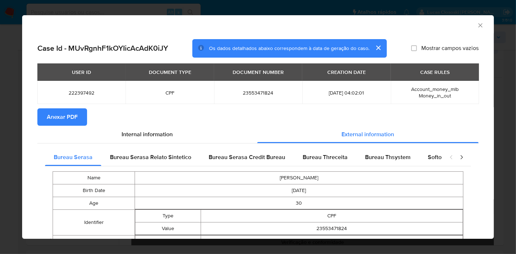
click at [69, 115] on span "Anexar PDF" at bounding box center [62, 117] width 31 height 16
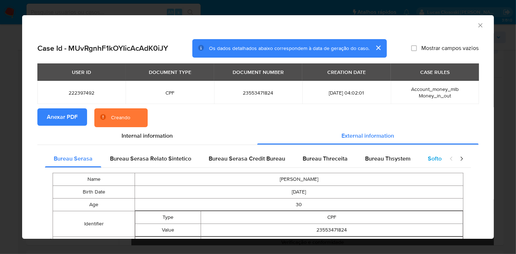
click at [421, 157] on div "Softon" at bounding box center [436, 158] width 34 height 17
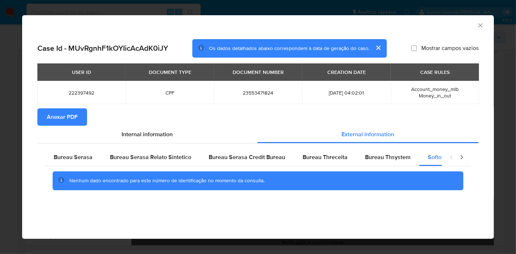
click at [478, 25] on icon "Fechar a janela" at bounding box center [480, 25] width 7 height 7
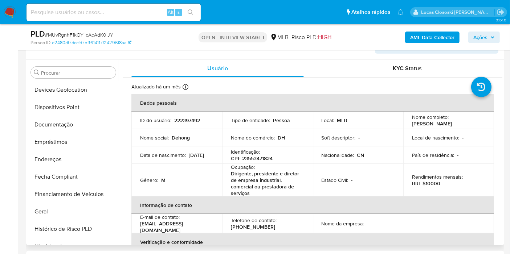
scroll to position [0, 0]
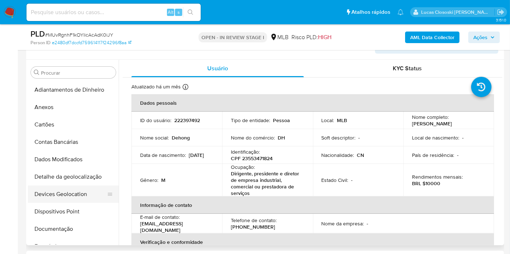
click at [65, 190] on button "Devices Geolocation" at bounding box center [70, 194] width 85 height 17
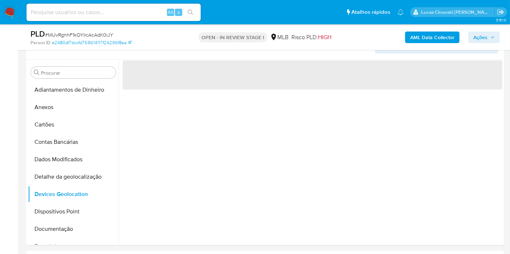
scroll to position [121, 0]
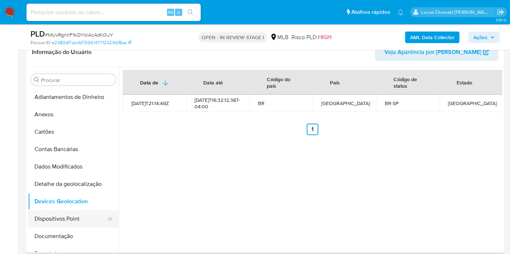
click at [65, 220] on button "Dispositivos Point" at bounding box center [70, 218] width 85 height 17
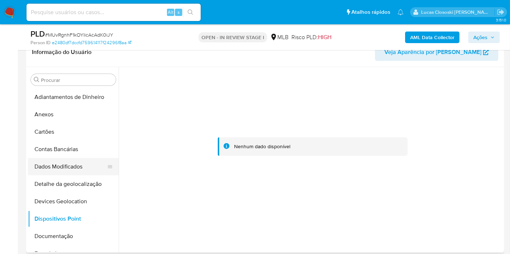
scroll to position [40, 0]
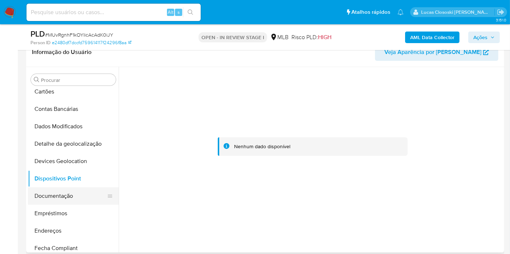
click at [56, 192] on button "Documentação" at bounding box center [70, 196] width 85 height 17
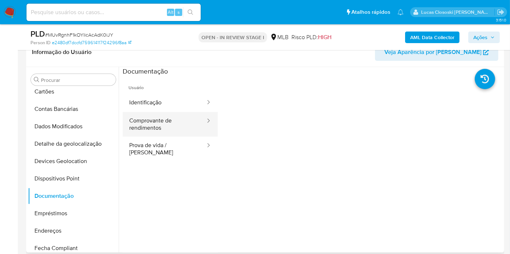
click at [186, 113] on button "Comprovante de rendimentos" at bounding box center [164, 124] width 83 height 25
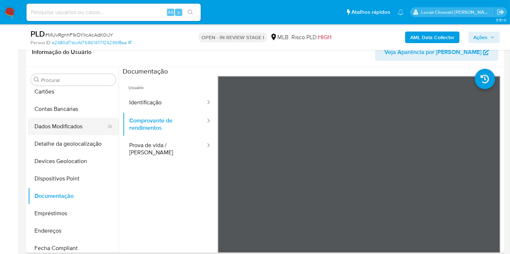
scroll to position [81, 0]
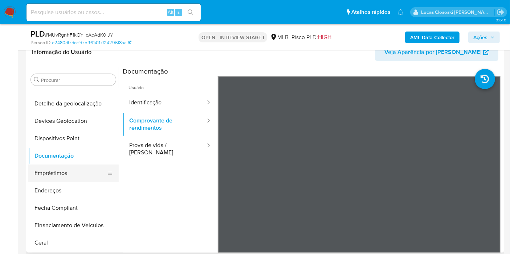
click at [65, 175] on button "Empréstimos" at bounding box center [70, 173] width 85 height 17
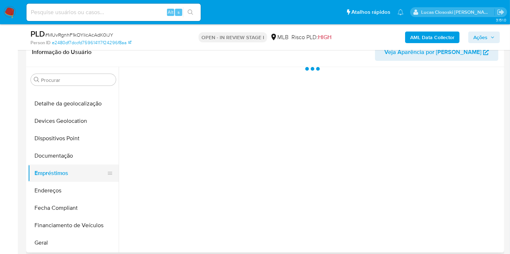
click at [65, 182] on button "Endereços" at bounding box center [73, 190] width 91 height 17
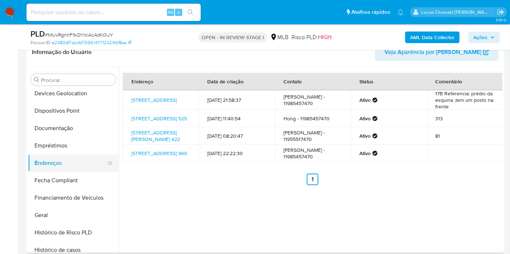
scroll to position [121, 0]
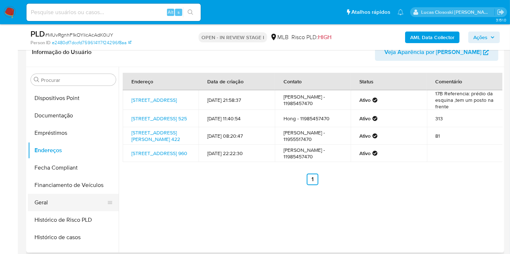
click at [53, 196] on button "Geral" at bounding box center [70, 202] width 85 height 17
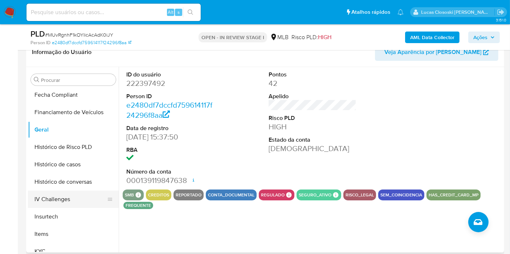
scroll to position [201, 0]
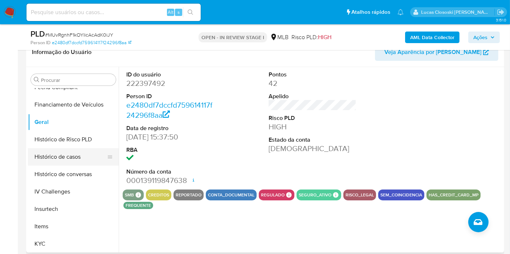
click at [66, 154] on button "Histórico de casos" at bounding box center [70, 156] width 85 height 17
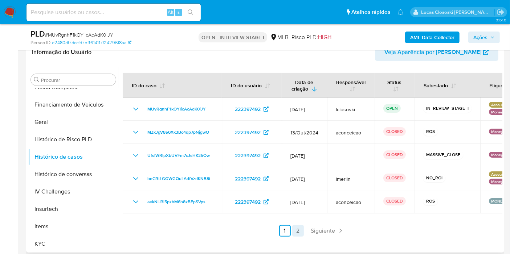
click at [298, 234] on link "2" at bounding box center [298, 231] width 12 height 12
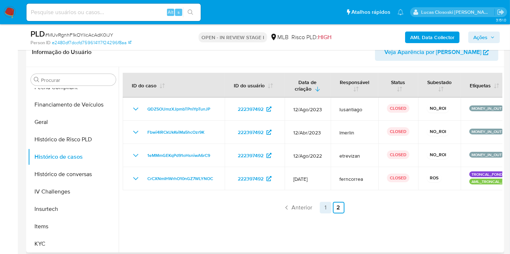
click at [323, 208] on link "1" at bounding box center [326, 208] width 12 height 12
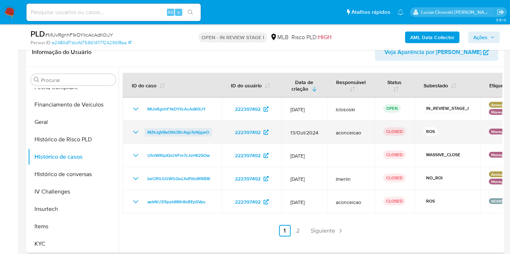
drag, startPoint x: 214, startPoint y: 131, endPoint x: 145, endPoint y: 130, distance: 69.3
click at [145, 130] on td "MZkJgV8e0Xk3Bc4qp7pNjgwO" at bounding box center [172, 132] width 99 height 23
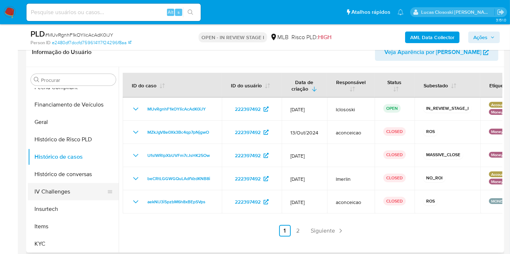
scroll to position [242, 0]
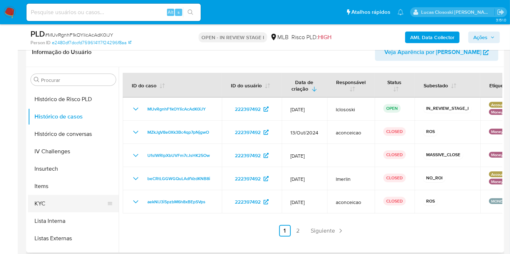
click at [54, 198] on button "KYC" at bounding box center [70, 203] width 85 height 17
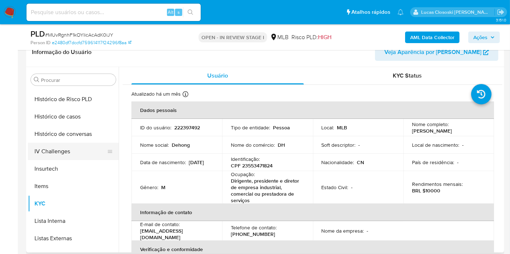
scroll to position [306, 0]
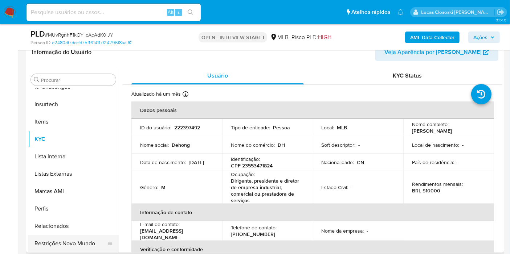
click at [98, 241] on button "Restrições Novo Mundo" at bounding box center [70, 243] width 85 height 17
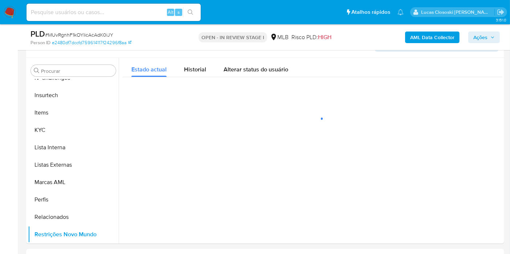
scroll to position [135, 0]
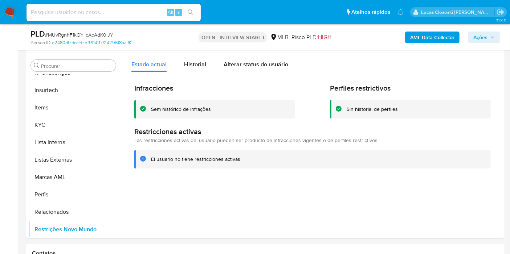
click at [96, 33] on span "# MUvRgnhF1kOYIicAcAdK0iJY" at bounding box center [79, 34] width 68 height 7
copy span "MUvRgnhF1kOYIicAcAdK0iJY"
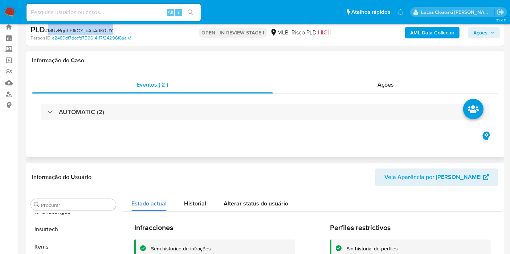
scroll to position [0, 0]
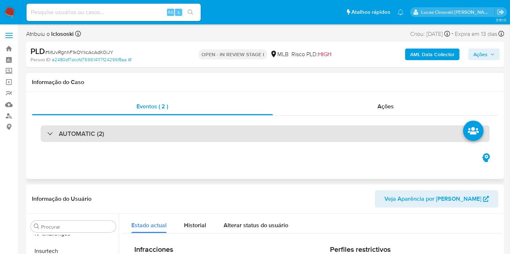
click at [125, 136] on div "AUTOMATIC (2)" at bounding box center [265, 134] width 449 height 17
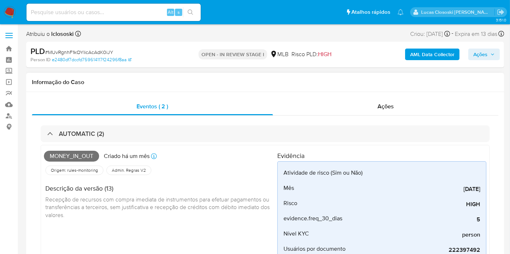
drag, startPoint x: 79, startPoint y: 127, endPoint x: 82, endPoint y: 120, distance: 7.8
click at [79, 127] on div "AUTOMATIC (2)" at bounding box center [265, 134] width 449 height 17
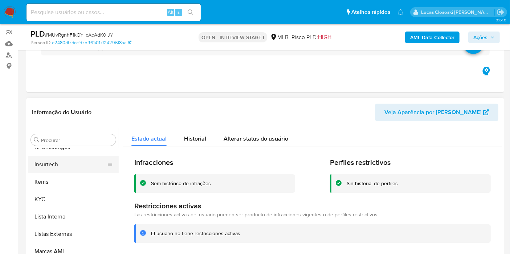
scroll to position [121, 0]
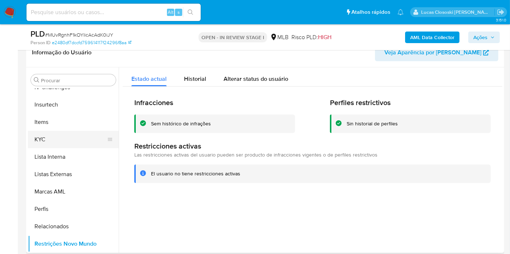
click at [77, 139] on button "KYC" at bounding box center [70, 139] width 85 height 17
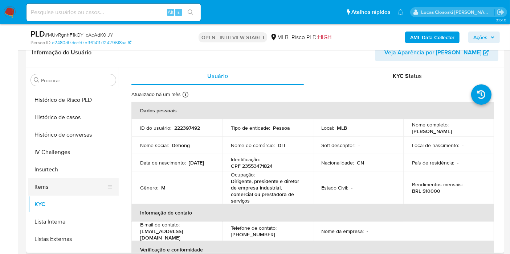
scroll to position [185, 0]
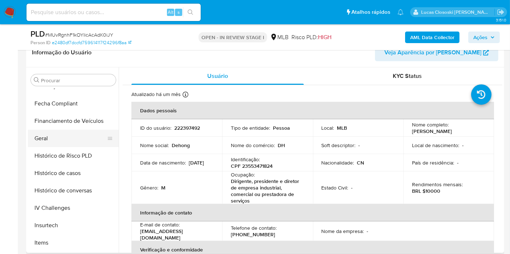
click at [57, 139] on button "Geral" at bounding box center [70, 138] width 85 height 17
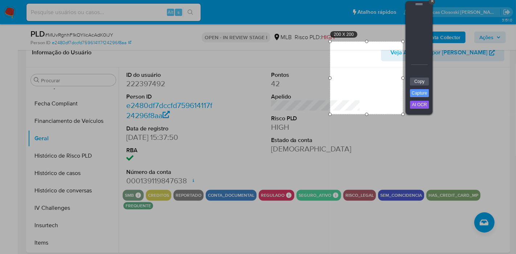
click at [432, 6] on div at bounding box center [419, 4] width 27 height 7
click at [431, 0] on div "+" at bounding box center [432, 2] width 6 height 6
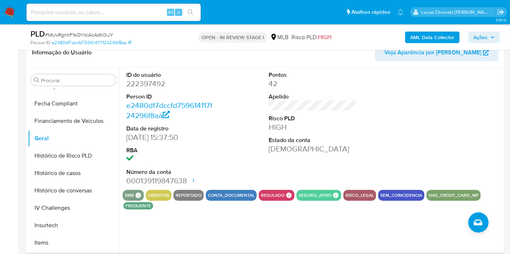
drag, startPoint x: 416, startPoint y: 1, endPoint x: 186, endPoint y: 168, distance: 283.8
click at [186, 168] on dt "Número da conta" at bounding box center [170, 172] width 88 height 8
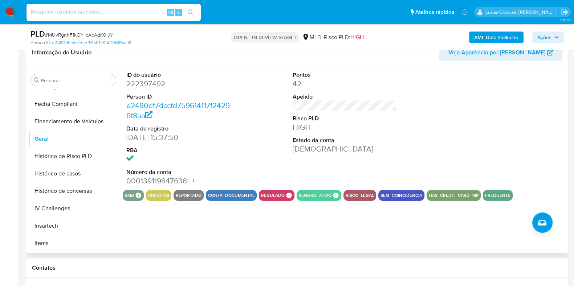
drag, startPoint x: 492, startPoint y: 1, endPoint x: 361, endPoint y: 133, distance: 185.8
click at [361, 133] on dl "Pontos 42 Apelido Risco PLD HIGH Estado da conta Ativa" at bounding box center [345, 112] width 104 height 83
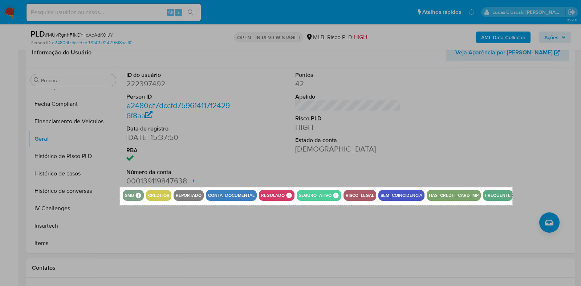
drag, startPoint x: 120, startPoint y: 188, endPoint x: 512, endPoint y: 205, distance: 392.7
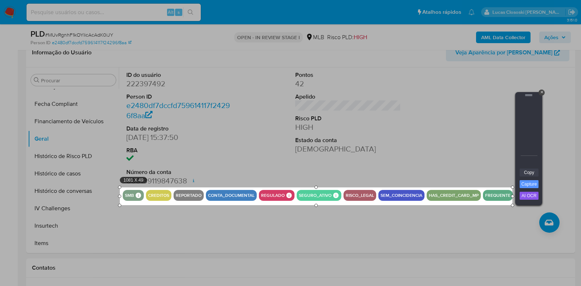
click at [510, 171] on link "Copy" at bounding box center [528, 173] width 19 height 8
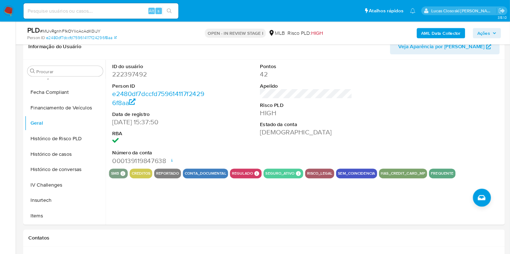
scroll to position [185, 0]
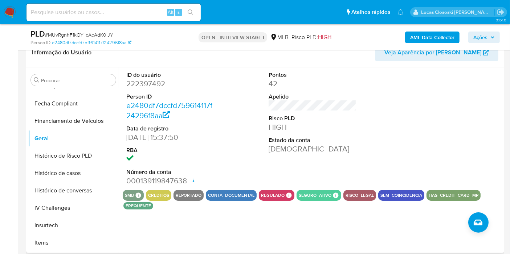
drag, startPoint x: 446, startPoint y: 15, endPoint x: 327, endPoint y: 128, distance: 164.3
click at [327, 128] on dd "HIGH" at bounding box center [313, 127] width 88 height 10
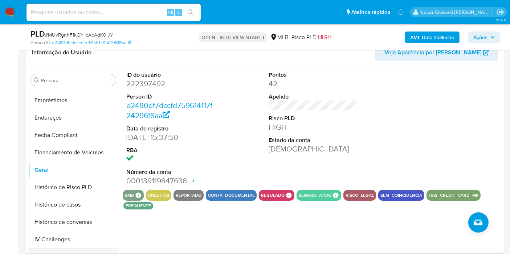
scroll to position [226, 0]
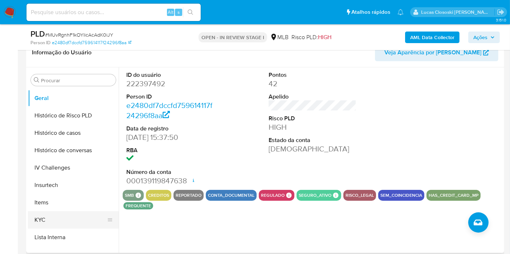
click at [62, 221] on button "KYC" at bounding box center [70, 220] width 85 height 17
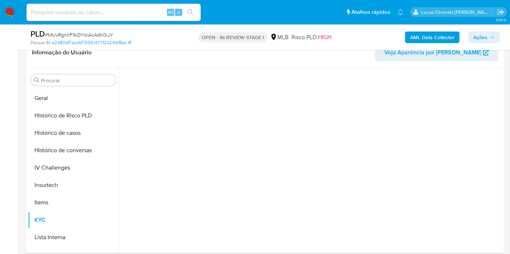
click at [288, 179] on div at bounding box center [313, 159] width 380 height 182
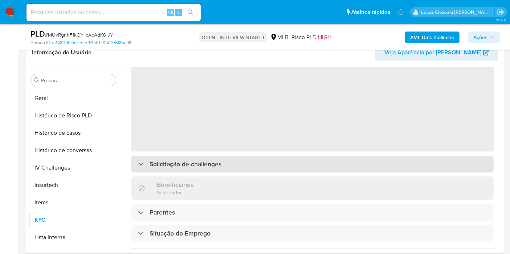
scroll to position [40, 0]
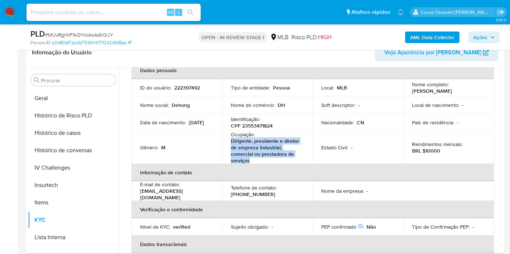
drag, startPoint x: 253, startPoint y: 160, endPoint x: 232, endPoint y: 142, distance: 27.8
click at [232, 142] on p "Dirigente, presidente e diretor de empresa industrial, comercial ou prestadora …" at bounding box center [266, 151] width 70 height 26
copy p "Dirigente, presidente e diretor de empresa industrial, comercial ou prestadora …"
copy p "irigente, presidente e diretor de empresa industrial, comercial ou prestadora d…"
click at [61, 125] on button "Histórico de casos" at bounding box center [70, 132] width 85 height 17
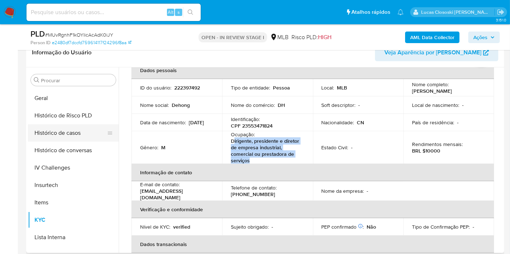
scroll to position [0, 0]
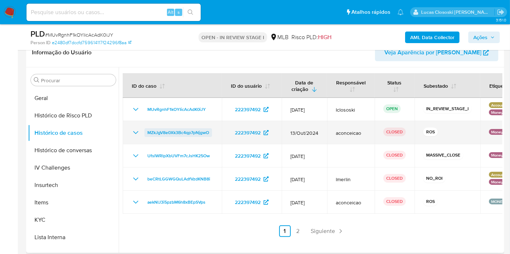
click at [188, 128] on span "MZkJgV8e0Xk3Bc4qp7pNjgwO" at bounding box center [178, 132] width 62 height 9
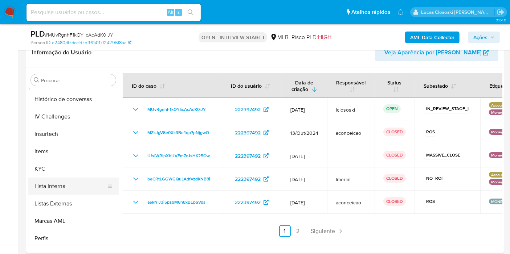
scroll to position [306, 0]
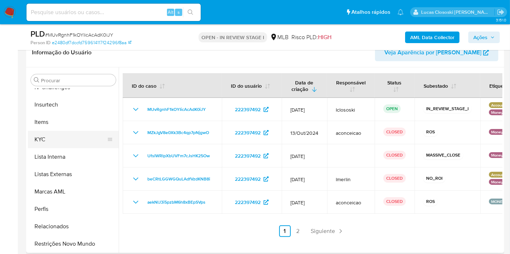
click at [45, 142] on button "KYC" at bounding box center [70, 139] width 85 height 17
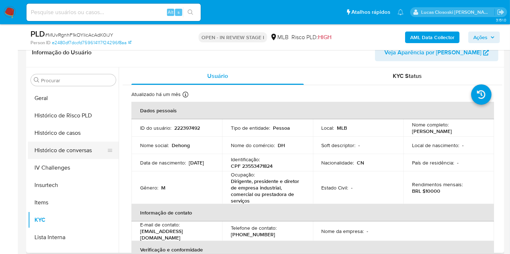
scroll to position [145, 0]
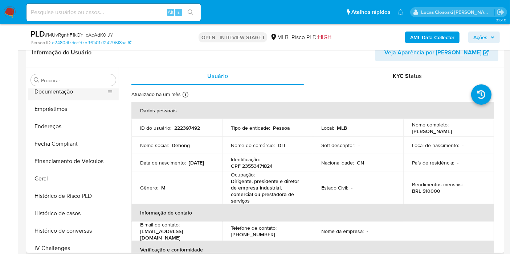
click at [58, 94] on button "Documentação" at bounding box center [70, 91] width 85 height 17
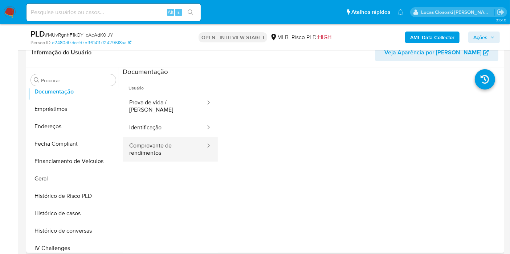
click at [165, 137] on button "Comprovante de rendimentos" at bounding box center [164, 149] width 83 height 25
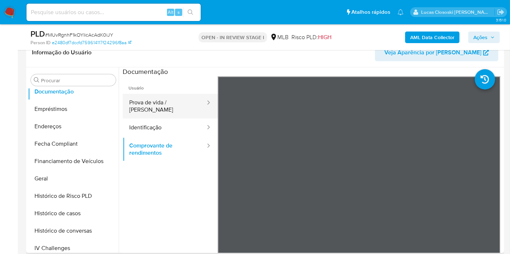
click at [147, 104] on button "Prova de vida / Selfie" at bounding box center [164, 106] width 83 height 25
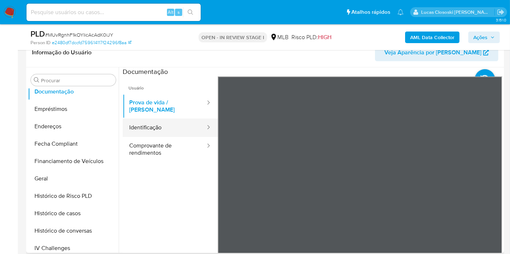
click at [151, 119] on button "Identificação" at bounding box center [164, 128] width 83 height 19
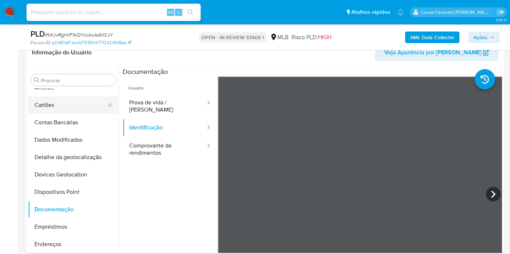
scroll to position [0, 0]
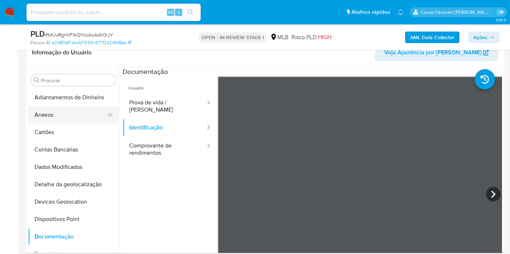
click at [57, 121] on button "Anexos" at bounding box center [70, 114] width 85 height 17
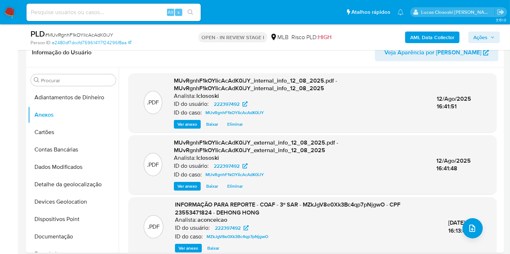
click at [474, 34] on span "Ações" at bounding box center [480, 38] width 14 height 12
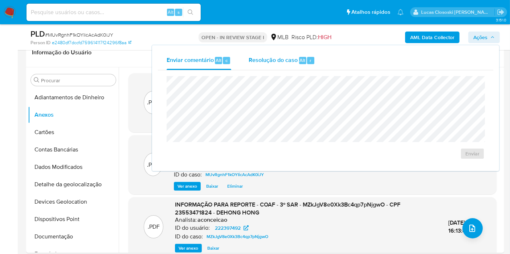
click at [323, 69] on button "Resolução do caso Alt r" at bounding box center [282, 60] width 84 height 19
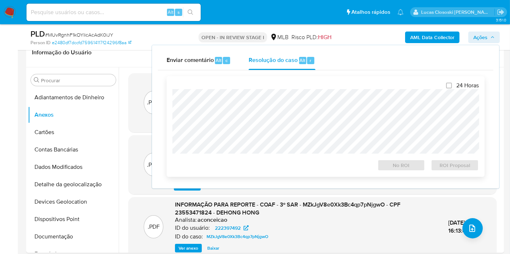
click at [297, 88] on div "24 Horas No ROI ROI Proposal" at bounding box center [325, 126] width 306 height 89
click at [496, 42] on button "Ações" at bounding box center [484, 38] width 32 height 12
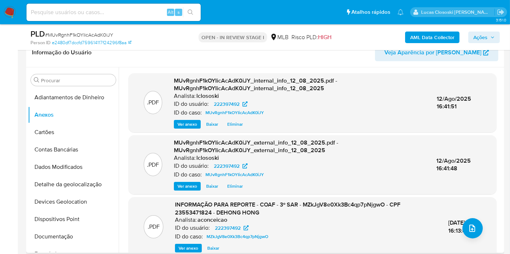
click at [474, 218] on div ".PDF INFORMAÇÃO PARA REPORTE - COAF - 3º SAR - MZkJgV8e0Xk3Bc4qp7pNjgwO - CPF 2…" at bounding box center [312, 227] width 361 height 52
click at [468, 228] on icon "upload-file" at bounding box center [472, 228] width 9 height 9
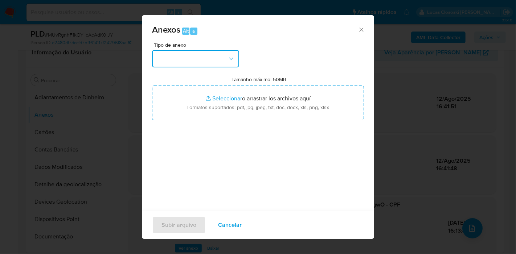
click at [222, 56] on button "button" at bounding box center [195, 58] width 87 height 17
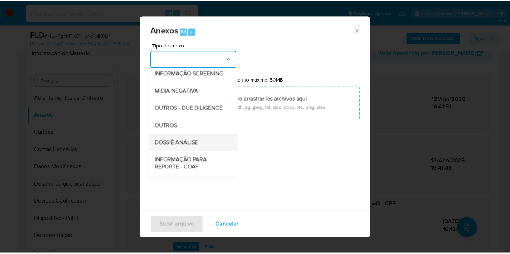
scroll to position [111, 0]
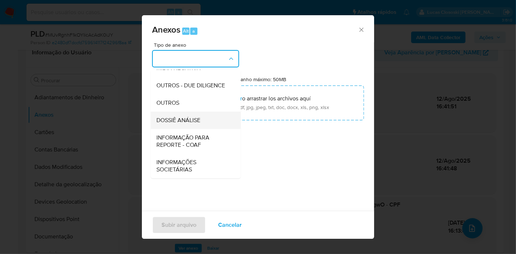
click at [204, 123] on div "DOSSIÊ ANÁLISE" at bounding box center [193, 120] width 74 height 17
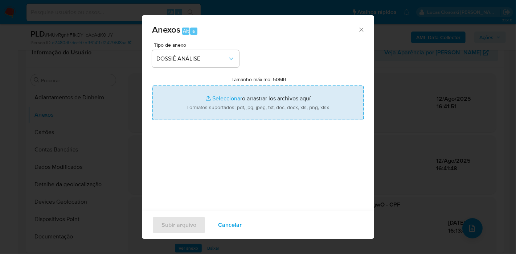
click at [232, 108] on input "Tamanho máximo: 50MB Seleccionar archivos" at bounding box center [258, 103] width 212 height 35
type input "C:\fakepath\Mulan 222397492_2025_08_12_11_03_23.xlsx"
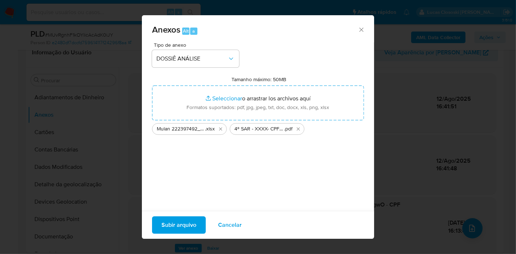
click at [196, 223] on span "Subir arquivo" at bounding box center [178, 225] width 35 height 16
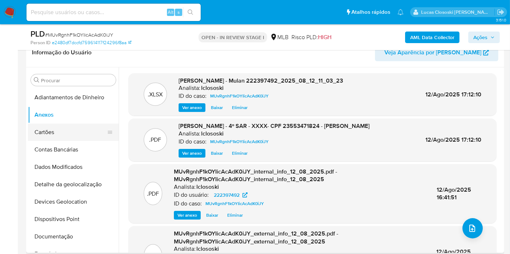
click at [50, 124] on button "Cartões" at bounding box center [70, 132] width 85 height 17
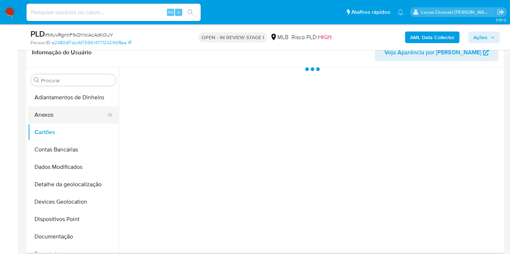
click at [55, 114] on button "Anexos" at bounding box center [70, 114] width 85 height 17
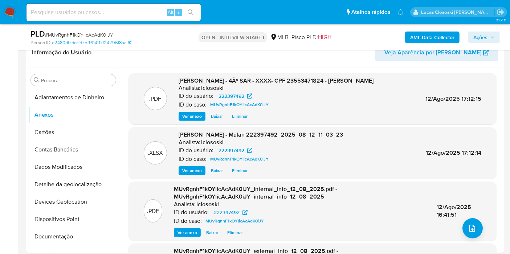
click at [487, 37] on span "Ações" at bounding box center [480, 38] width 14 height 12
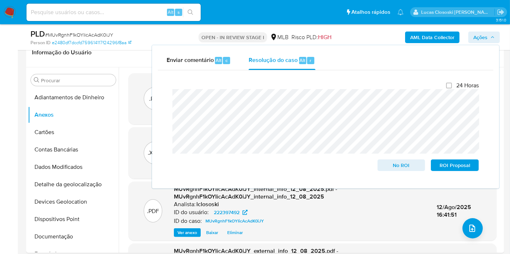
click at [482, 39] on span "Ações" at bounding box center [480, 38] width 14 height 12
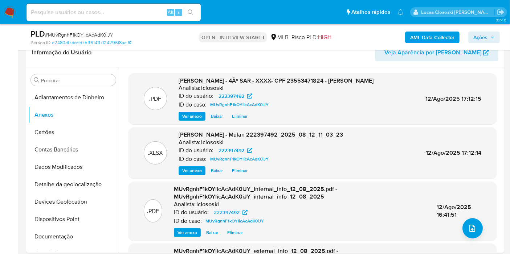
click at [482, 39] on span "Ações" at bounding box center [480, 38] width 14 height 12
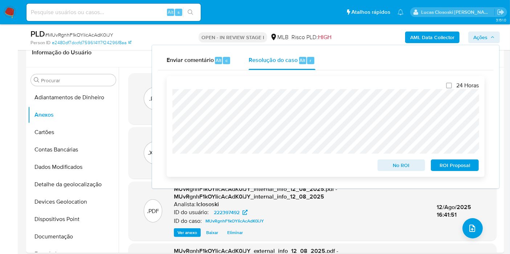
click at [470, 167] on span "ROI Proposal" at bounding box center [455, 165] width 38 height 10
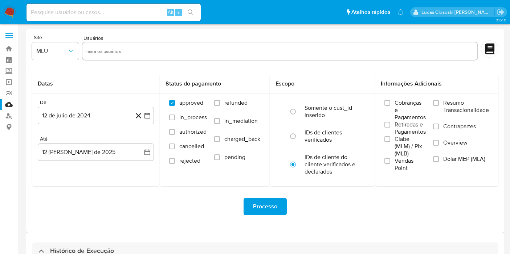
select select "10"
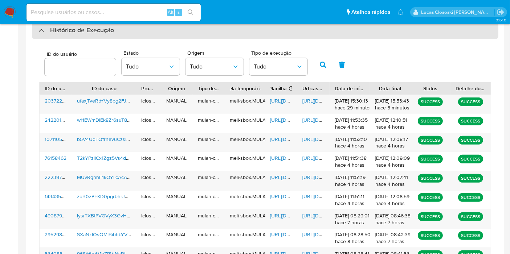
click at [113, 26] on h3 "Histórico de Execução" at bounding box center [82, 30] width 64 height 9
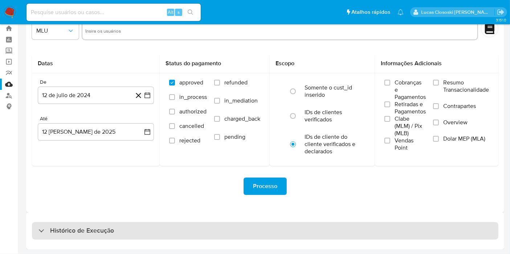
scroll to position [20, 0]
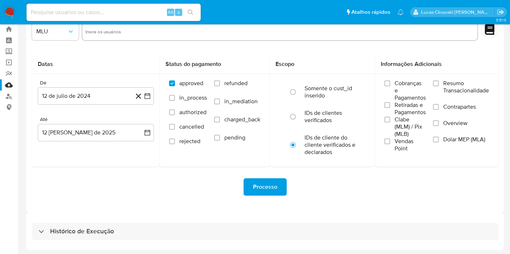
click at [109, 221] on div "Histórico de Execução" at bounding box center [265, 231] width 478 height 37
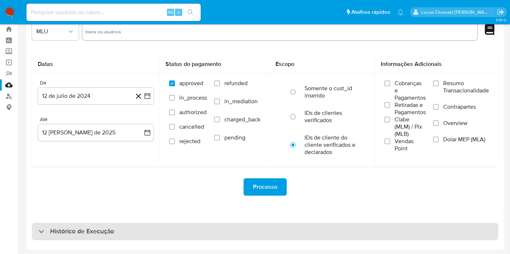
click at [111, 228] on h3 "Histórico de Execução" at bounding box center [82, 232] width 64 height 9
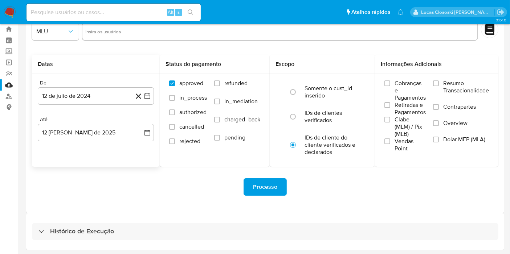
select select "10"
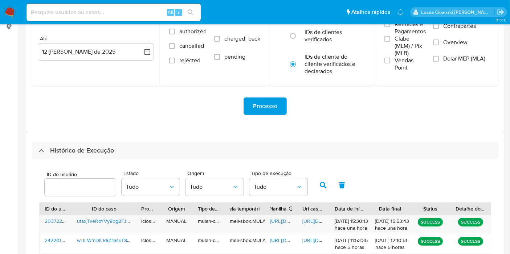
scroll to position [271, 0]
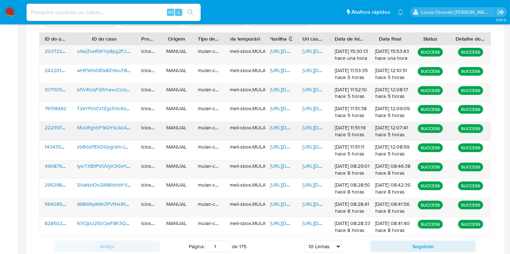
click at [273, 127] on span "[URL][DOMAIN_NAME]" at bounding box center [295, 127] width 50 height 7
click at [313, 129] on span "[URL][DOMAIN_NAME]" at bounding box center [327, 127] width 50 height 7
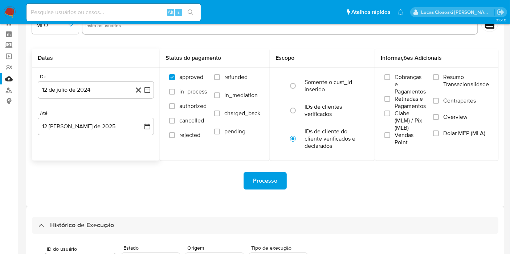
scroll to position [0, 0]
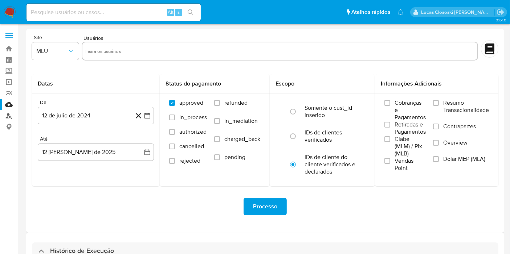
click at [7, 115] on link "Localizador de pessoas" at bounding box center [43, 115] width 86 height 11
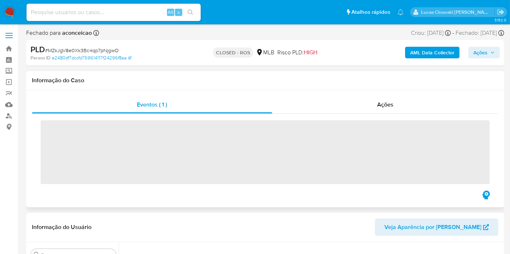
scroll to position [306, 0]
click at [389, 102] on span "Ações" at bounding box center [385, 105] width 16 height 8
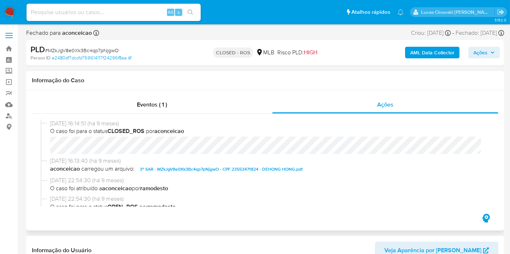
select select "10"
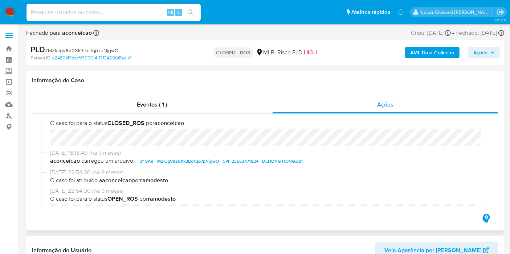
scroll to position [0, 0]
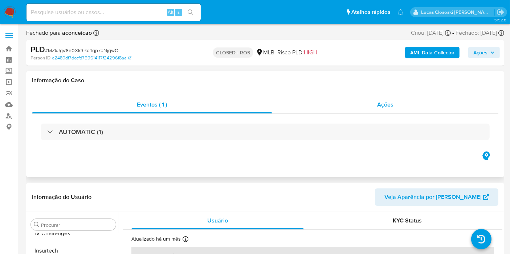
scroll to position [306, 0]
click at [377, 103] on span "Ações" at bounding box center [385, 105] width 16 height 8
select select "10"
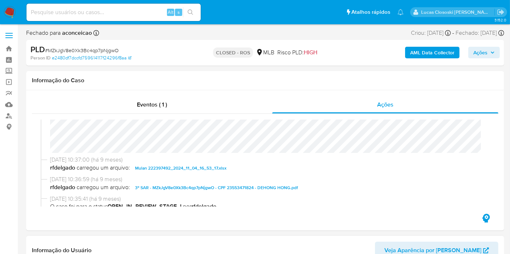
scroll to position [161, 0]
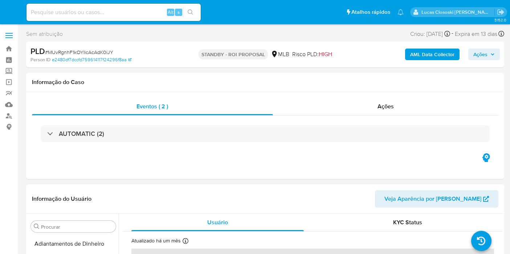
select select "10"
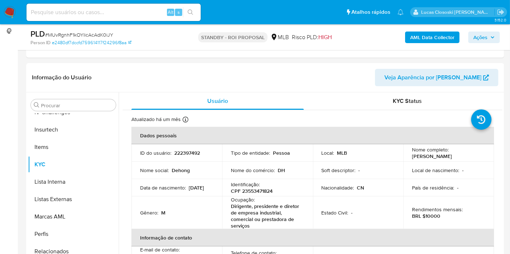
scroll to position [81, 0]
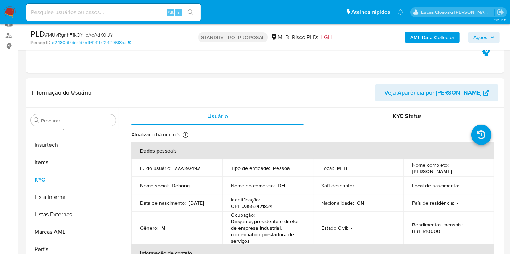
click at [7, 12] on img at bounding box center [10, 12] width 12 height 12
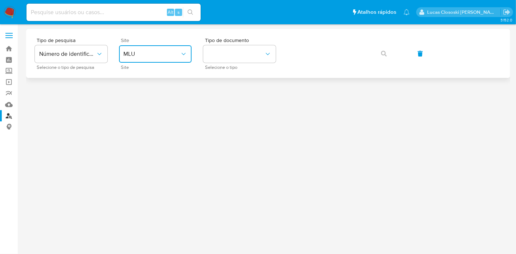
click at [129, 58] on button "MLU" at bounding box center [155, 53] width 73 height 17
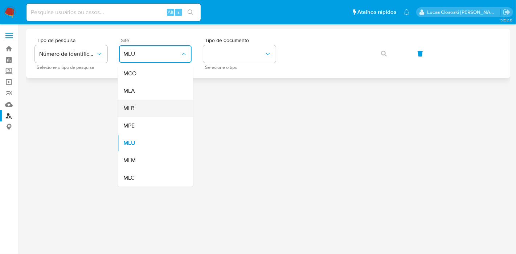
click at [138, 108] on div "MLB" at bounding box center [153, 108] width 60 height 17
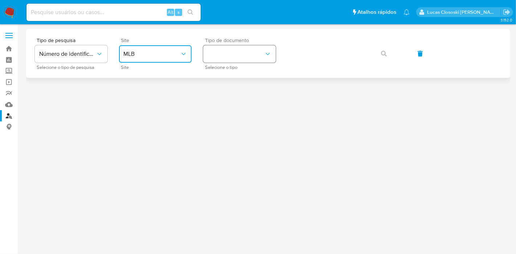
click at [240, 48] on button "identificationType" at bounding box center [239, 53] width 73 height 17
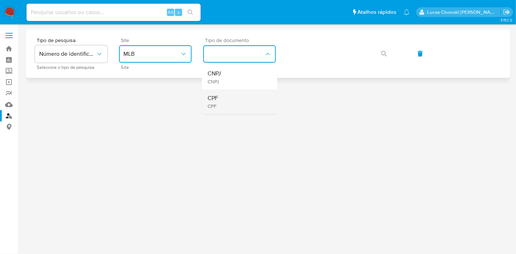
click at [226, 98] on div "CPF CPF" at bounding box center [238, 102] width 60 height 25
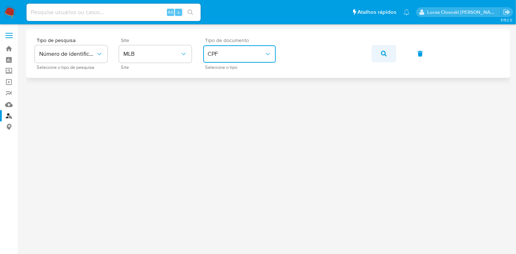
click at [377, 56] on button "button" at bounding box center [384, 53] width 25 height 17
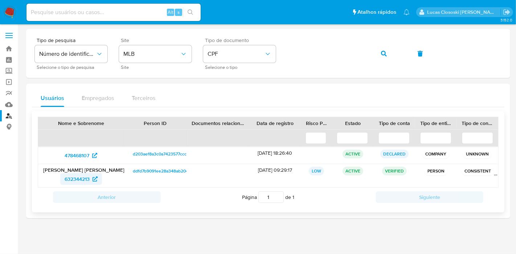
click at [81, 175] on span "632344213" at bounding box center [77, 179] width 25 height 12
click at [151, 55] on span "MLB" at bounding box center [151, 53] width 57 height 7
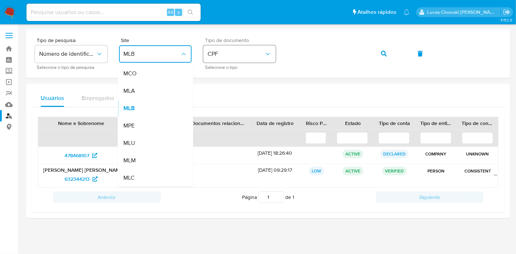
click at [241, 57] on span "CPF" at bounding box center [236, 53] width 57 height 7
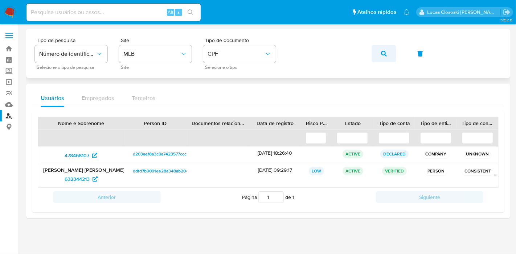
click at [378, 53] on button "button" at bounding box center [384, 53] width 25 height 17
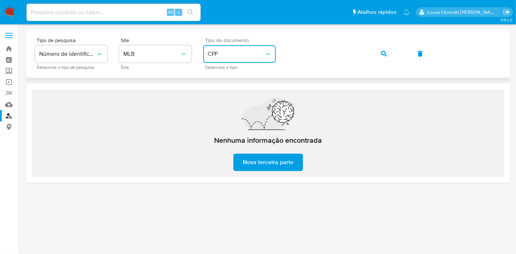
click at [259, 61] on button "CPF" at bounding box center [239, 53] width 73 height 17
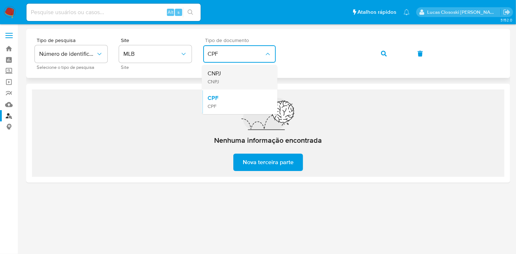
click at [225, 77] on div "CNPJ CNPJ" at bounding box center [238, 77] width 60 height 25
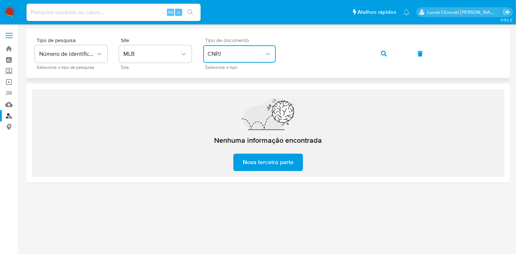
click at [284, 55] on div "Tipo de pesquisa Número de identificação Selecione o tipo de pesquisa Site MLB …" at bounding box center [268, 54] width 467 height 32
click at [283, 55] on div "Tipo de pesquisa Número de identificação Selecione o tipo de pesquisa Site MLB …" at bounding box center [268, 54] width 467 height 32
click at [256, 60] on button "CNPJ" at bounding box center [239, 53] width 73 height 17
click at [233, 103] on div "CPF CPF" at bounding box center [238, 102] width 60 height 25
click at [376, 46] on button "button" at bounding box center [384, 53] width 25 height 17
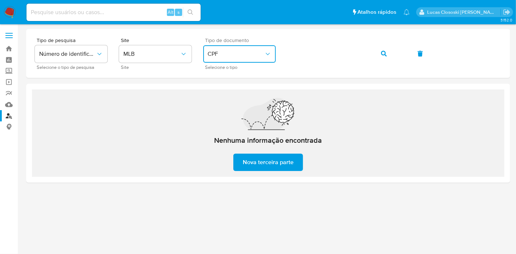
click at [248, 58] on button "CPF" at bounding box center [239, 53] width 73 height 17
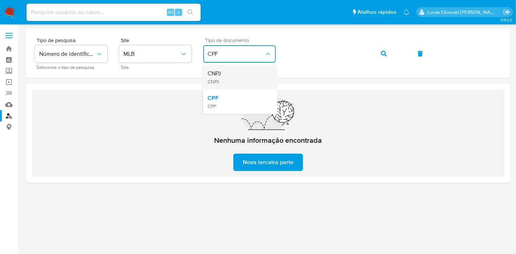
click at [231, 77] on div "CNPJ CNPJ" at bounding box center [238, 77] width 60 height 25
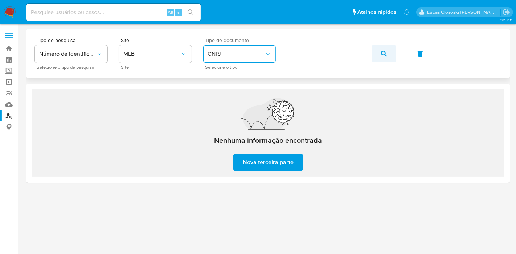
click at [377, 54] on button "button" at bounding box center [384, 53] width 25 height 17
click at [385, 54] on icon "button" at bounding box center [384, 54] width 6 height 6
click at [390, 54] on button "button" at bounding box center [384, 53] width 25 height 17
click at [371, 57] on div "Tipo de pesquisa Número de identificação Selecione o tipo de pesquisa Site MLB …" at bounding box center [268, 54] width 467 height 32
click at [384, 56] on icon "button" at bounding box center [384, 54] width 6 height 6
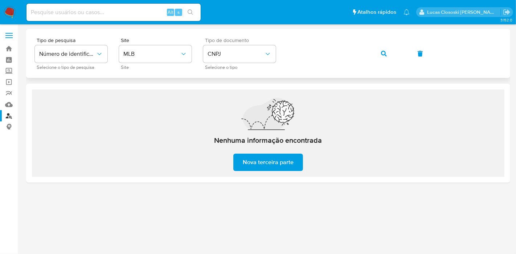
click at [397, 59] on div "Tipo de pesquisa Número de identificação Selecione o tipo de pesquisa Site MLB …" at bounding box center [268, 54] width 467 height 32
click at [387, 55] on button "button" at bounding box center [384, 53] width 25 height 17
click at [385, 54] on icon "button" at bounding box center [384, 54] width 6 height 6
click at [231, 55] on span "CNPJ" at bounding box center [236, 53] width 57 height 7
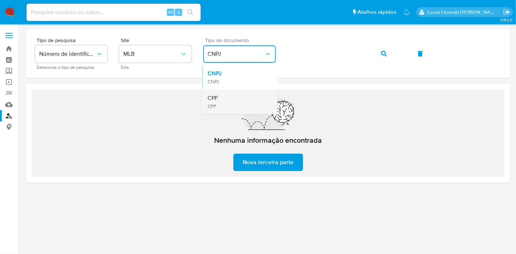
click at [225, 95] on div "CPF CPF" at bounding box center [238, 102] width 60 height 25
click at [381, 52] on icon "button" at bounding box center [384, 54] width 6 height 6
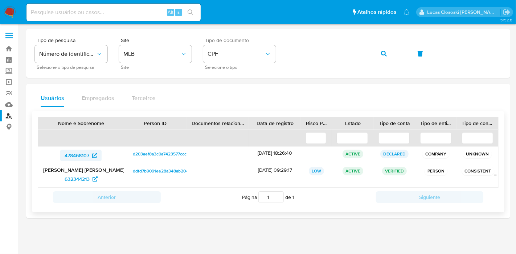
click at [78, 152] on span "478468107" at bounding box center [77, 156] width 25 height 12
click at [78, 180] on span "632344213" at bounding box center [77, 179] width 25 height 12
click at [7, 102] on link "Mulan" at bounding box center [43, 104] width 86 height 11
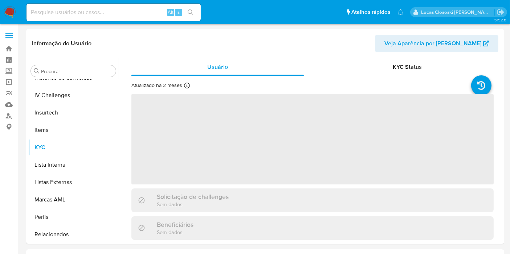
scroll to position [306, 0]
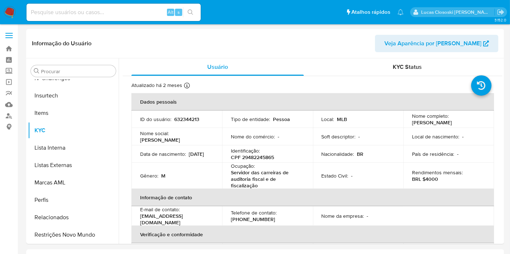
select select "10"
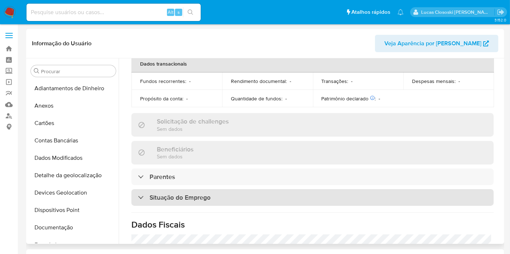
scroll to position [242, 0]
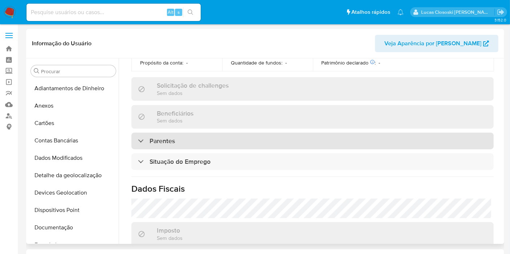
click at [199, 142] on div "Parentes" at bounding box center [312, 141] width 362 height 17
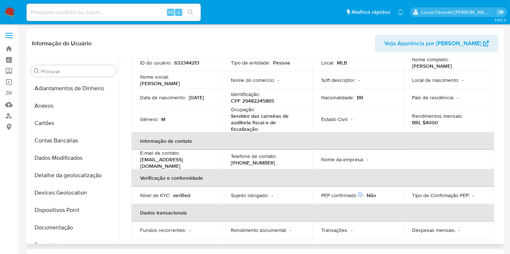
scroll to position [40, 0]
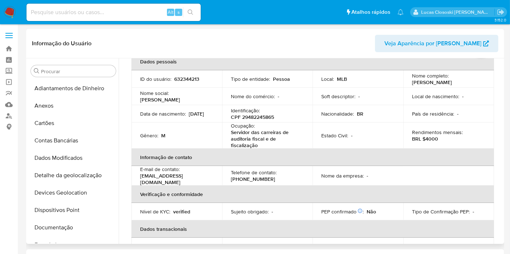
click at [263, 116] on p "CPF 29482245865" at bounding box center [252, 117] width 43 height 7
copy p "29482245865"
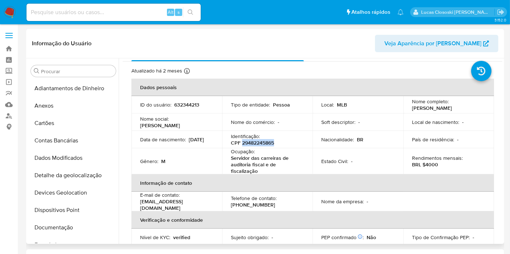
scroll to position [0, 0]
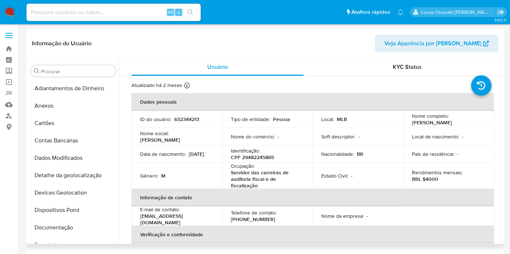
click at [184, 117] on p "632344213" at bounding box center [186, 119] width 25 height 7
copy p "632344213"
click at [355, 120] on div "Local : MLB" at bounding box center [357, 119] width 73 height 7
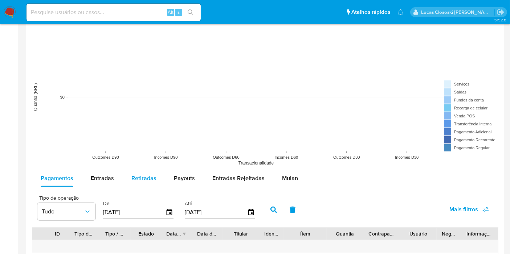
scroll to position [583, 0]
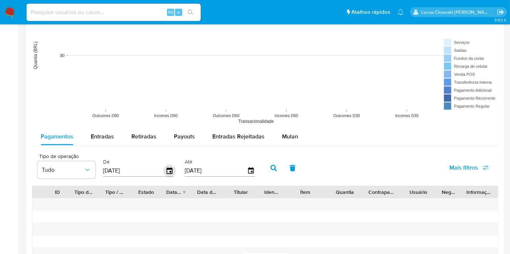
click at [168, 168] on icon "button" at bounding box center [170, 171] width 6 height 7
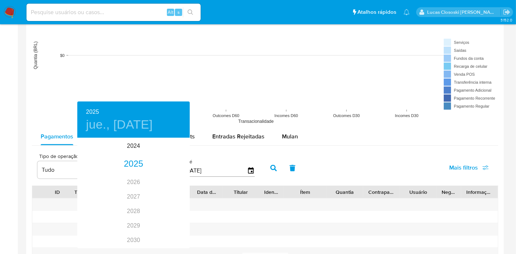
click at [295, 189] on div at bounding box center [258, 127] width 516 height 254
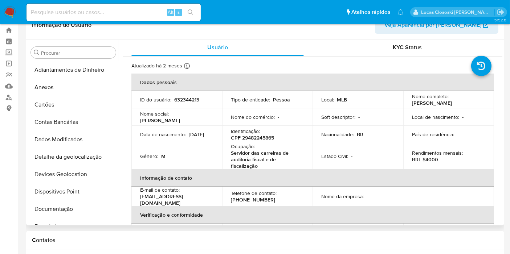
scroll to position [0, 0]
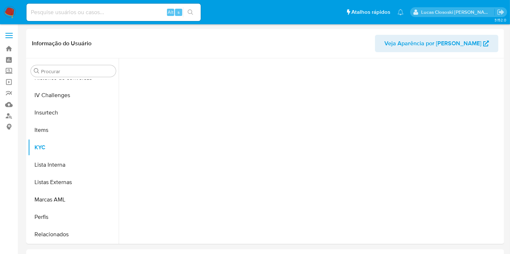
scroll to position [306, 0]
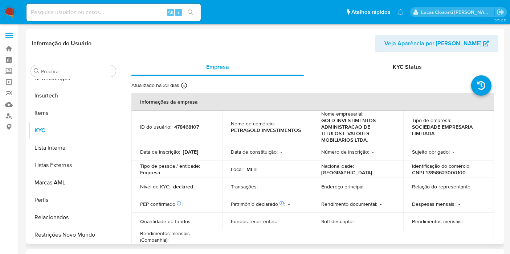
select select "10"
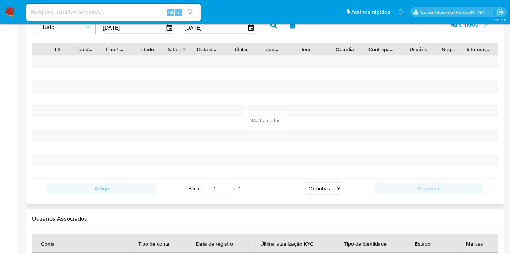
scroll to position [564, 0]
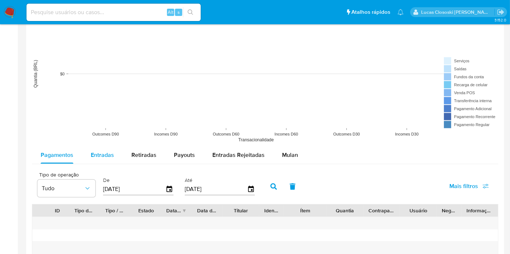
click at [115, 155] on button "Entradas" at bounding box center [102, 155] width 41 height 17
select select "10"
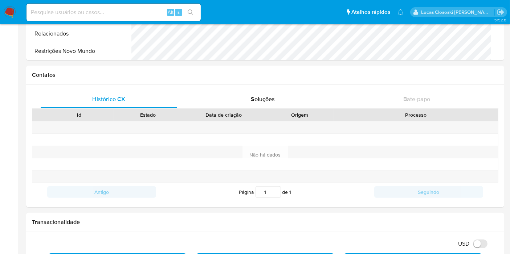
scroll to position [138, 0]
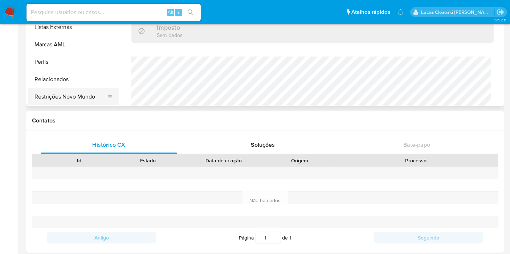
click at [52, 102] on button "Restrições Novo Mundo" at bounding box center [70, 96] width 85 height 17
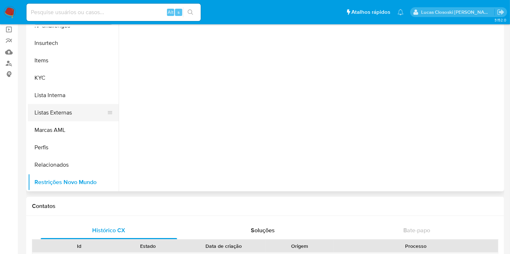
scroll to position [17, 0]
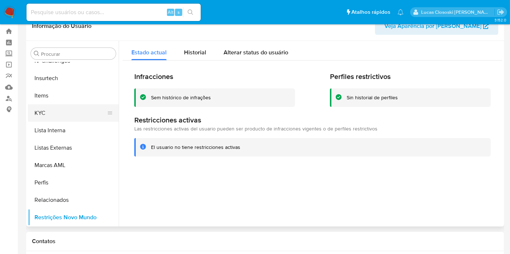
click at [65, 117] on button "KYC" at bounding box center [70, 113] width 85 height 17
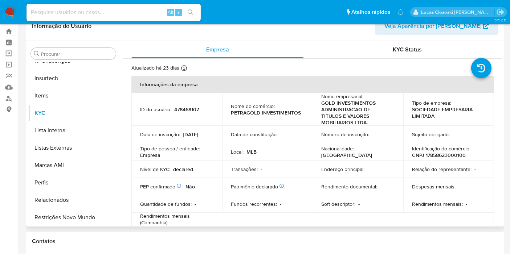
click at [430, 155] on p "CNPJ 17858623000100" at bounding box center [439, 155] width 54 height 7
copy p "17858623000100"
click at [311, 105] on td "Nome do comércio : PETRAGOLD INVESTIMENTOS" at bounding box center [267, 109] width 91 height 33
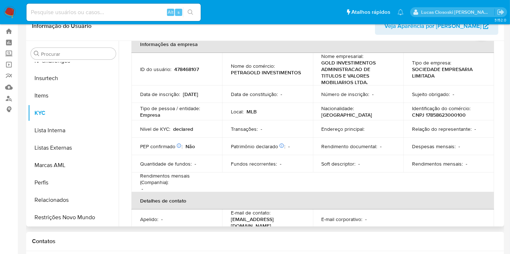
scroll to position [0, 0]
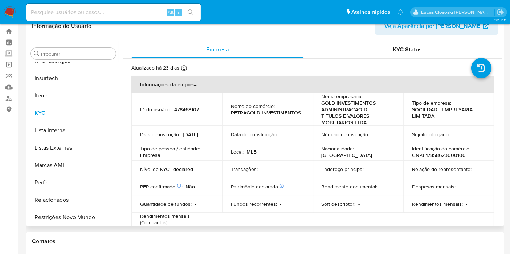
click at [187, 107] on p "478468107" at bounding box center [186, 109] width 25 height 7
copy p "478468107"
click at [445, 153] on p "CNPJ 17858623000100" at bounding box center [439, 155] width 54 height 7
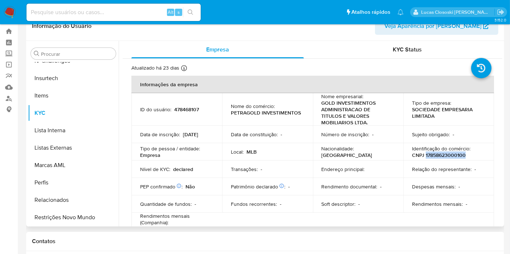
copy p "17858623000100"
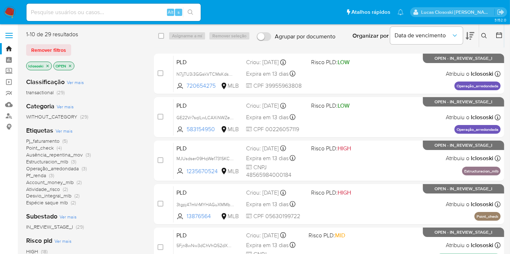
click at [470, 38] on icon at bounding box center [470, 36] width 9 height 9
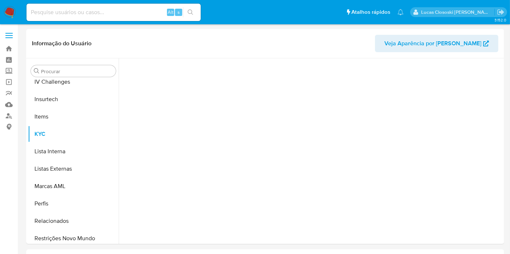
scroll to position [306, 0]
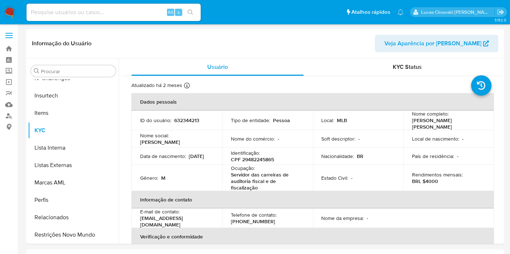
select select "10"
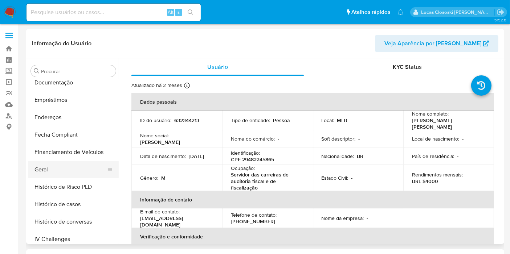
click at [54, 167] on button "Geral" at bounding box center [70, 169] width 85 height 17
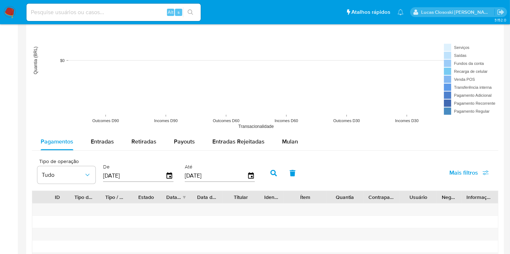
scroll to position [616, 0]
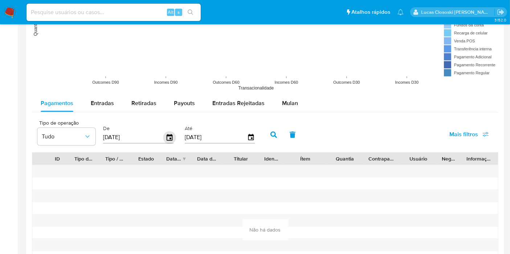
click at [166, 138] on icon "button" at bounding box center [169, 137] width 13 height 13
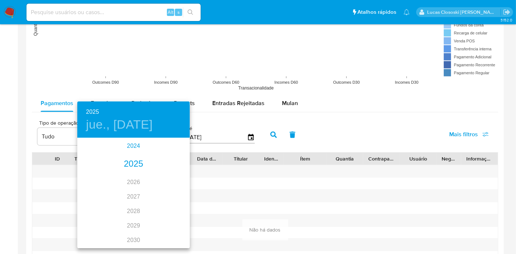
click at [132, 149] on div "2024" at bounding box center [133, 146] width 113 height 15
click at [130, 205] on div "ago." at bounding box center [133, 206] width 37 height 27
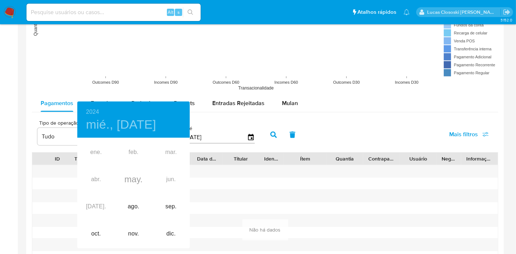
type input "15/08/2024"
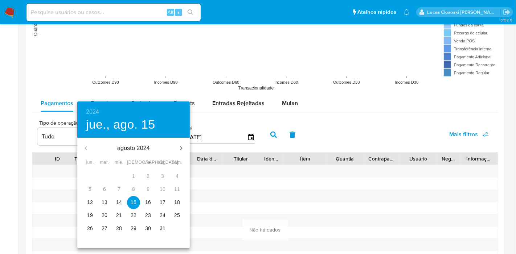
click at [131, 201] on p "15" at bounding box center [134, 202] width 6 height 7
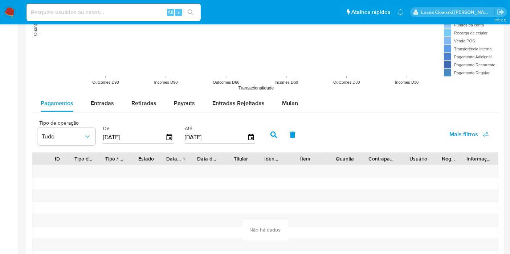
click at [265, 135] on button "button" at bounding box center [273, 134] width 19 height 17
click at [101, 100] on span "Entradas" at bounding box center [102, 103] width 23 height 8
select select "10"
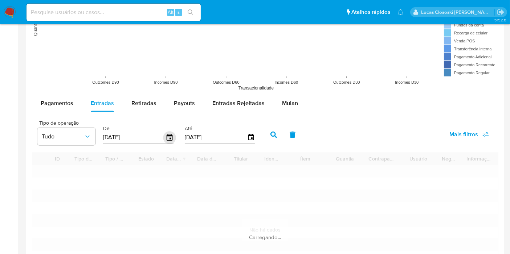
click at [171, 133] on icon "button" at bounding box center [169, 137] width 13 height 13
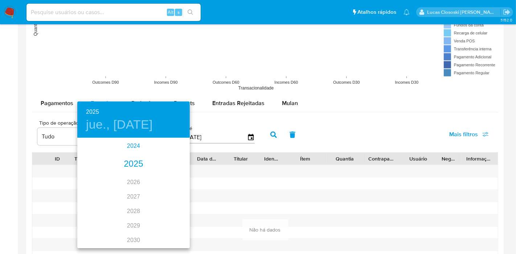
click at [126, 149] on div "2024" at bounding box center [133, 146] width 113 height 15
click at [131, 208] on div "ago." at bounding box center [133, 206] width 37 height 27
type input "15/08/2024"
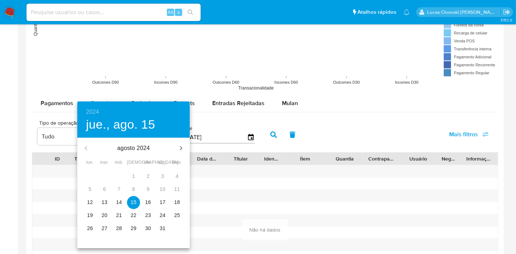
click at [134, 200] on p "15" at bounding box center [134, 202] width 6 height 7
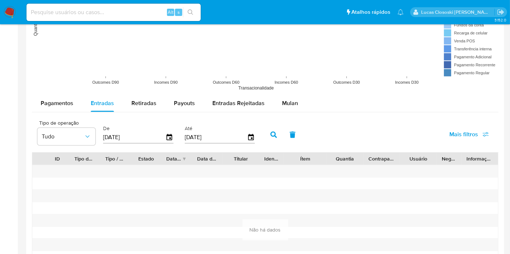
click at [275, 133] on button "button" at bounding box center [273, 134] width 19 height 17
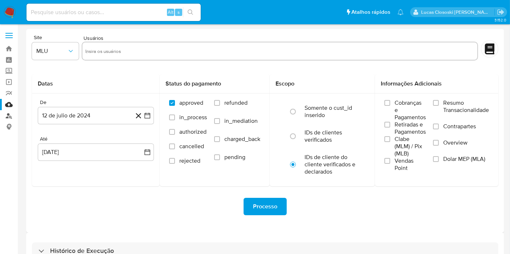
click at [13, 111] on link "Localizador de pessoas" at bounding box center [43, 115] width 86 height 11
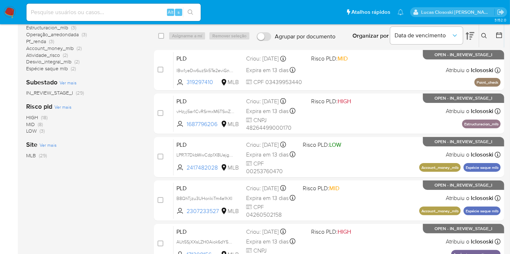
scroll to position [40, 0]
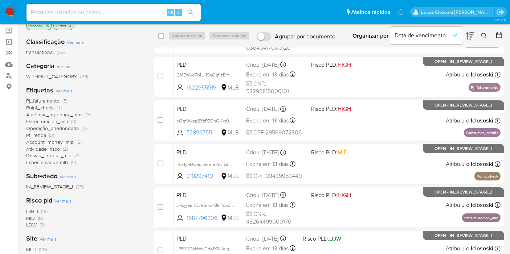
click at [56, 90] on span "Ver mais" at bounding box center [64, 90] width 17 height 7
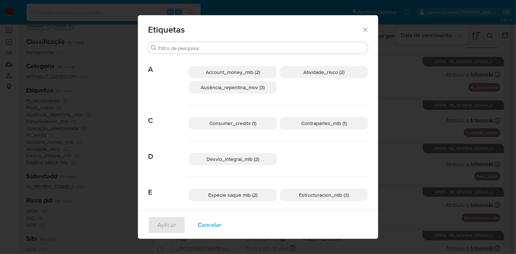
click at [116, 105] on div "Etiquetas Buscar A Account_money_mlb (2) Atividade_risco (2) Ausência_repentina…" at bounding box center [258, 127] width 516 height 254
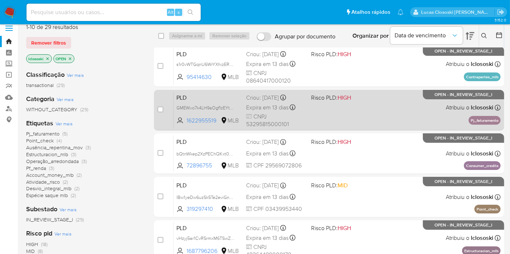
scroll to position [0, 0]
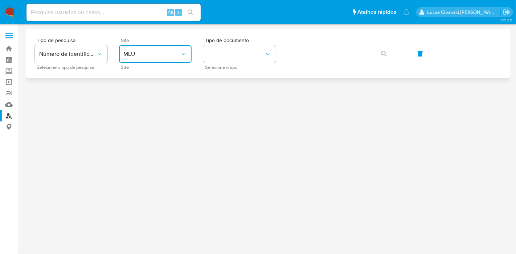
click at [139, 48] on button "MLU" at bounding box center [155, 53] width 73 height 17
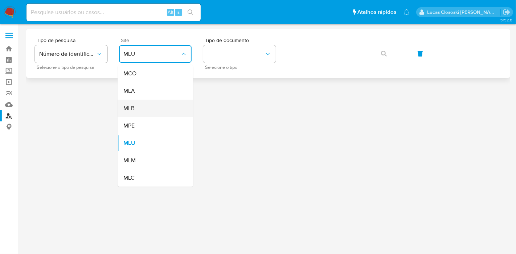
click at [130, 109] on span "MLB" at bounding box center [128, 108] width 11 height 7
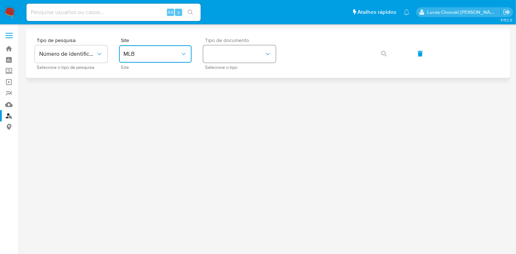
click at [269, 53] on icon "identificationType" at bounding box center [267, 53] width 7 height 7
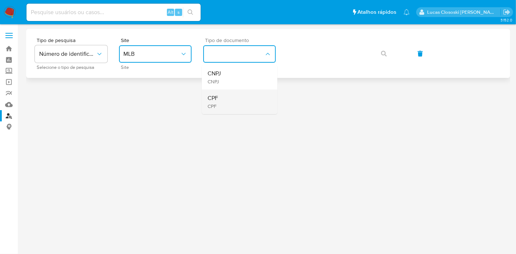
click at [242, 105] on div "CPF CPF" at bounding box center [238, 102] width 60 height 25
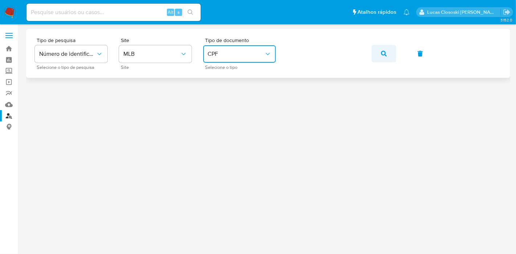
click at [376, 53] on button "button" at bounding box center [384, 53] width 25 height 17
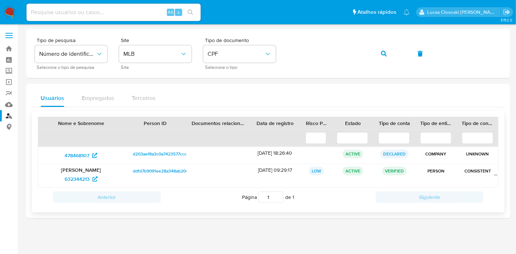
click at [160, 151] on span "d203aef8a3c0a7423577ccc0ba87c8cd" at bounding box center [170, 154] width 75 height 9
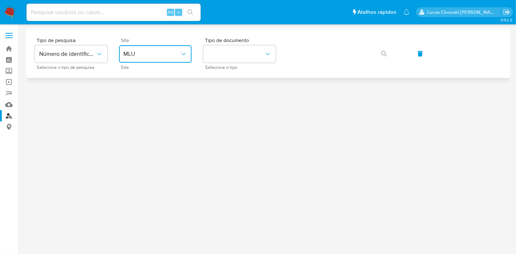
click at [165, 58] on button "MLU" at bounding box center [155, 53] width 73 height 17
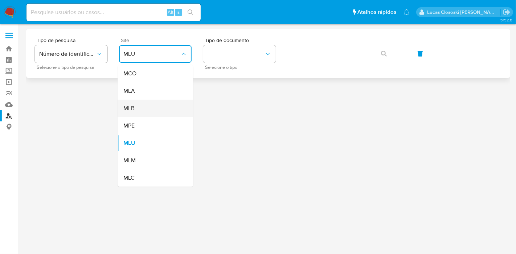
click at [148, 112] on div "MLB" at bounding box center [153, 108] width 60 height 17
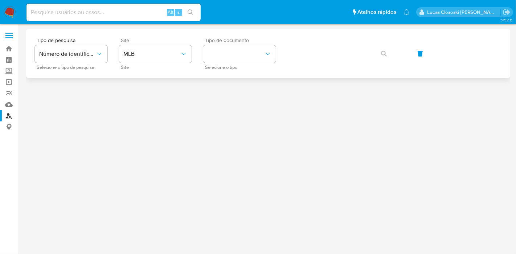
click at [233, 69] on span "Selecione o tipo" at bounding box center [241, 68] width 73 height 4
click at [233, 60] on button "identificationType" at bounding box center [239, 53] width 73 height 17
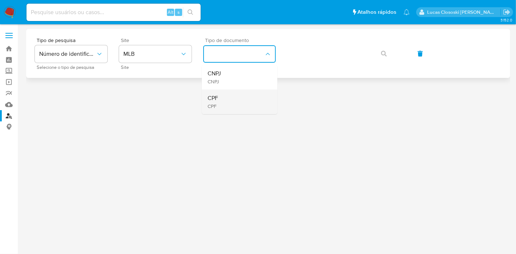
click at [202, 92] on li "CPF CPF" at bounding box center [239, 102] width 75 height 25
click at [389, 53] on button "button" at bounding box center [384, 53] width 25 height 17
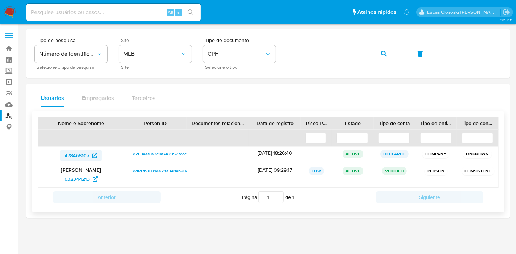
click at [71, 158] on span "478468107" at bounding box center [77, 156] width 25 height 12
click at [10, 103] on link "Mulan" at bounding box center [43, 104] width 86 height 11
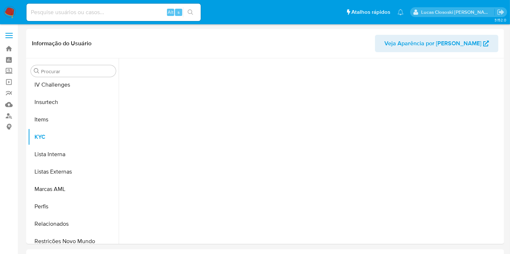
scroll to position [306, 0]
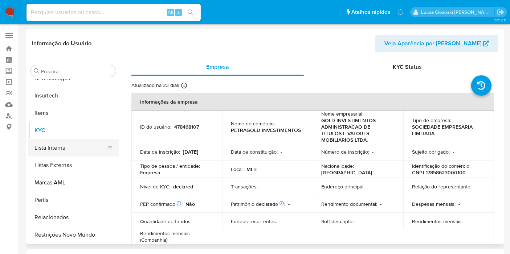
select select "10"
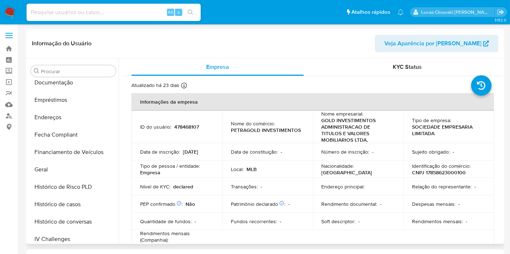
scroll to position [64, 0]
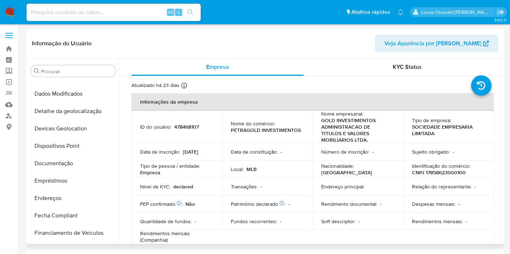
click at [69, 155] on button "Documentação" at bounding box center [73, 163] width 91 height 17
